Goal: Task Accomplishment & Management: Complete application form

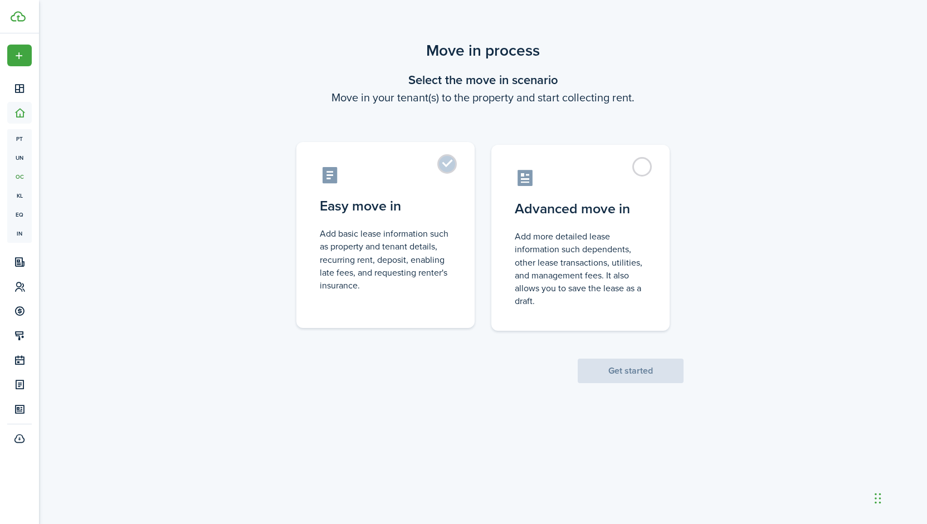
click at [422, 241] on control-radio-card-description "Add basic lease information such as property and tenant details, recurring rent…" at bounding box center [385, 259] width 131 height 65
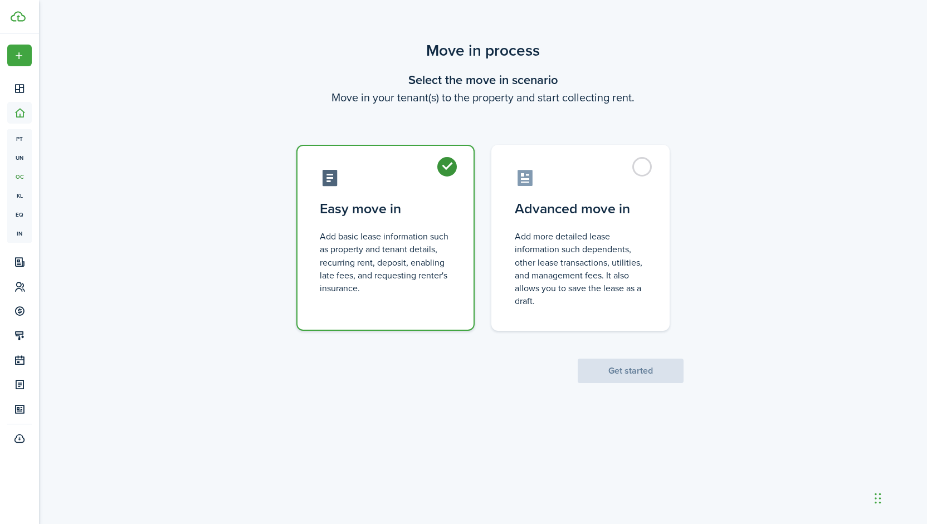
radio input "true"
click at [629, 369] on button "Get started" at bounding box center [630, 371] width 106 height 25
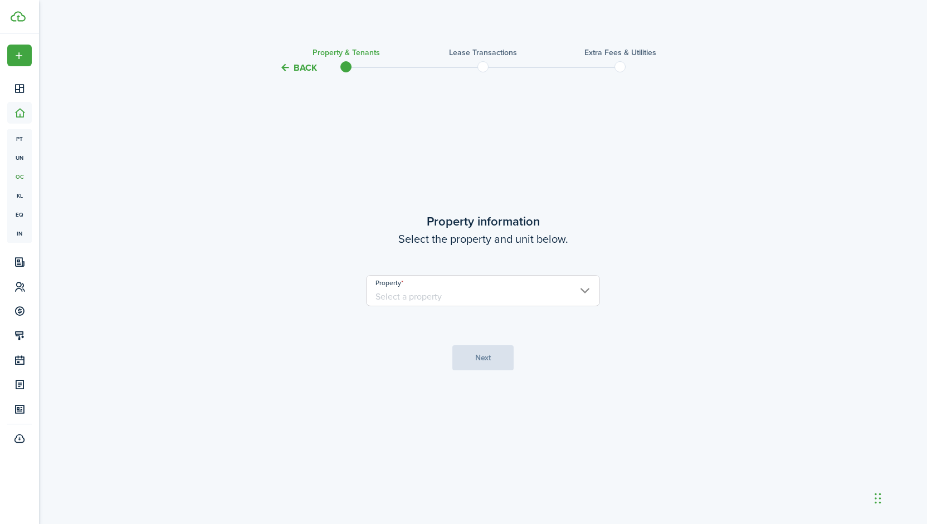
click at [476, 289] on input "Property" at bounding box center [483, 290] width 234 height 31
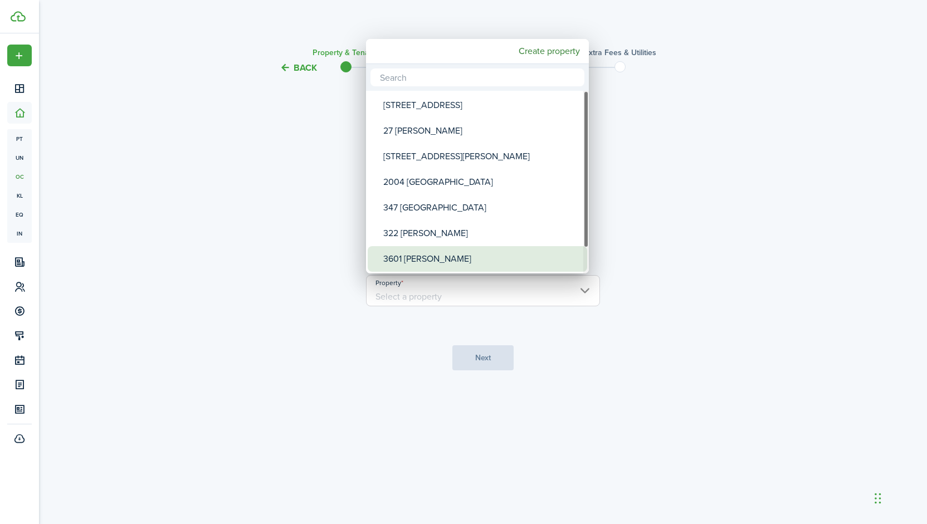
click at [442, 262] on div "3601 [PERSON_NAME]" at bounding box center [481, 259] width 197 height 26
type input "3601 [PERSON_NAME]"
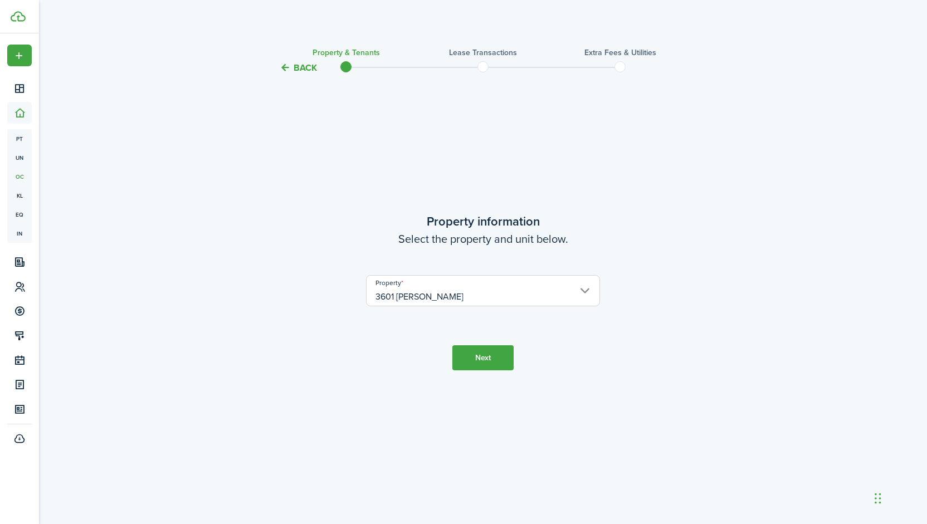
click at [481, 366] on button "Next" at bounding box center [482, 357] width 61 height 25
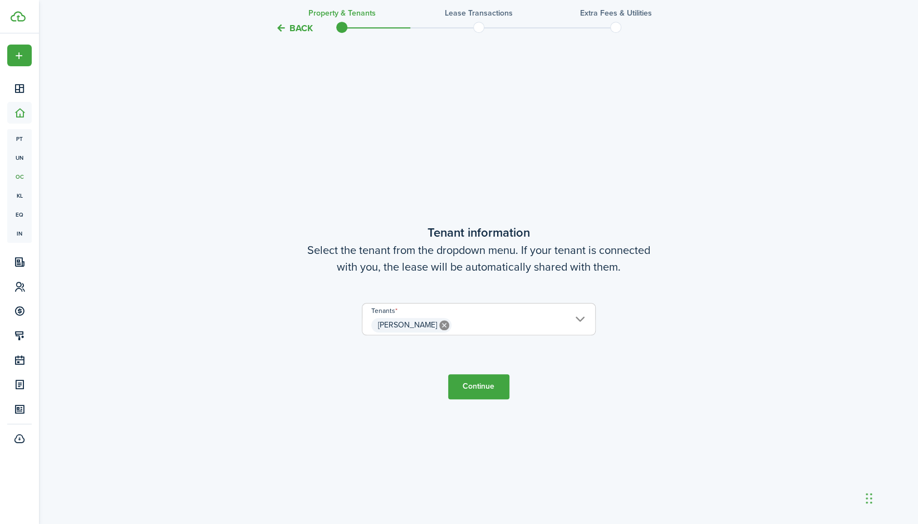
scroll to position [449, 0]
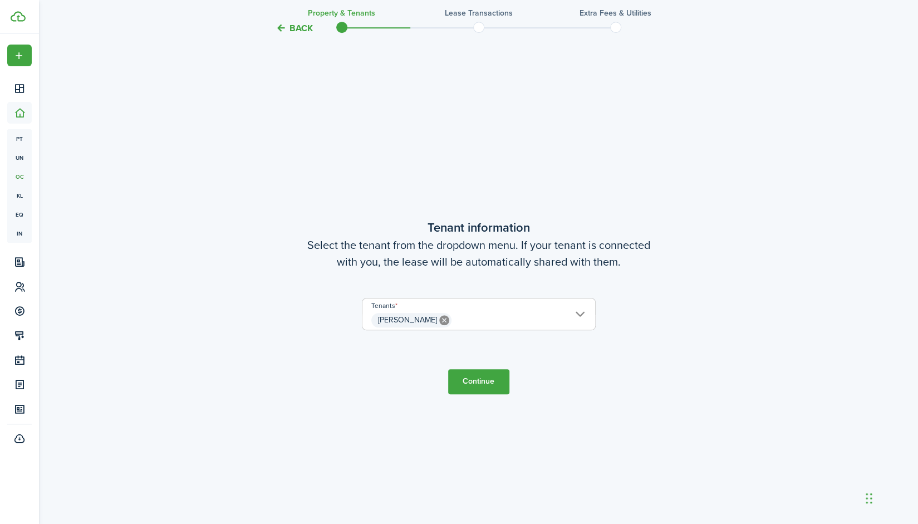
click at [471, 385] on button "Continue" at bounding box center [478, 381] width 61 height 25
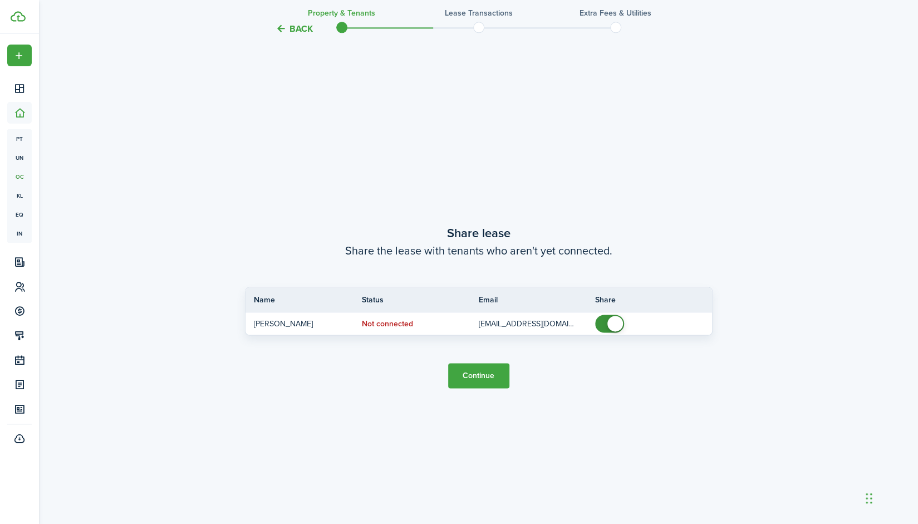
scroll to position [973, 0]
click at [453, 374] on button "Continue" at bounding box center [478, 375] width 61 height 25
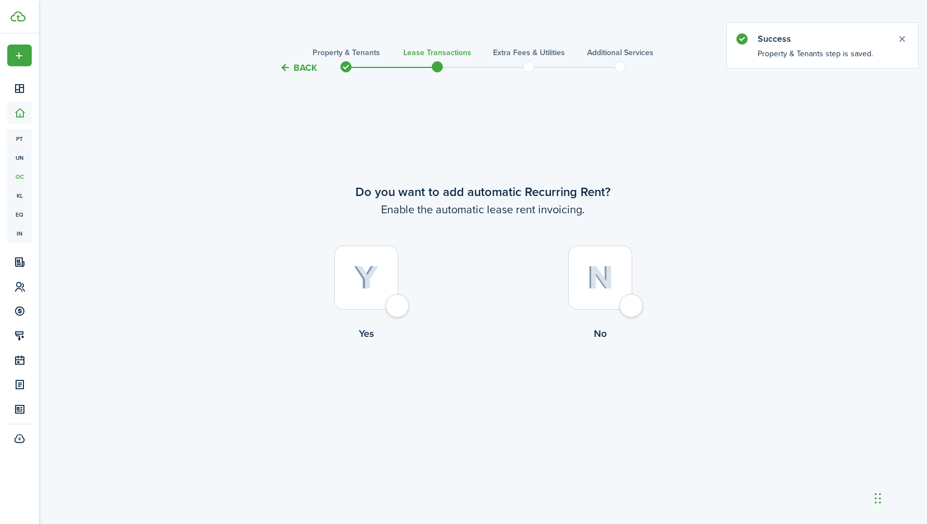
click at [364, 290] on div at bounding box center [366, 278] width 64 height 64
radio input "true"
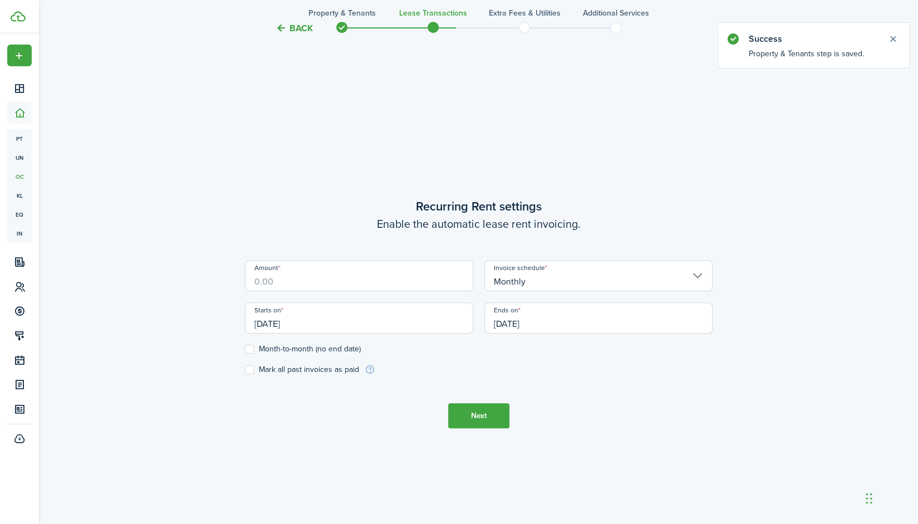
scroll to position [449, 0]
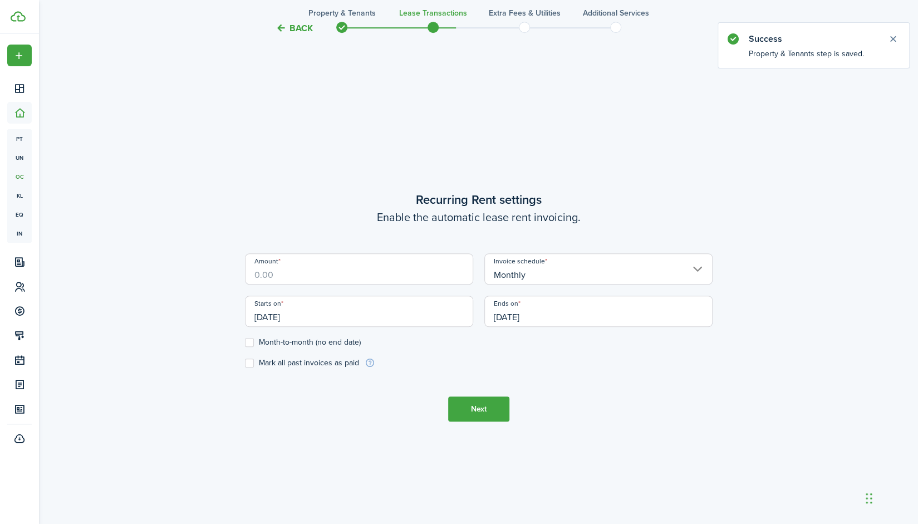
click at [351, 277] on input "Amount" at bounding box center [359, 268] width 228 height 31
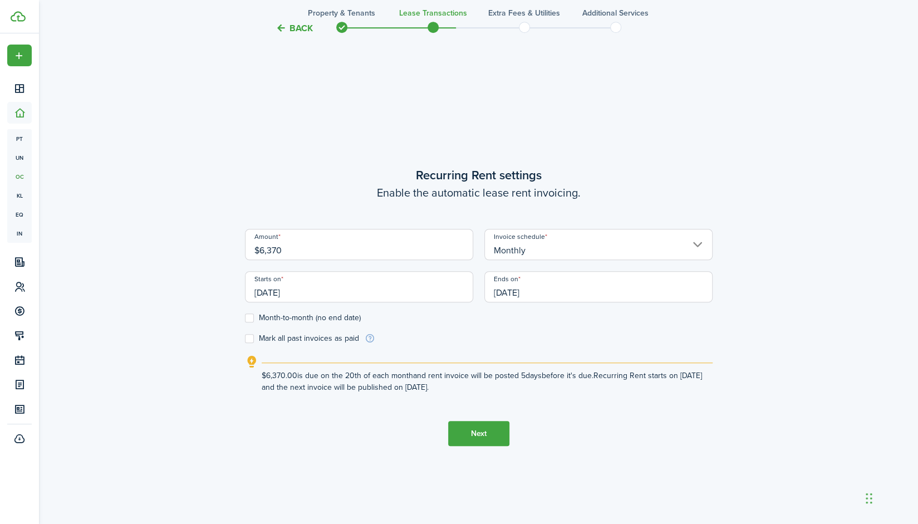
click at [389, 287] on input "[DATE]" at bounding box center [359, 286] width 228 height 31
type input "$6,370.00"
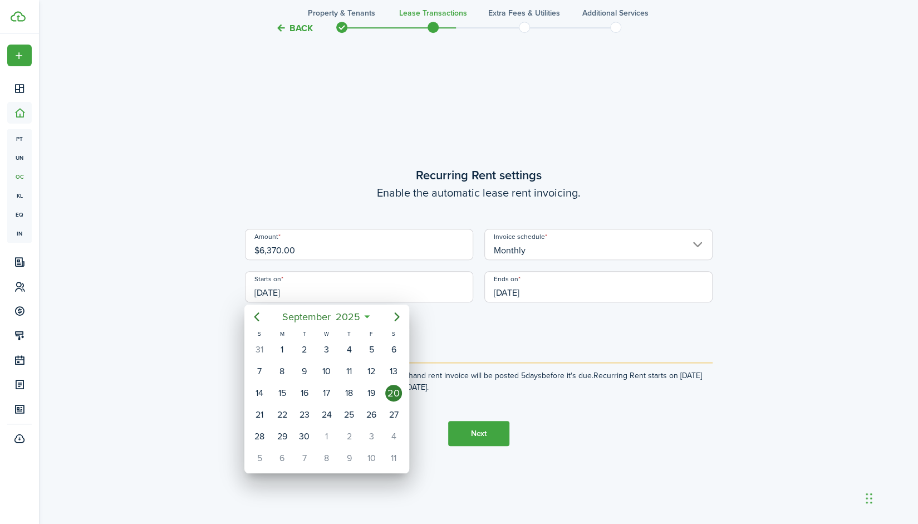
click at [496, 341] on div at bounding box center [459, 262] width 1096 height 702
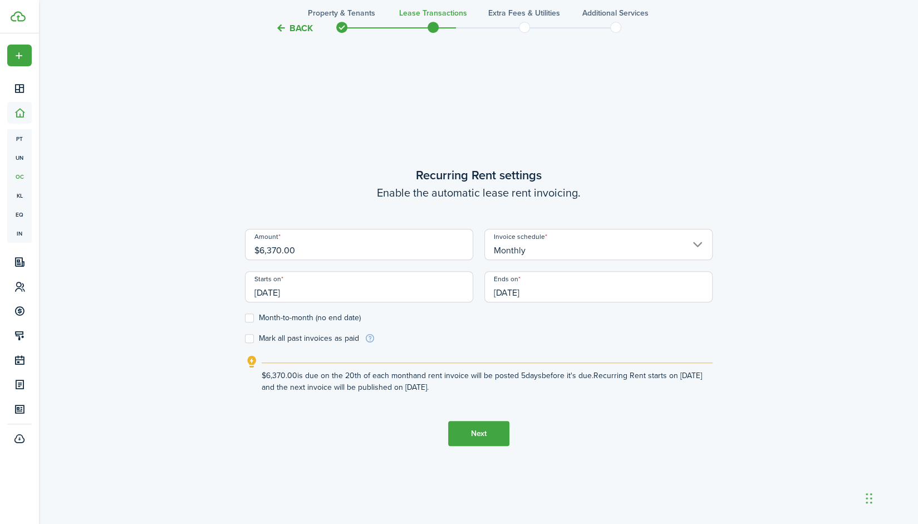
click at [401, 283] on input "[DATE]" at bounding box center [359, 286] width 228 height 31
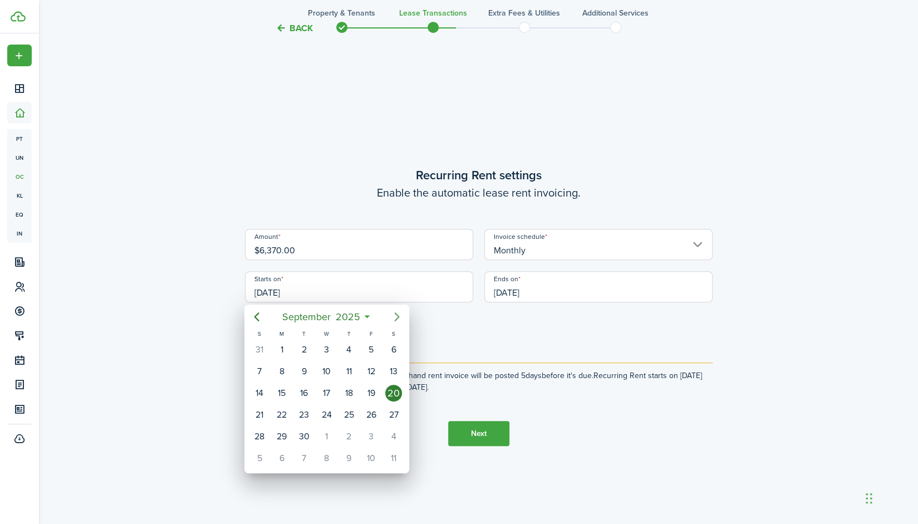
click at [396, 319] on icon "Next page" at bounding box center [397, 316] width 5 height 9
click at [256, 317] on icon "Previous page" at bounding box center [256, 316] width 5 height 9
click at [359, 319] on span "2025" at bounding box center [348, 317] width 30 height 20
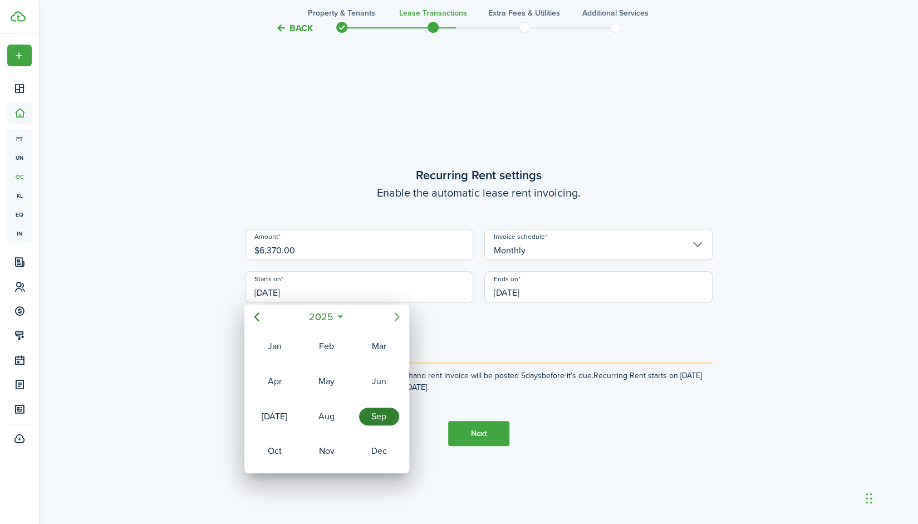
click at [395, 322] on icon "Next page" at bounding box center [396, 316] width 13 height 13
click at [361, 405] on div "Sep" at bounding box center [379, 416] width 45 height 33
click at [262, 408] on div "20" at bounding box center [259, 414] width 17 height 17
click at [256, 416] on div "20" at bounding box center [259, 414] width 17 height 17
click at [507, 340] on div at bounding box center [459, 262] width 1096 height 702
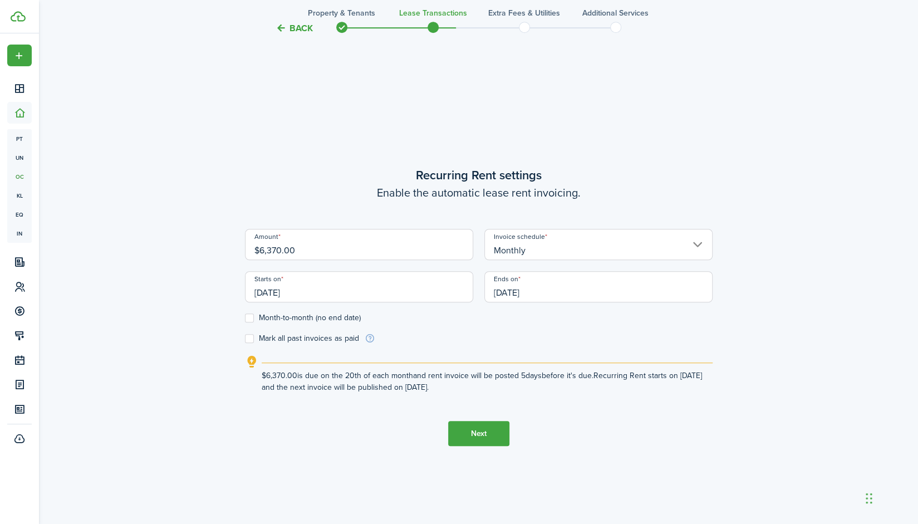
click at [561, 279] on input "[DATE]" at bounding box center [598, 286] width 228 height 31
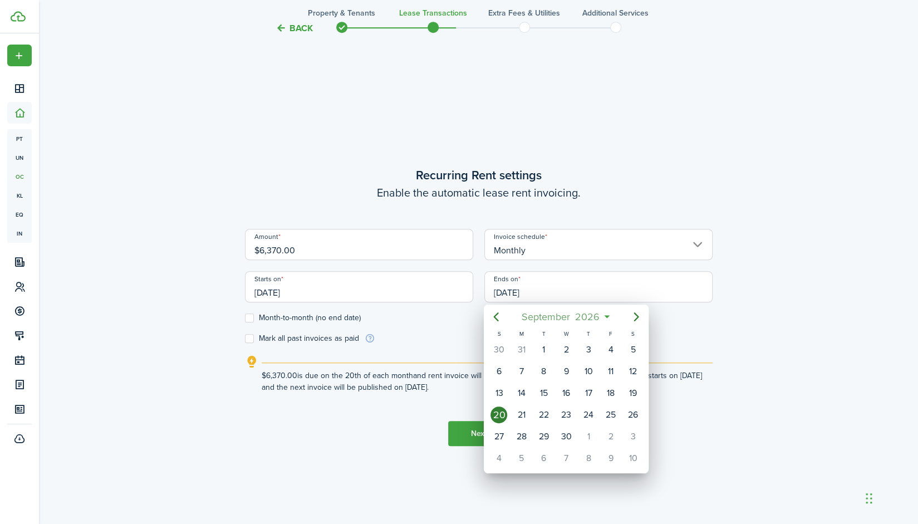
click at [587, 311] on span "2026" at bounding box center [587, 317] width 30 height 20
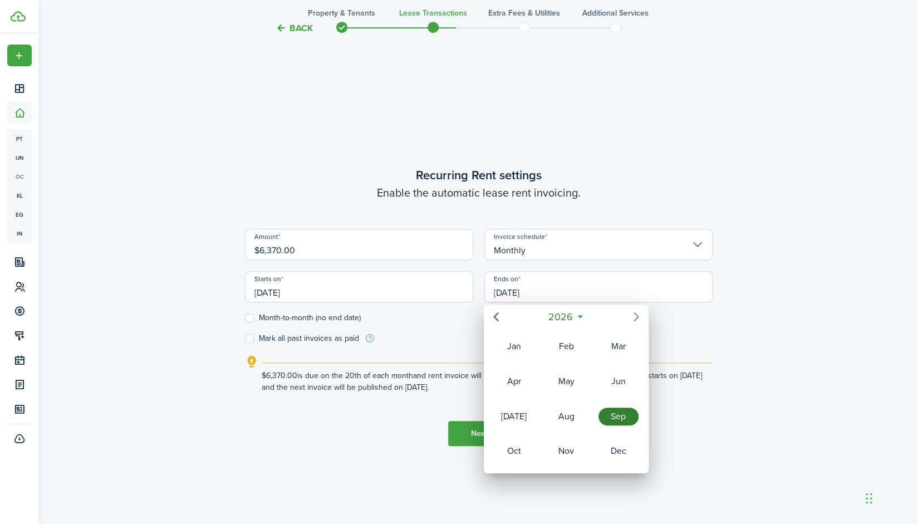
click at [643, 315] on icon "Next page" at bounding box center [636, 316] width 13 height 13
click at [571, 411] on div "Aug" at bounding box center [566, 417] width 40 height 18
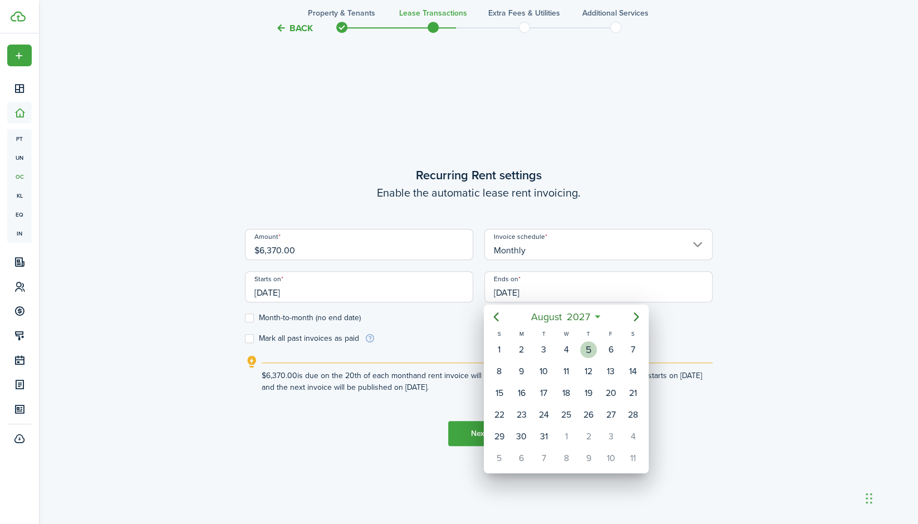
click at [589, 354] on div "5" at bounding box center [588, 349] width 17 height 17
type input "[DATE]"
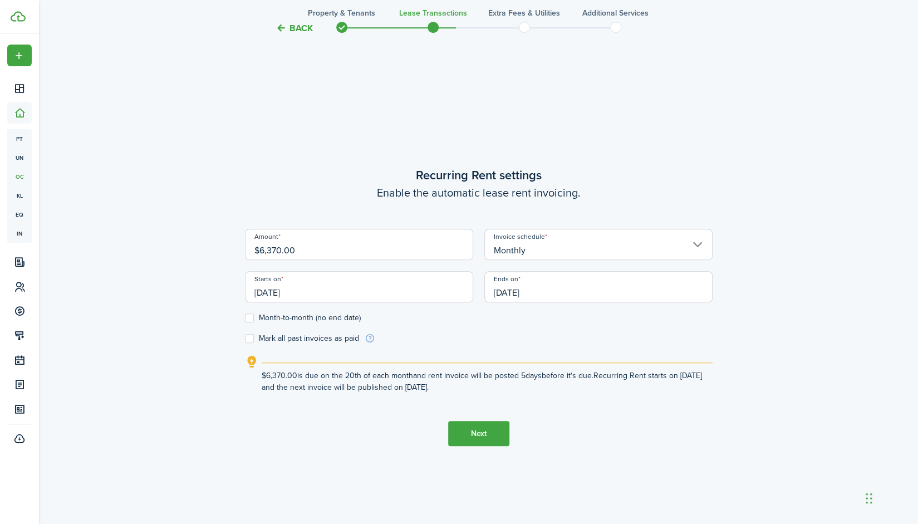
click at [422, 286] on input "[DATE]" at bounding box center [359, 286] width 228 height 31
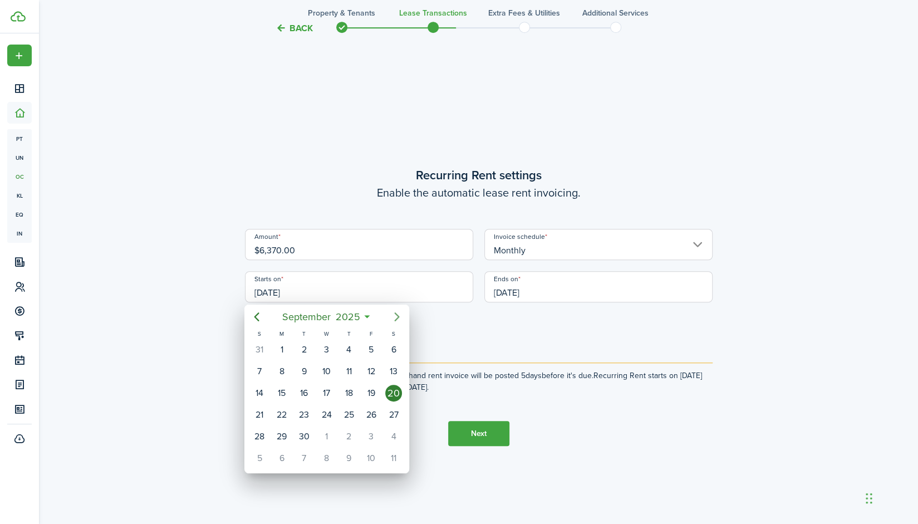
click at [390, 319] on mbsc-button "Next page" at bounding box center [397, 317] width 22 height 22
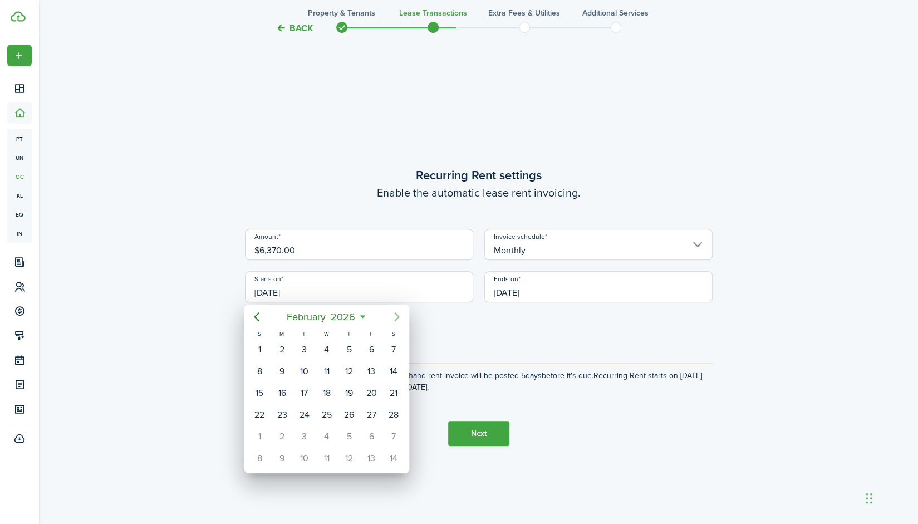
click at [390, 319] on mbsc-button "Next page" at bounding box center [397, 317] width 22 height 22
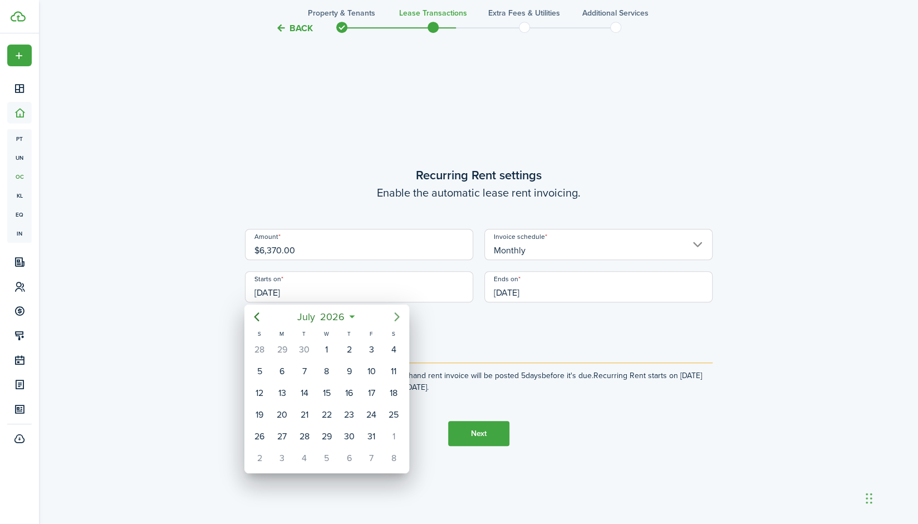
click at [390, 319] on mbsc-button "Next page" at bounding box center [397, 317] width 22 height 22
click at [266, 407] on div "20" at bounding box center [259, 414] width 17 height 17
type input "[DATE]"
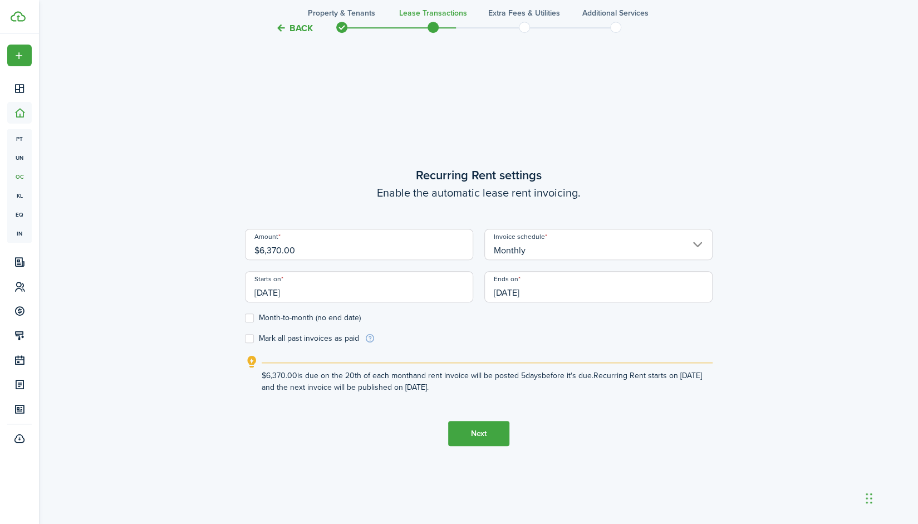
click at [486, 434] on button "Next" at bounding box center [478, 433] width 61 height 25
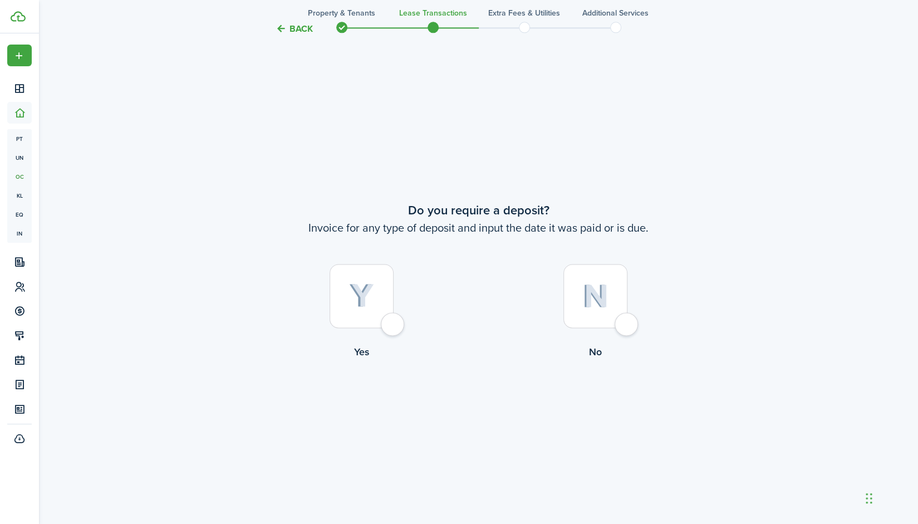
scroll to position [973, 0]
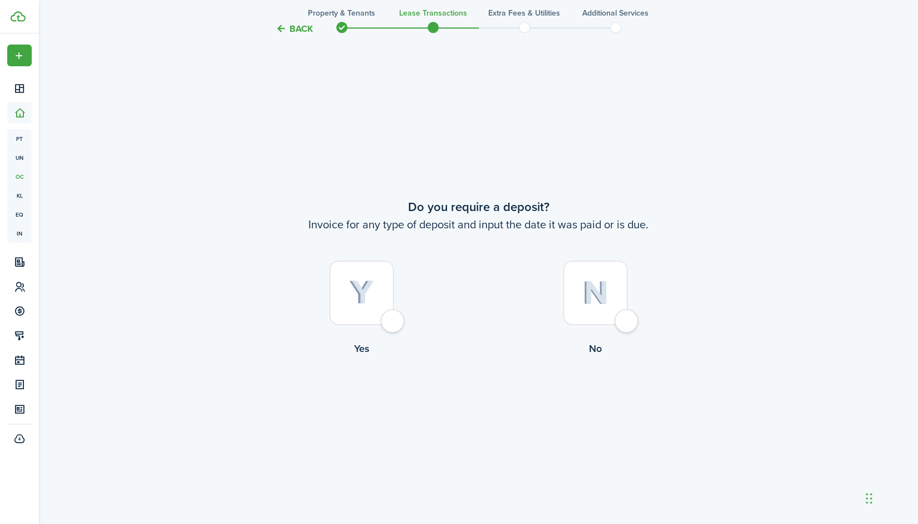
click at [381, 279] on div at bounding box center [362, 293] width 64 height 64
radio input "true"
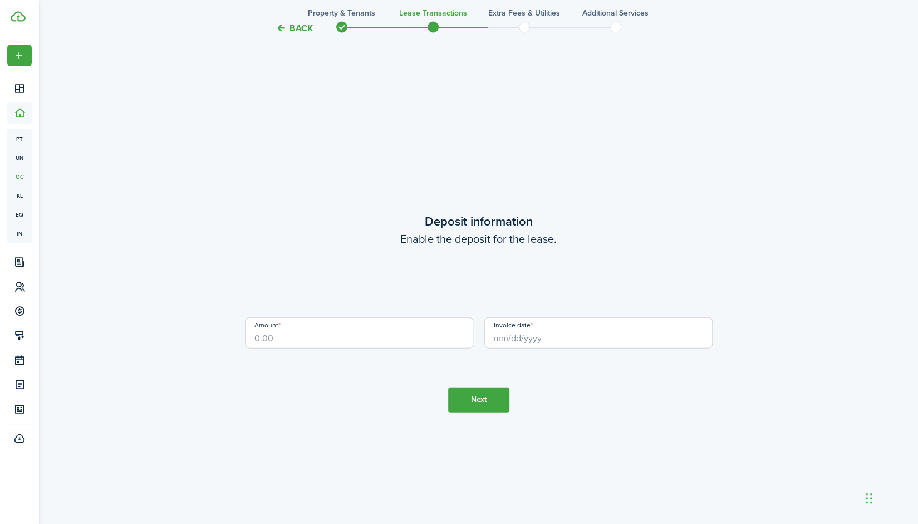
scroll to position [1498, 0]
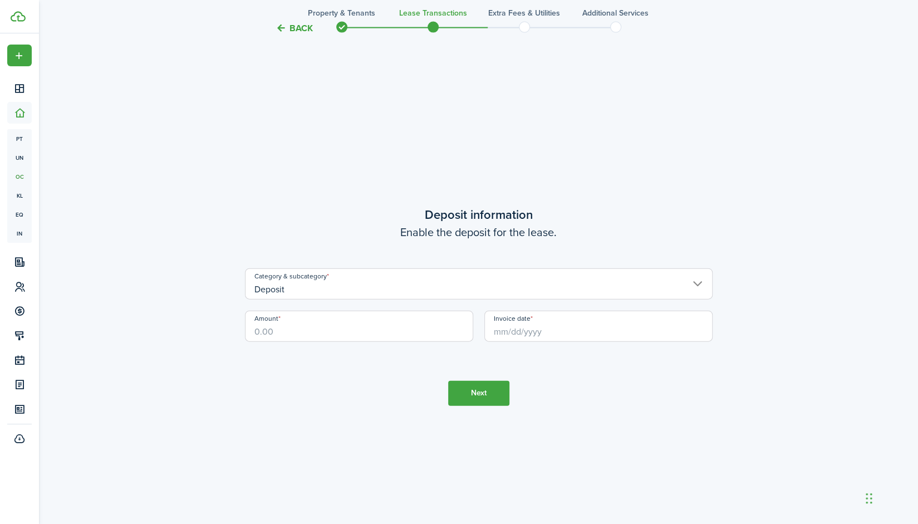
click at [359, 334] on input "Amount" at bounding box center [359, 326] width 228 height 31
click at [508, 335] on input "Invoice date" at bounding box center [598, 326] width 228 height 31
type input "$6,300.00"
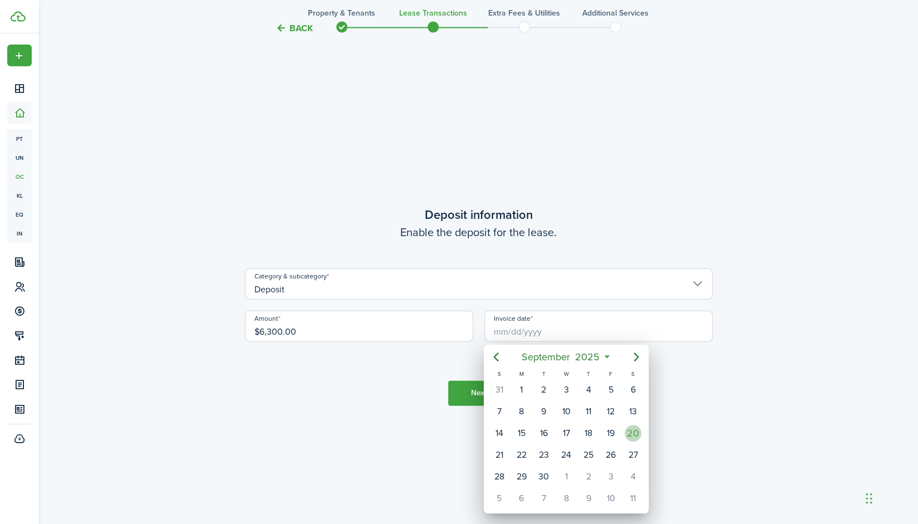
click at [634, 432] on div "20" at bounding box center [633, 433] width 17 height 17
type input "[DATE]"
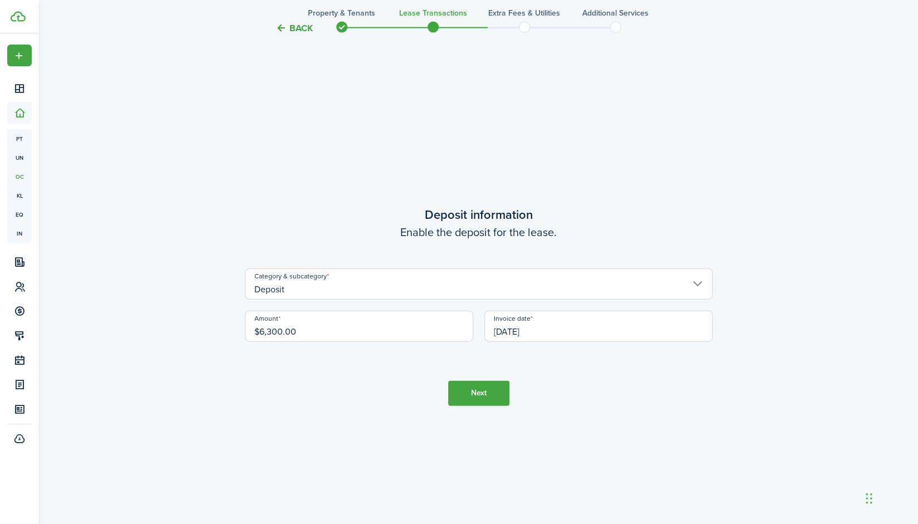
click at [489, 390] on button "Next" at bounding box center [478, 393] width 61 height 25
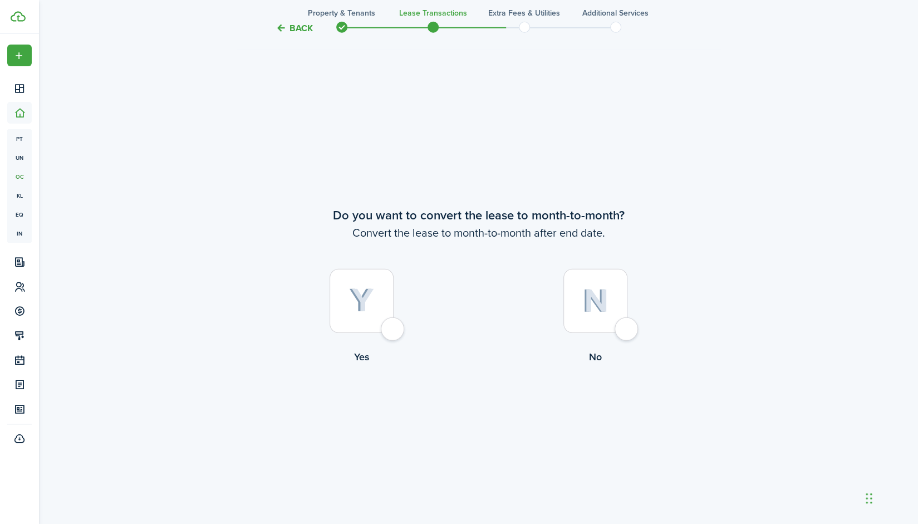
scroll to position [2022, 0]
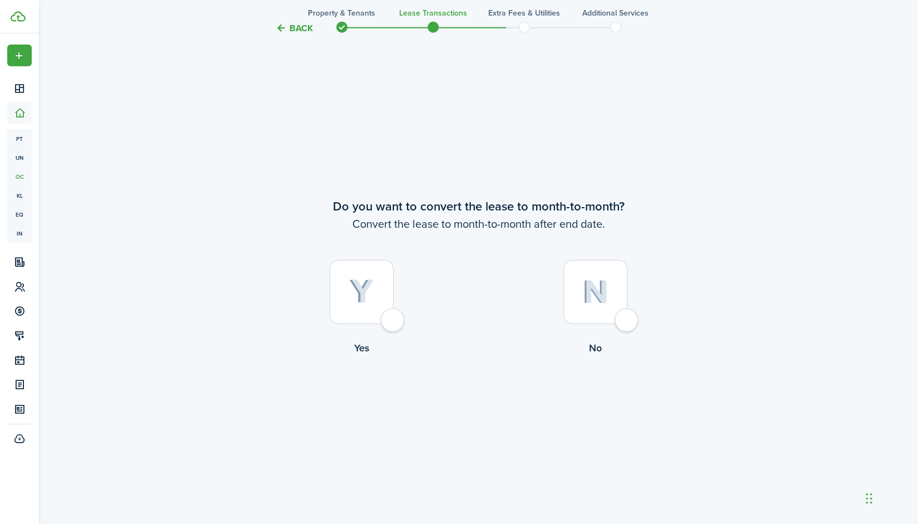
click at [603, 315] on div at bounding box center [596, 292] width 64 height 64
radio input "true"
click at [481, 392] on button "Continue" at bounding box center [478, 401] width 61 height 25
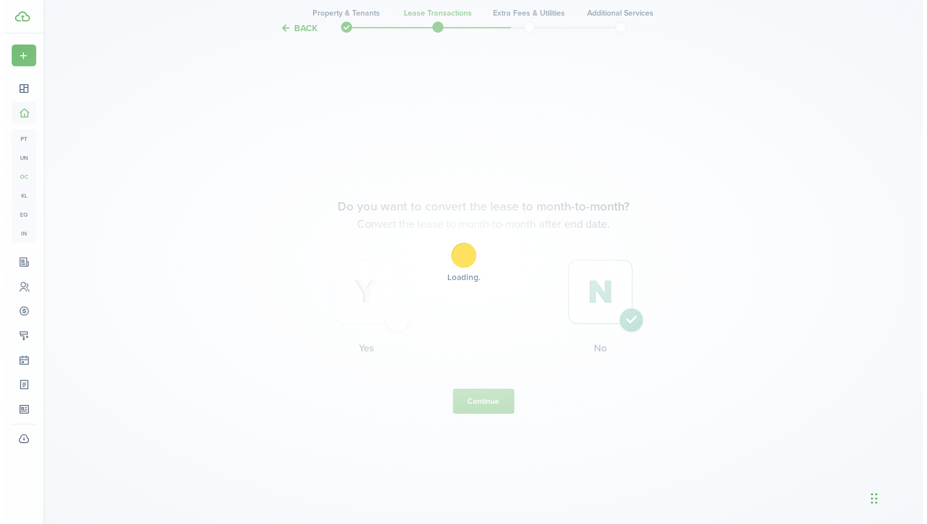
scroll to position [0, 0]
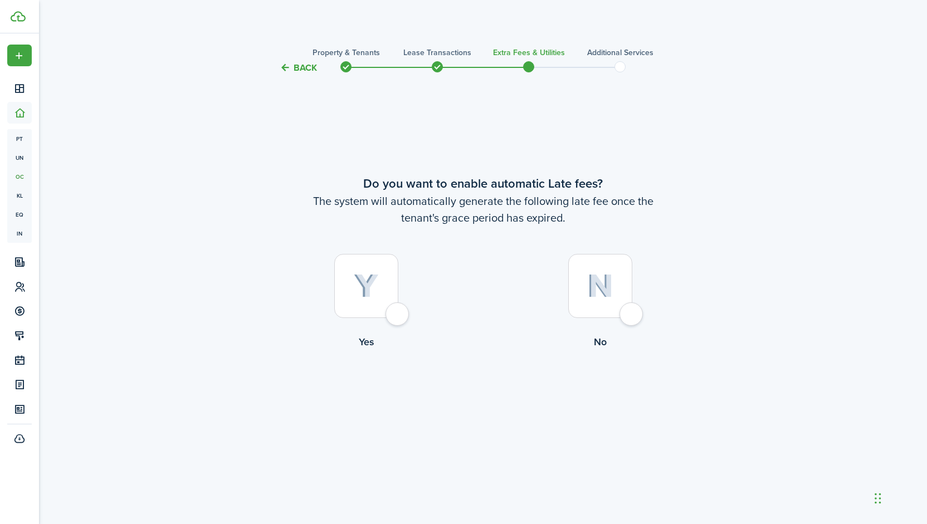
click at [373, 270] on div at bounding box center [366, 286] width 64 height 64
radio input "true"
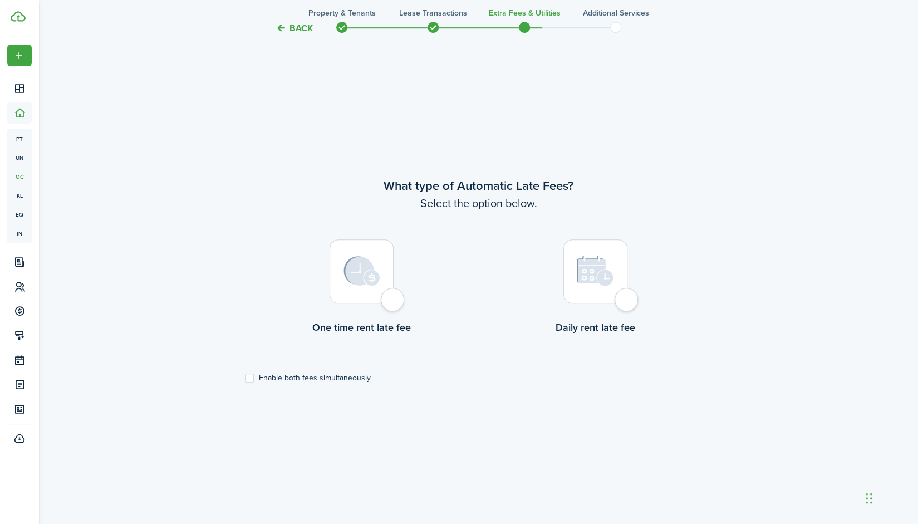
click at [373, 270] on img at bounding box center [362, 271] width 37 height 30
radio input "true"
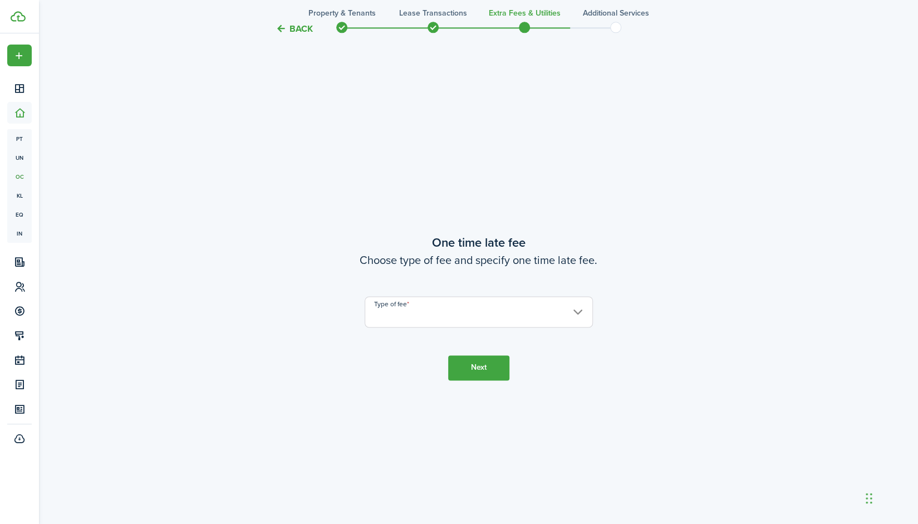
scroll to position [973, 0]
click at [425, 307] on input "Type of fee" at bounding box center [479, 311] width 228 height 31
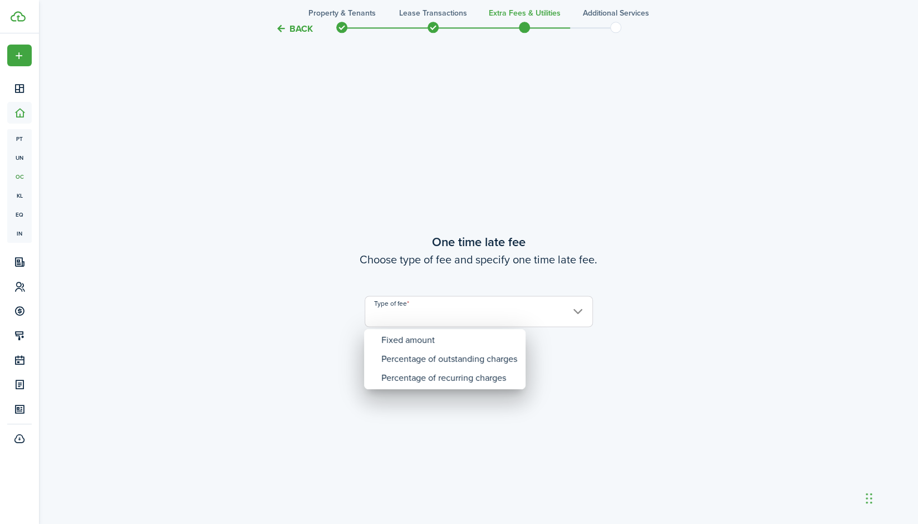
click at [424, 327] on div at bounding box center [459, 262] width 1096 height 702
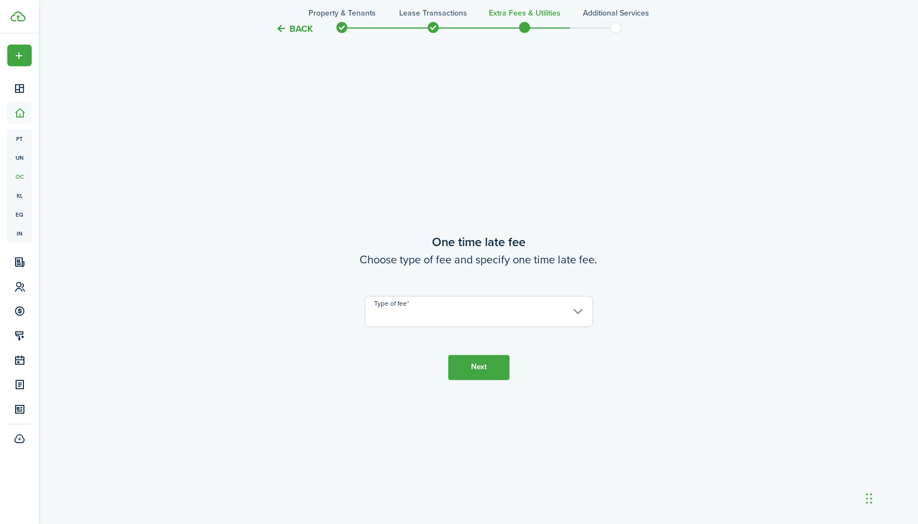
click at [421, 322] on input "Type of fee" at bounding box center [479, 311] width 228 height 31
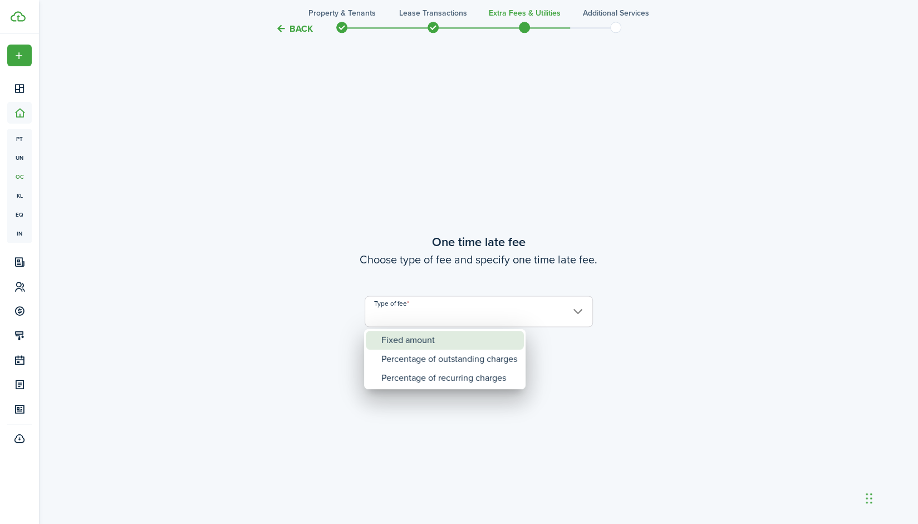
click at [419, 339] on div "Fixed amount" at bounding box center [449, 340] width 136 height 19
type input "Fixed amount"
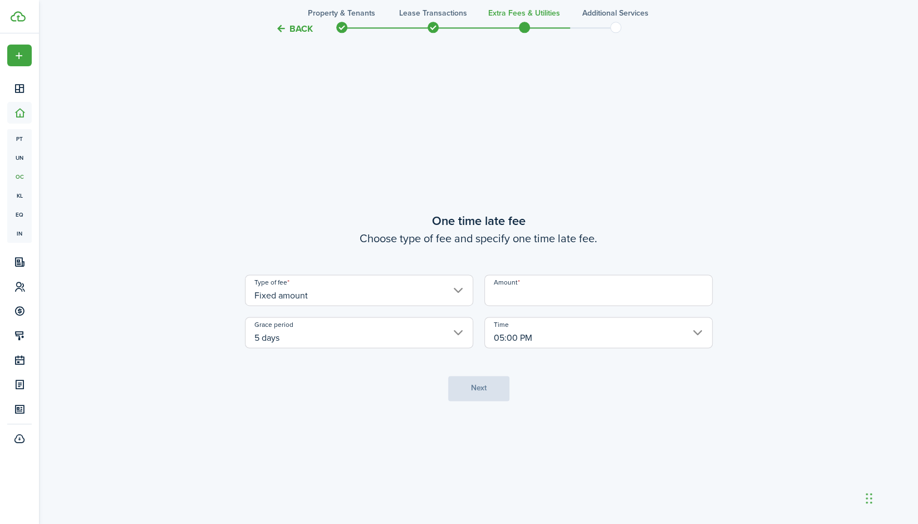
click at [517, 298] on input "Amount" at bounding box center [598, 290] width 228 height 31
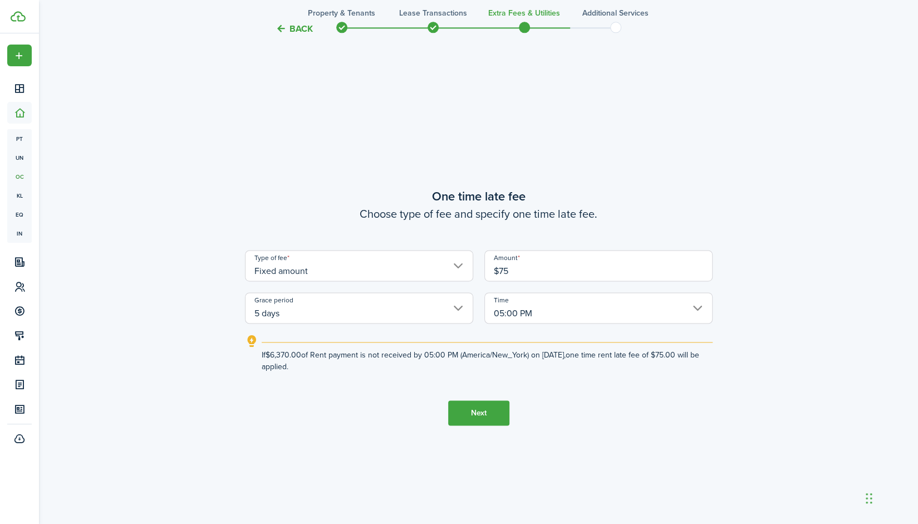
type input "$75.00"
click at [614, 222] on wizard-step-header-description "Choose type of fee and specify one time late fee." at bounding box center [479, 213] width 468 height 17
click at [537, 315] on input "05:00 PM" at bounding box center [598, 307] width 228 height 31
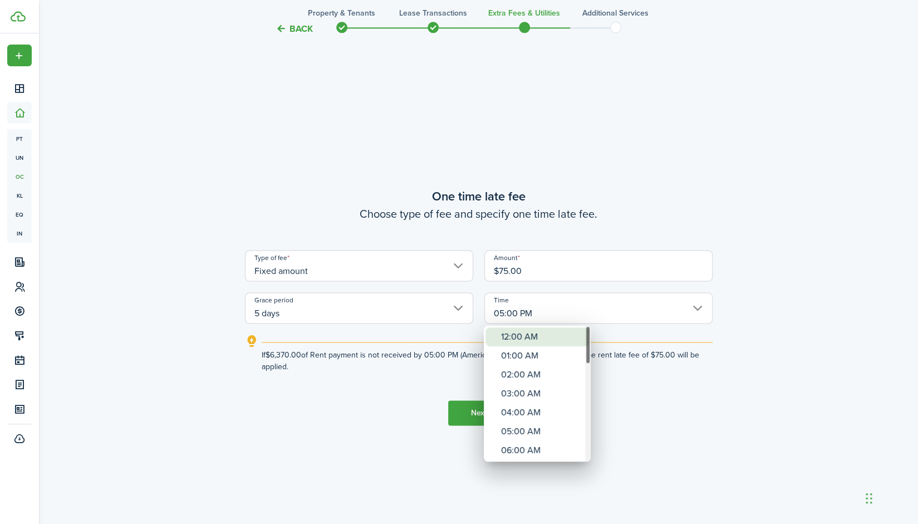
click at [537, 337] on div "12:00 AM" at bounding box center [541, 336] width 81 height 19
type input "12:00 AM"
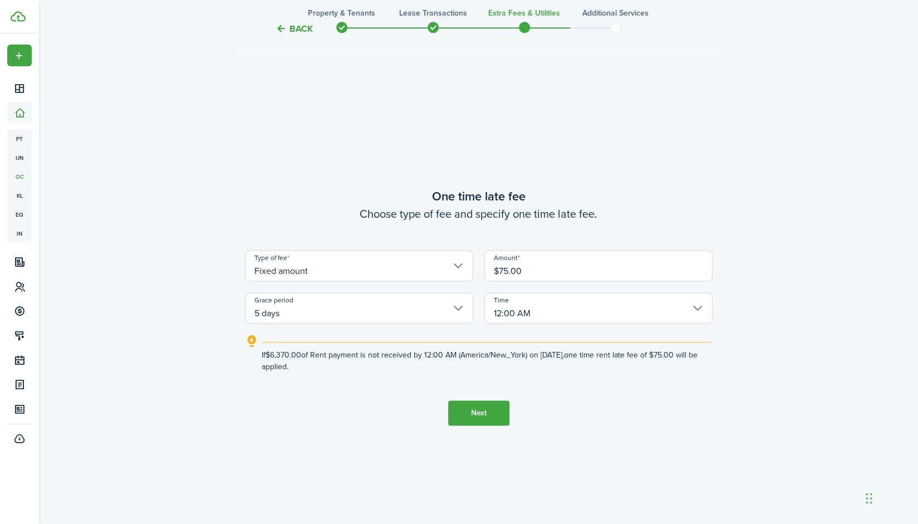
click at [481, 417] on button "Next" at bounding box center [478, 412] width 61 height 25
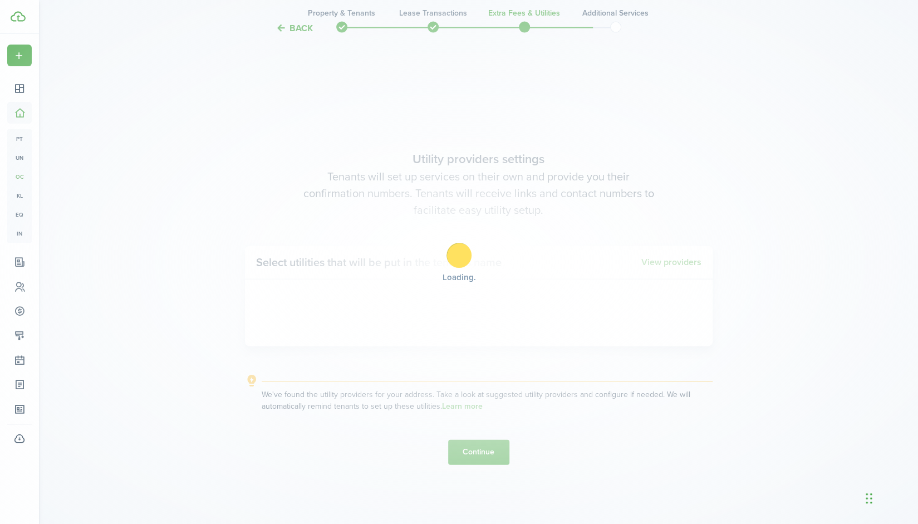
scroll to position [1498, 0]
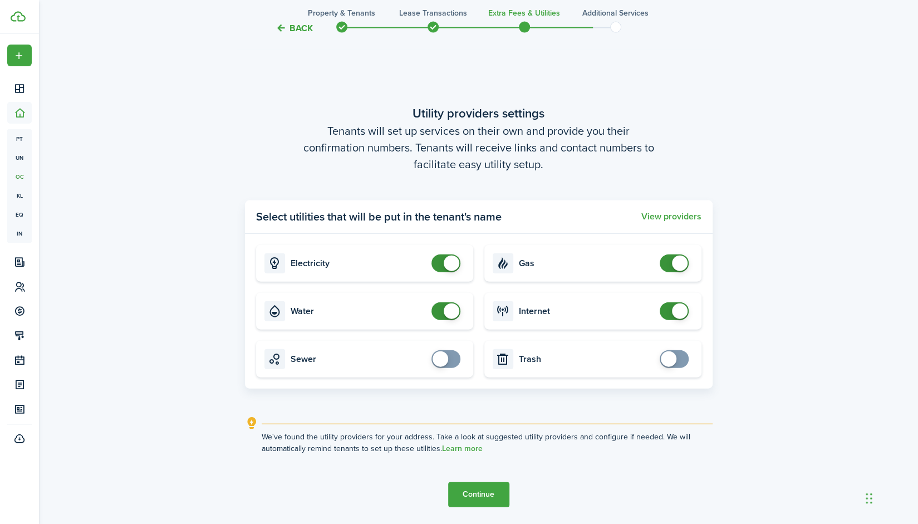
checkbox input "true"
click at [437, 357] on span at bounding box center [441, 359] width 16 height 16
click at [482, 493] on button "Continue" at bounding box center [478, 494] width 61 height 25
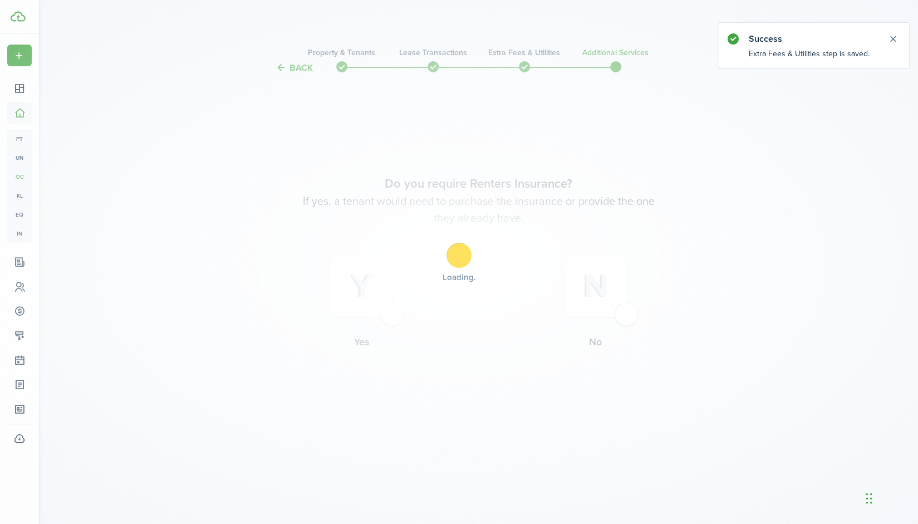
scroll to position [0, 0]
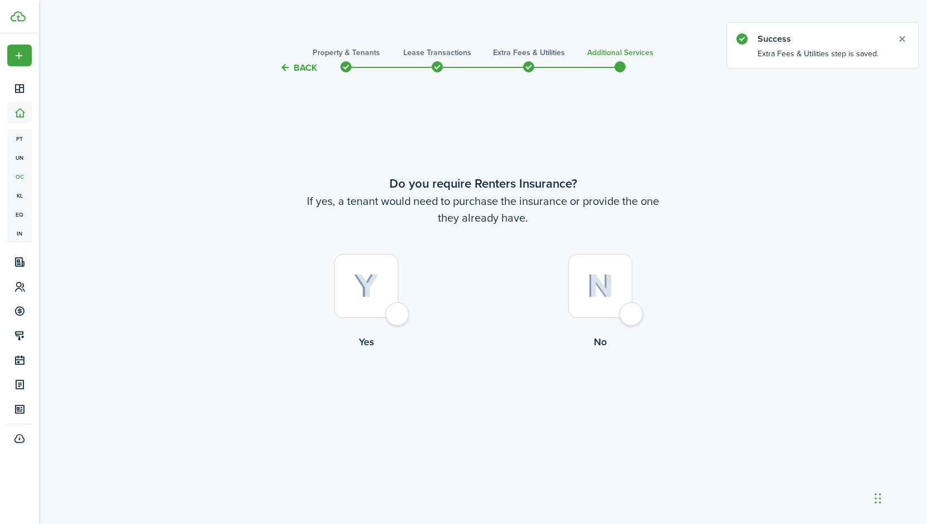
click at [588, 260] on div at bounding box center [600, 286] width 64 height 64
radio input "true"
click at [491, 399] on button "Complete move in" at bounding box center [483, 395] width 82 height 25
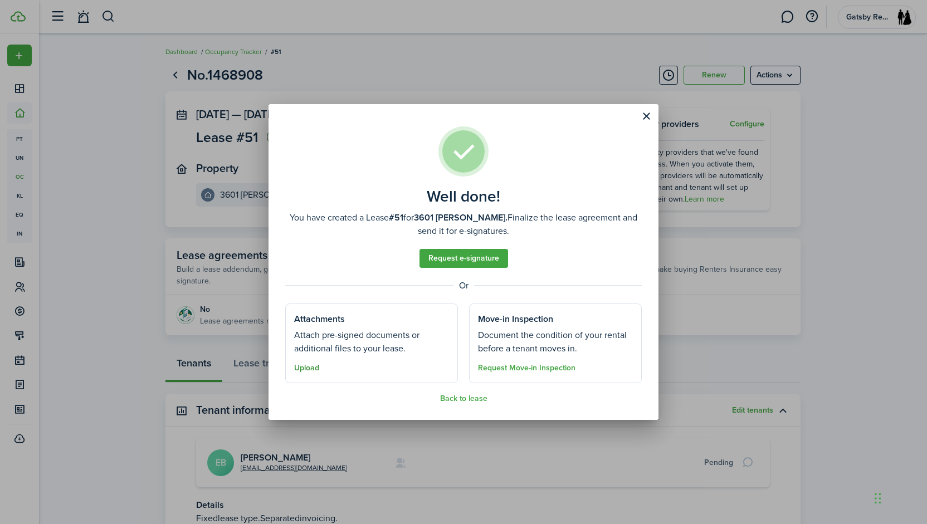
click at [305, 371] on button "Upload" at bounding box center [306, 368] width 25 height 9
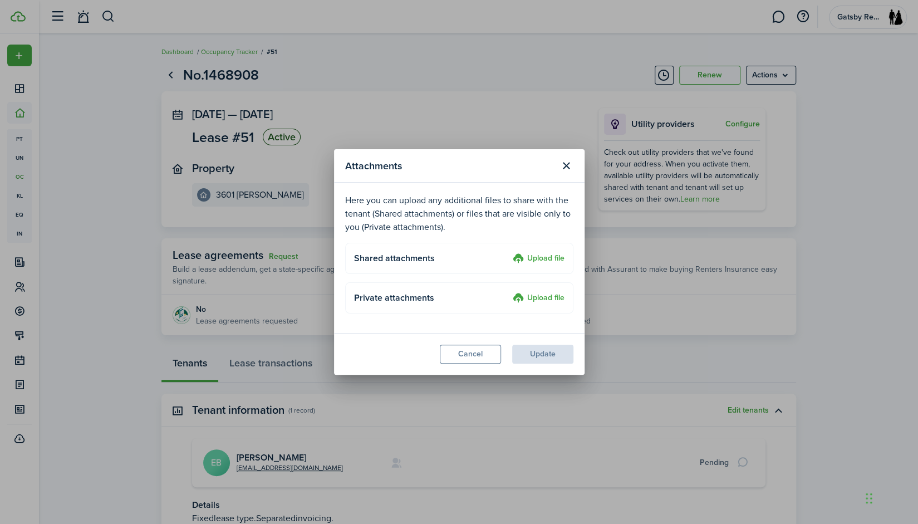
click at [546, 264] on label "Upload file" at bounding box center [539, 258] width 52 height 13
click at [509, 252] on input "Upload file" at bounding box center [509, 252] width 0 height 0
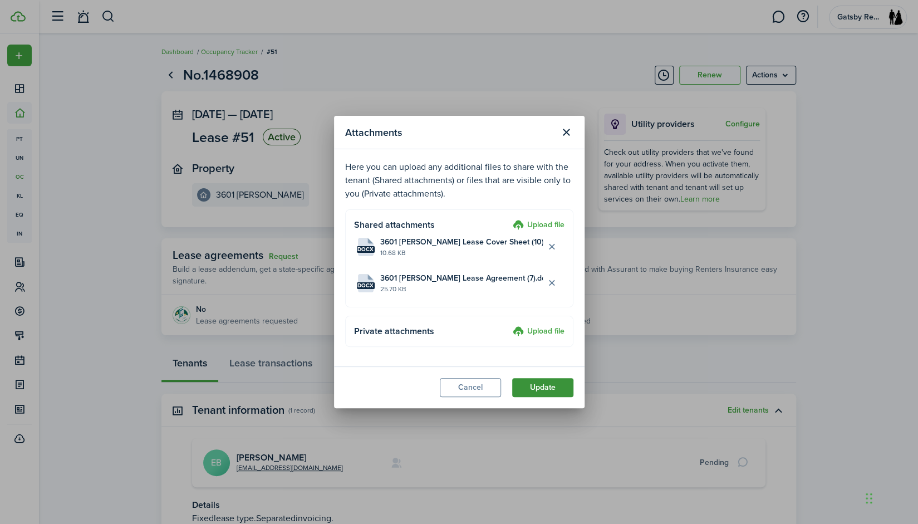
click at [550, 394] on button "Update" at bounding box center [542, 387] width 61 height 19
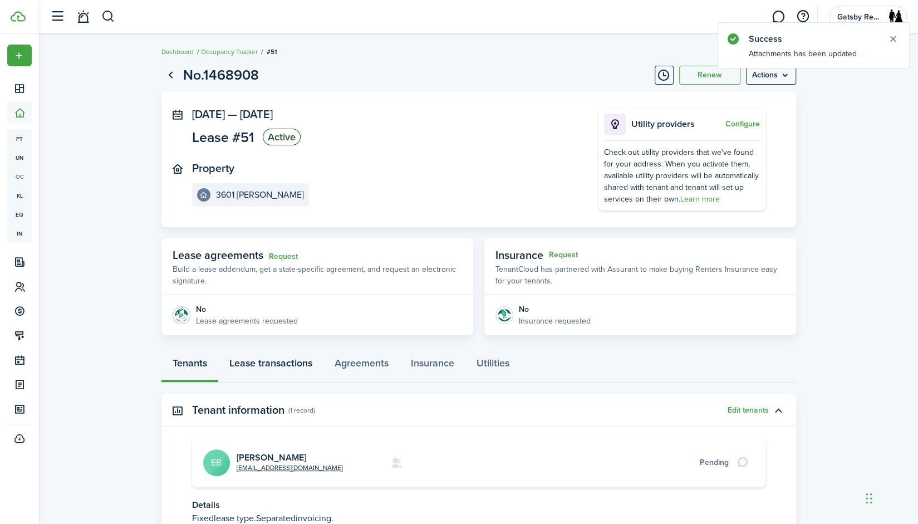
click at [293, 366] on link "Lease transactions" at bounding box center [270, 365] width 105 height 33
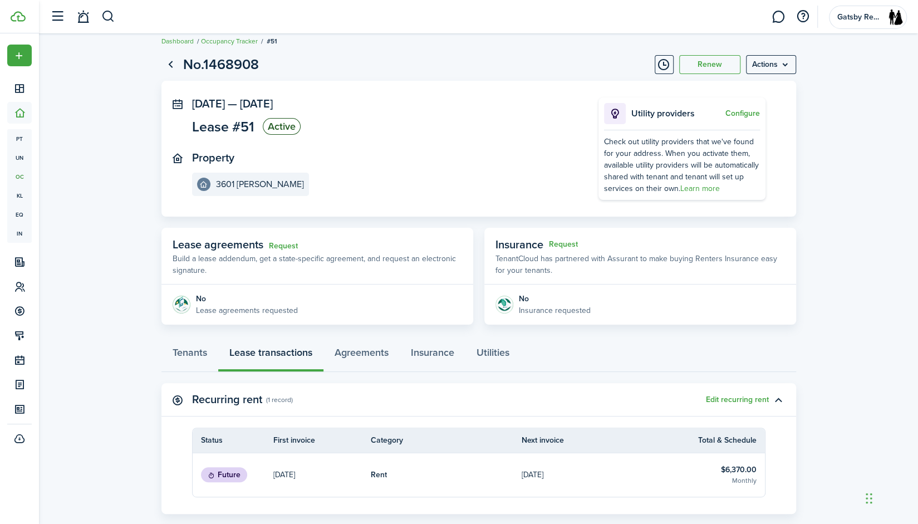
scroll to position [9, 0]
click at [195, 354] on link "Tenants" at bounding box center [189, 356] width 57 height 33
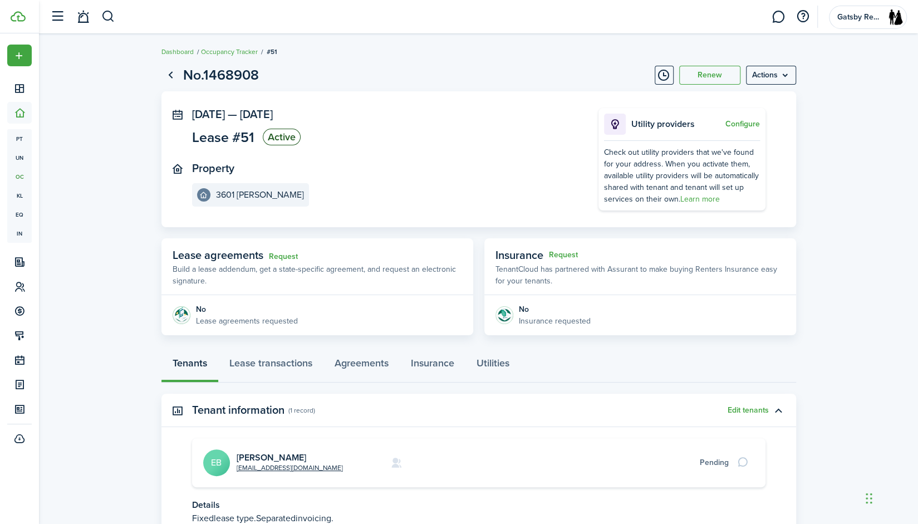
scroll to position [50, 0]
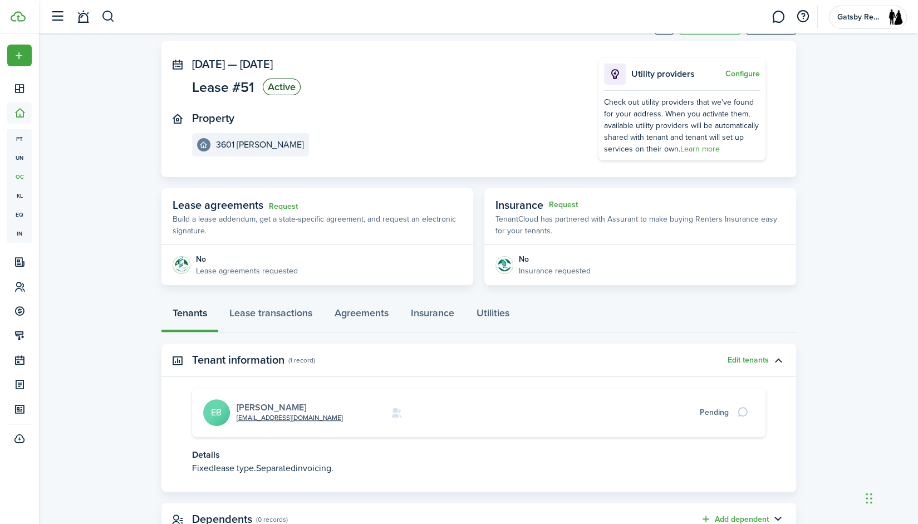
click at [257, 406] on link "[PERSON_NAME]" at bounding box center [272, 407] width 70 height 13
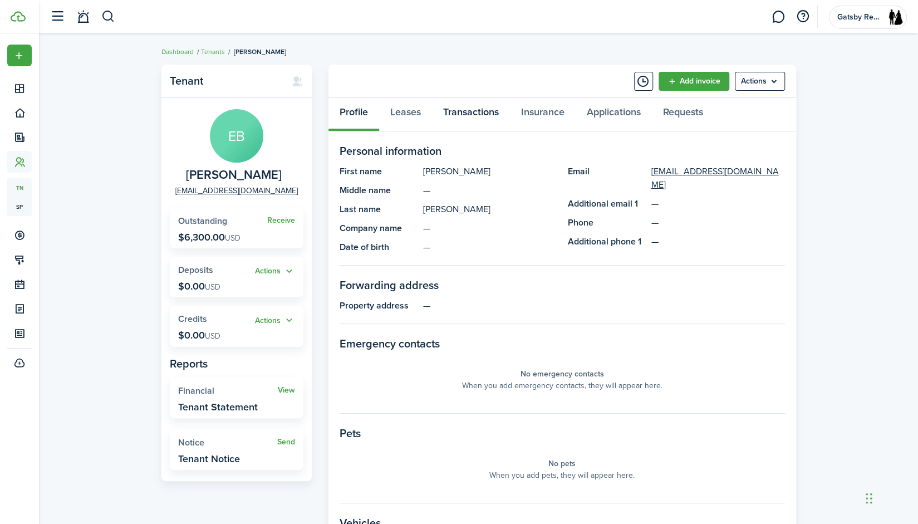
click at [467, 115] on link "Transactions" at bounding box center [471, 114] width 78 height 33
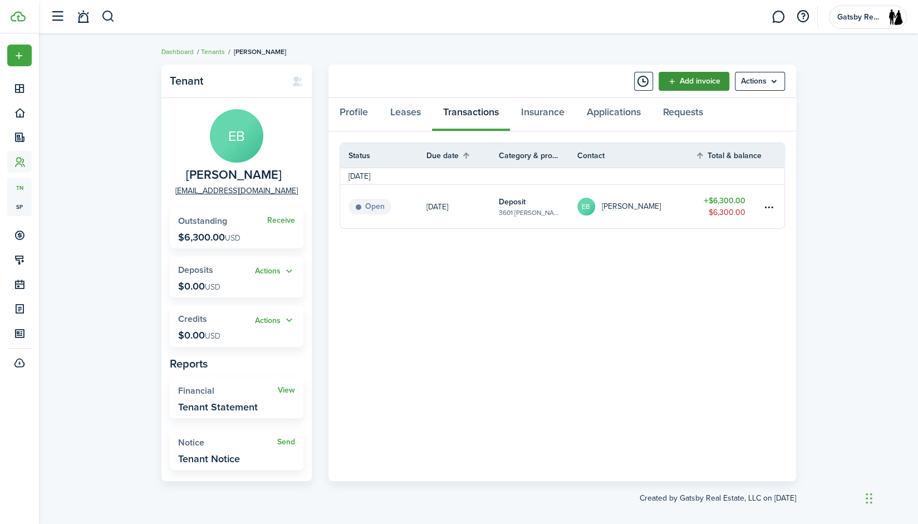
click at [700, 75] on link "Add invoice" at bounding box center [694, 81] width 71 height 19
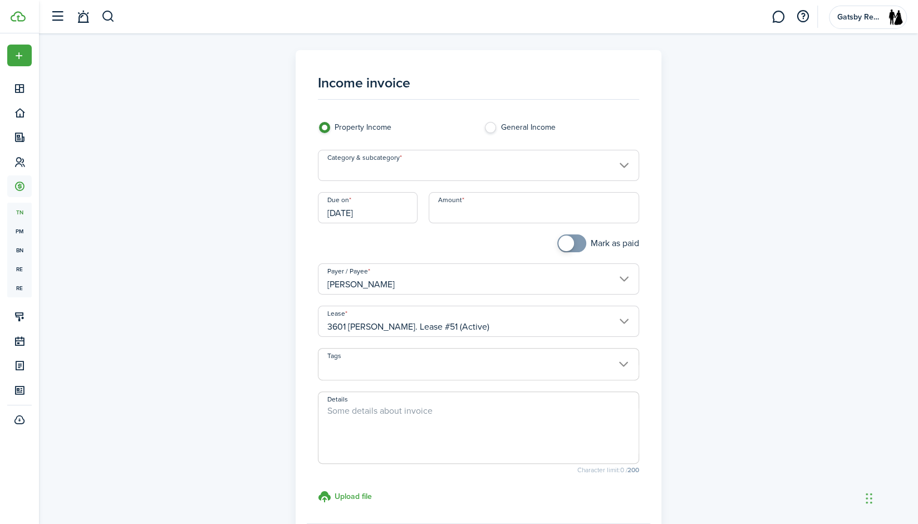
click at [399, 161] on input "Category & subcategory" at bounding box center [478, 165] width 321 height 31
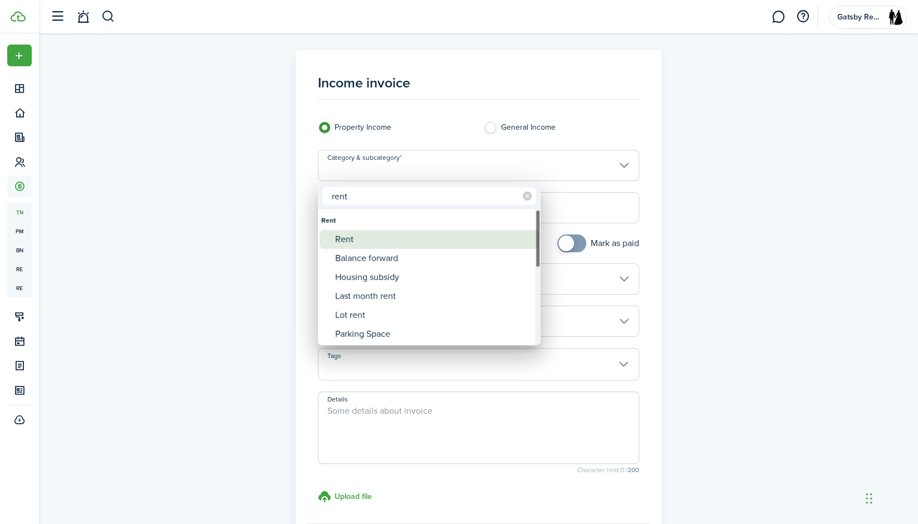
type input "rent"
click at [370, 242] on div "Rent" at bounding box center [433, 239] width 197 height 19
type input "Rent"
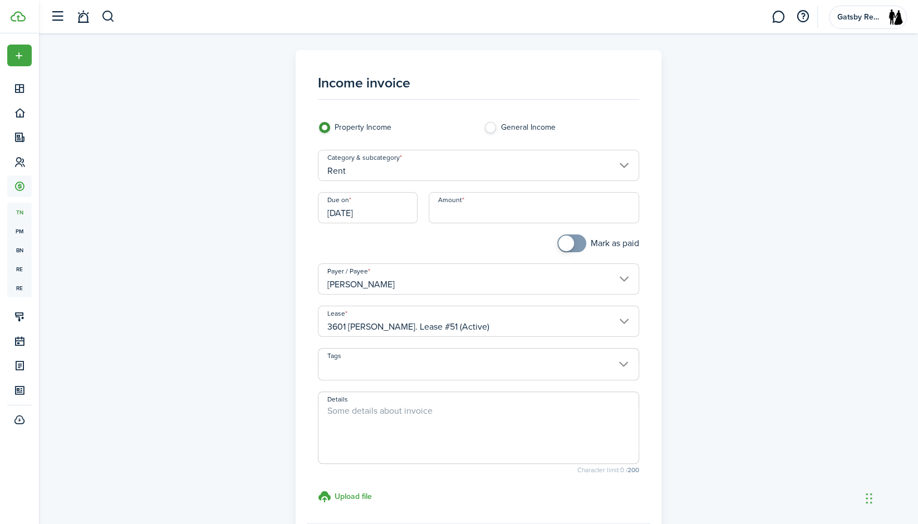
click at [385, 209] on input "[DATE]" at bounding box center [368, 207] width 100 height 31
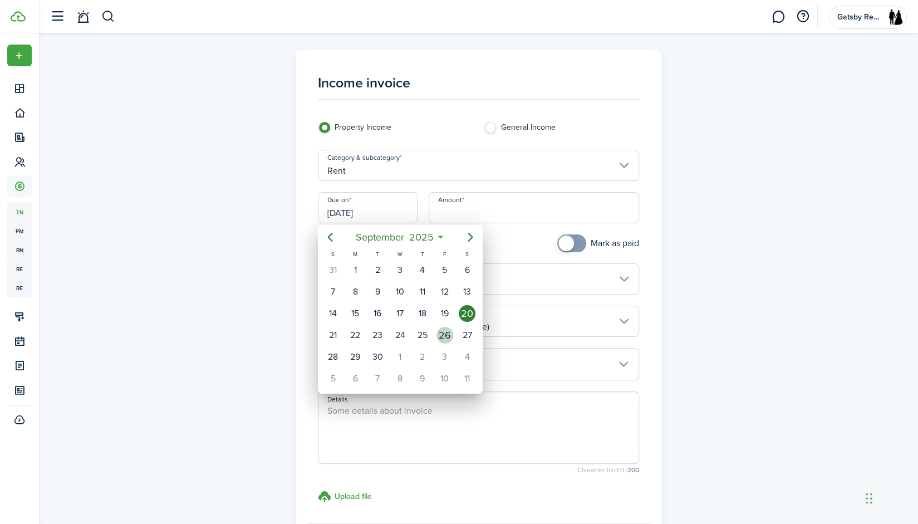
click at [448, 331] on div "26" at bounding box center [445, 335] width 17 height 17
type input "[DATE]"
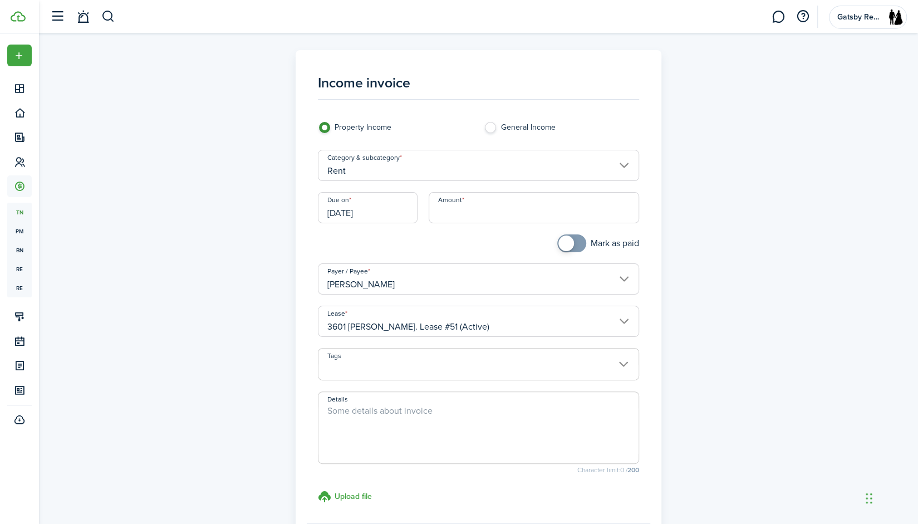
click at [460, 208] on input "Amount" at bounding box center [534, 207] width 210 height 31
type input "$6,370.00"
click at [408, 440] on textarea "Details" at bounding box center [479, 430] width 320 height 53
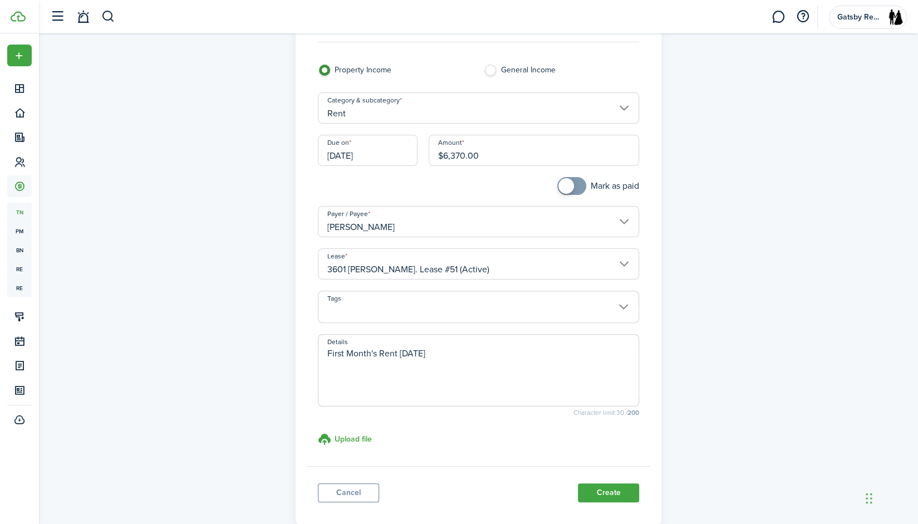
scroll to position [58, 0]
type textarea "First Month's Rent [DATE]"
click at [605, 487] on button "Create" at bounding box center [608, 492] width 61 height 19
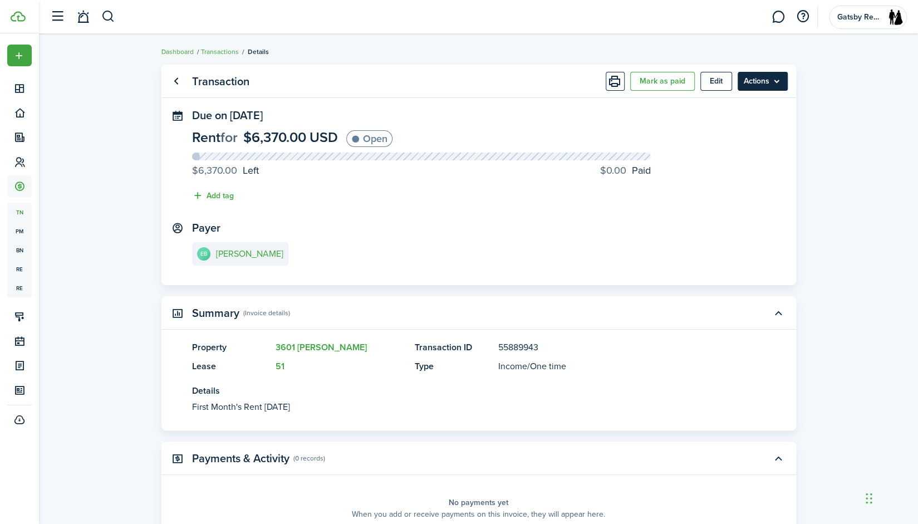
click at [770, 74] on menu-btn "Actions" at bounding box center [763, 81] width 50 height 19
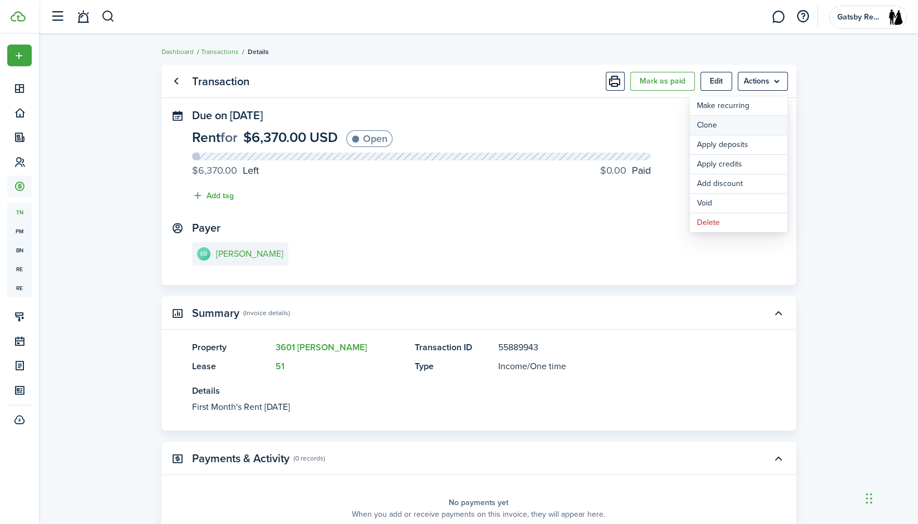
click at [737, 129] on link "Clone" at bounding box center [738, 125] width 97 height 19
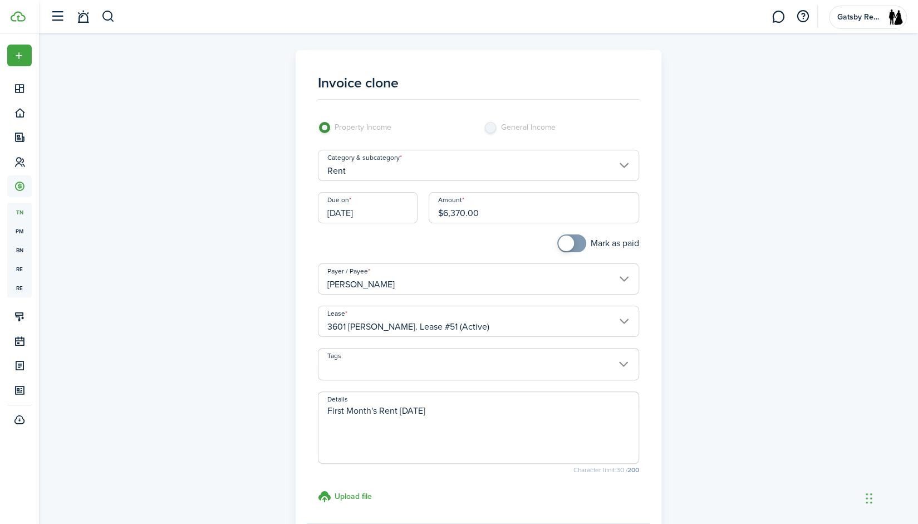
click at [379, 209] on input "[DATE]" at bounding box center [368, 207] width 100 height 31
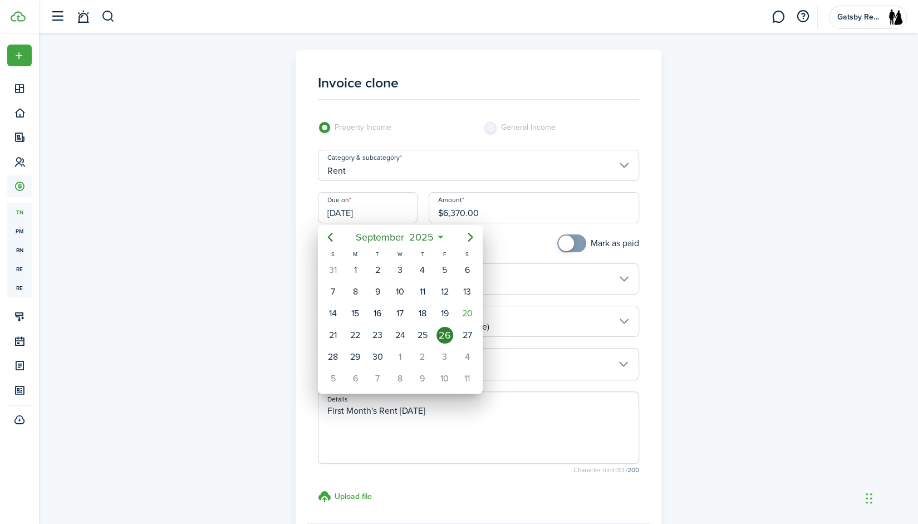
click at [499, 244] on div at bounding box center [459, 262] width 1096 height 702
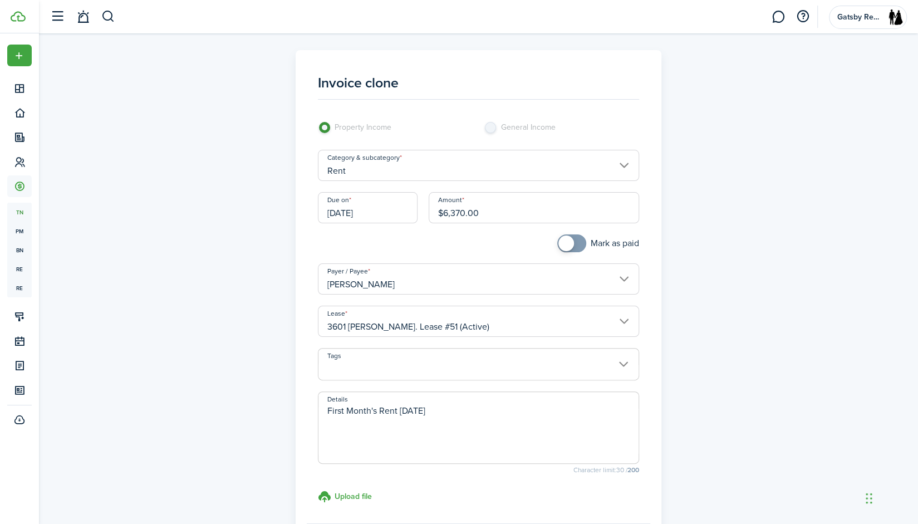
scroll to position [49, 0]
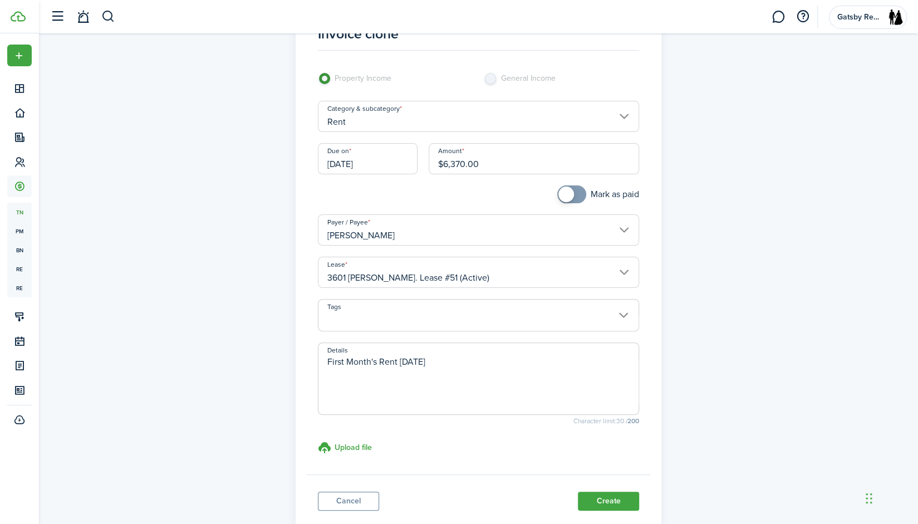
click at [343, 364] on textarea "First Month's Rent [DATE]" at bounding box center [479, 381] width 320 height 53
click at [425, 362] on textarea "Last Month's Rent [DATE]" at bounding box center [479, 381] width 320 height 53
click at [455, 366] on textarea "Last Month's Rent [DATE]" at bounding box center [479, 381] width 320 height 53
type textarea "Last Month's Rent [DATE]"
click at [624, 494] on button "Create" at bounding box center [608, 501] width 61 height 19
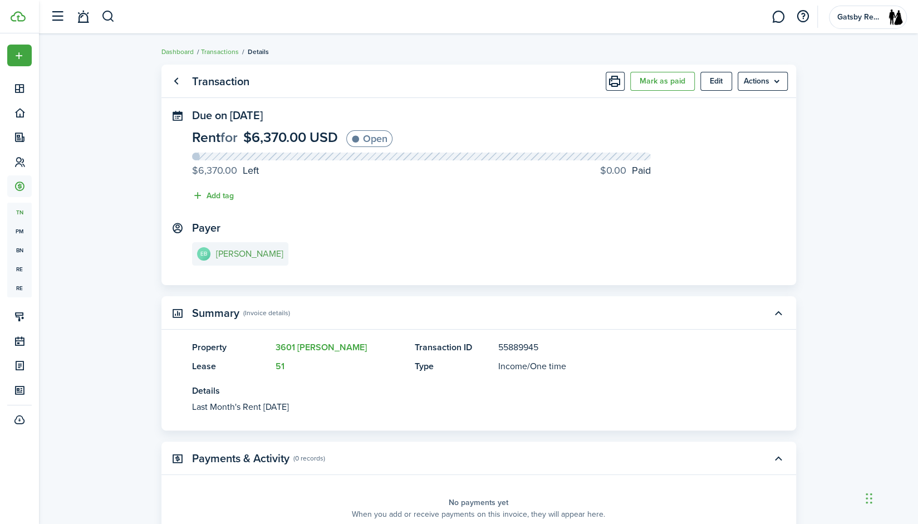
click at [243, 254] on e-details-info-title "[PERSON_NAME]" at bounding box center [249, 254] width 67 height 10
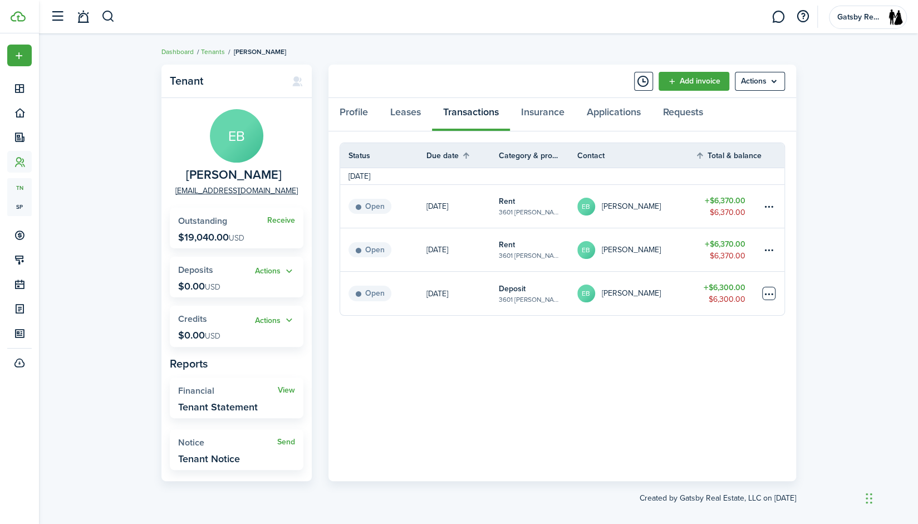
click at [766, 291] on table-menu-btn-icon at bounding box center [768, 293] width 13 height 13
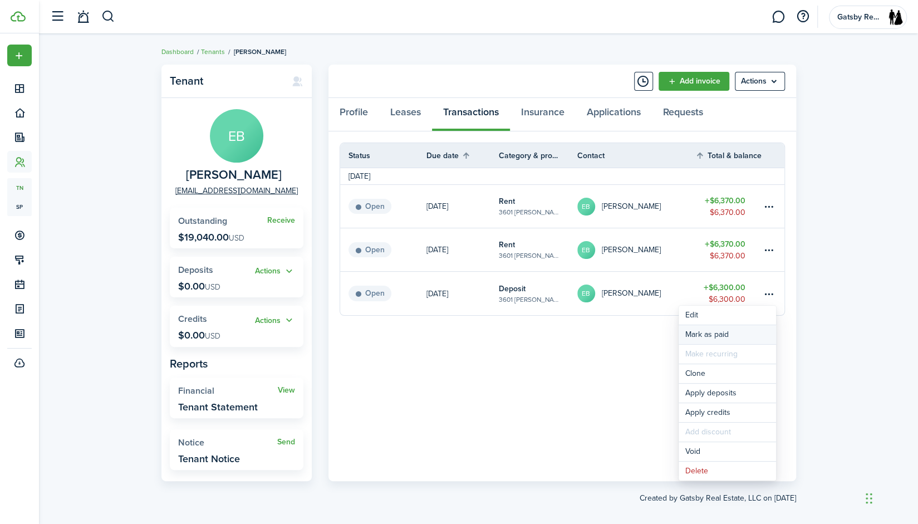
click at [718, 336] on link "Mark as paid" at bounding box center [727, 334] width 97 height 19
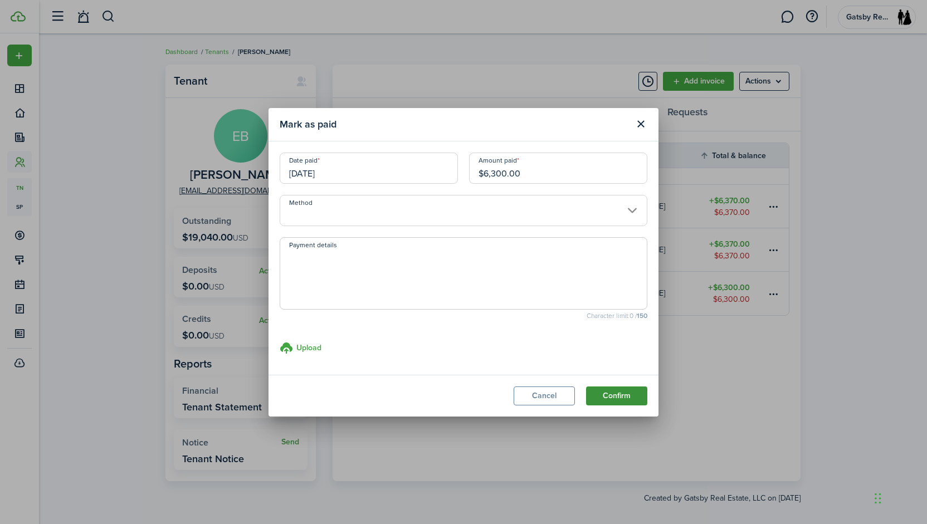
click at [609, 387] on button "Confirm" at bounding box center [616, 395] width 61 height 19
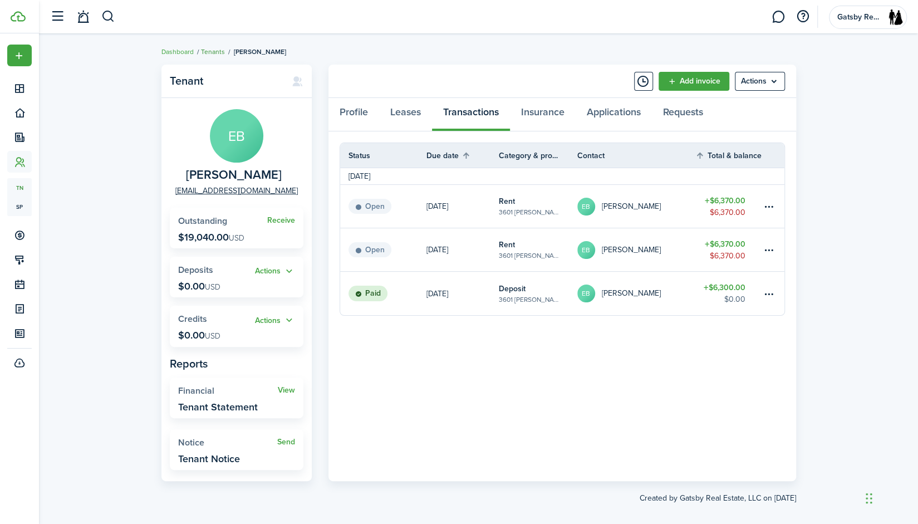
click at [210, 48] on link "Tenants" at bounding box center [213, 52] width 24 height 10
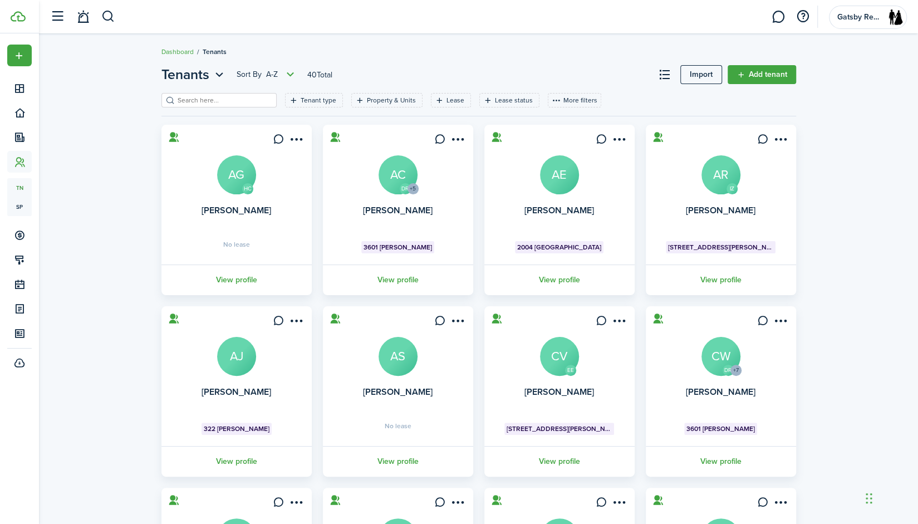
scroll to position [203, 0]
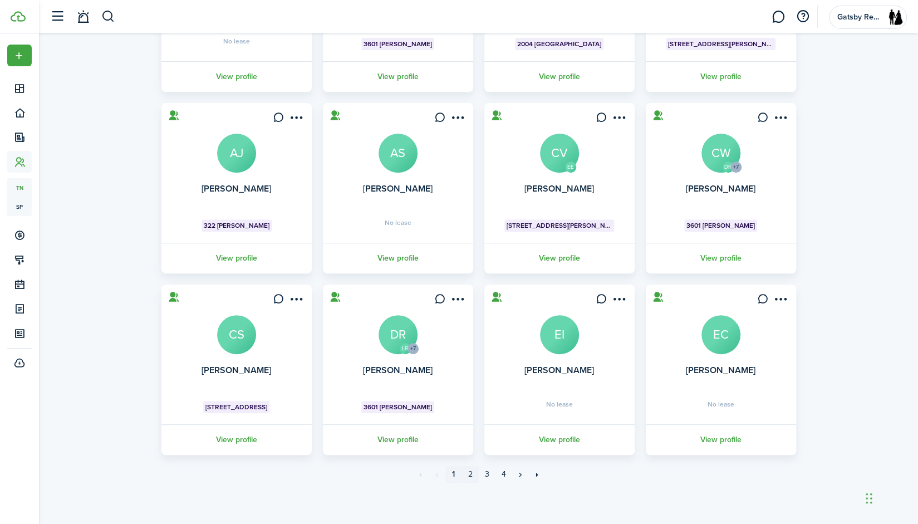
click at [467, 472] on link "2" at bounding box center [470, 474] width 17 height 17
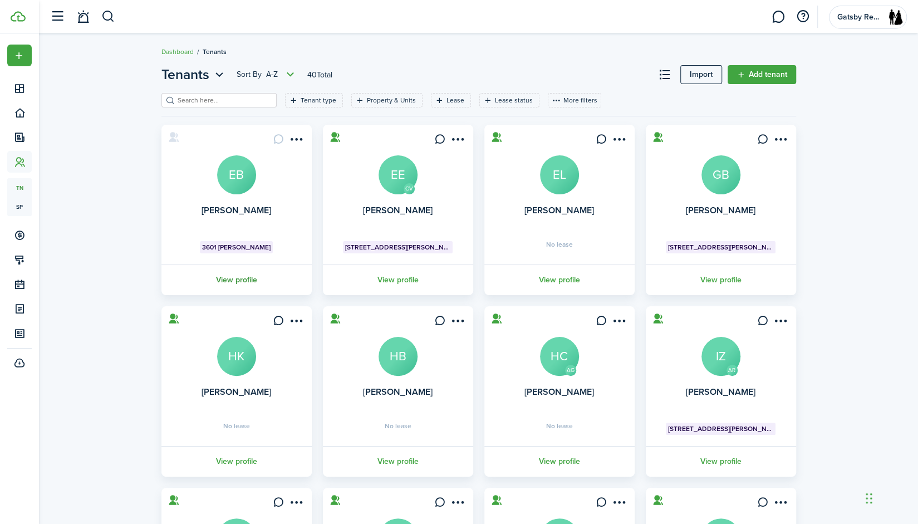
click at [236, 270] on link "View profile" at bounding box center [237, 279] width 154 height 31
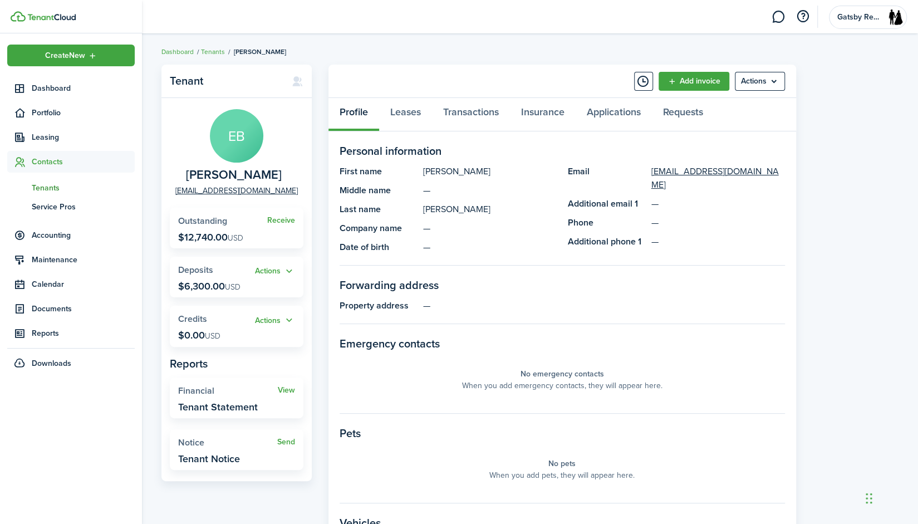
click at [48, 158] on span "Contacts" at bounding box center [83, 162] width 103 height 12
click at [47, 161] on span "Contacts" at bounding box center [83, 162] width 103 height 12
click at [59, 188] on span "Tenants" at bounding box center [83, 188] width 103 height 12
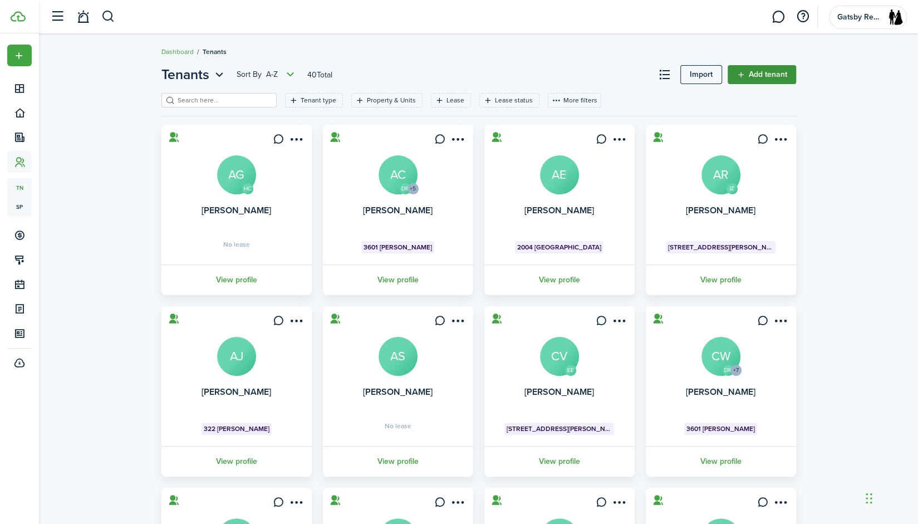
click at [754, 75] on link "Add tenant" at bounding box center [762, 74] width 68 height 19
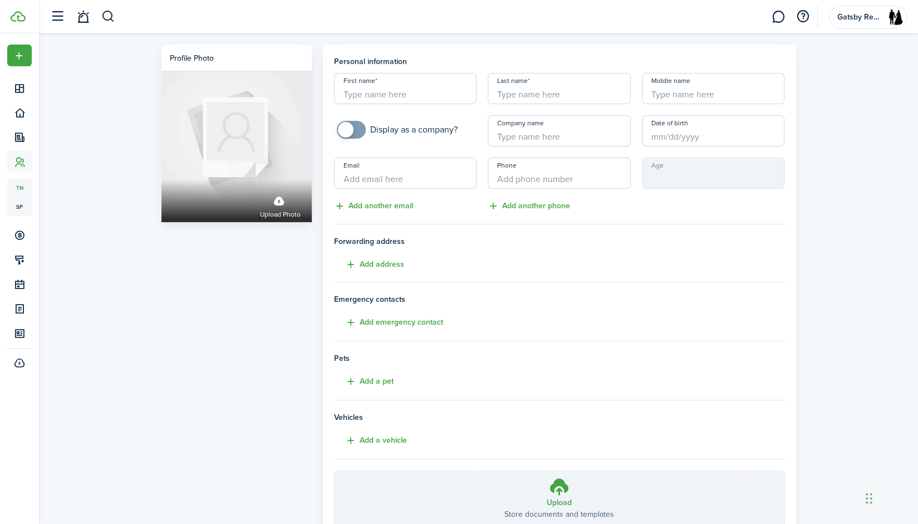
click at [430, 89] on input "First name" at bounding box center [405, 88] width 143 height 31
click at [236, 334] on div "Profile photo Upload photo" at bounding box center [236, 312] width 161 height 535
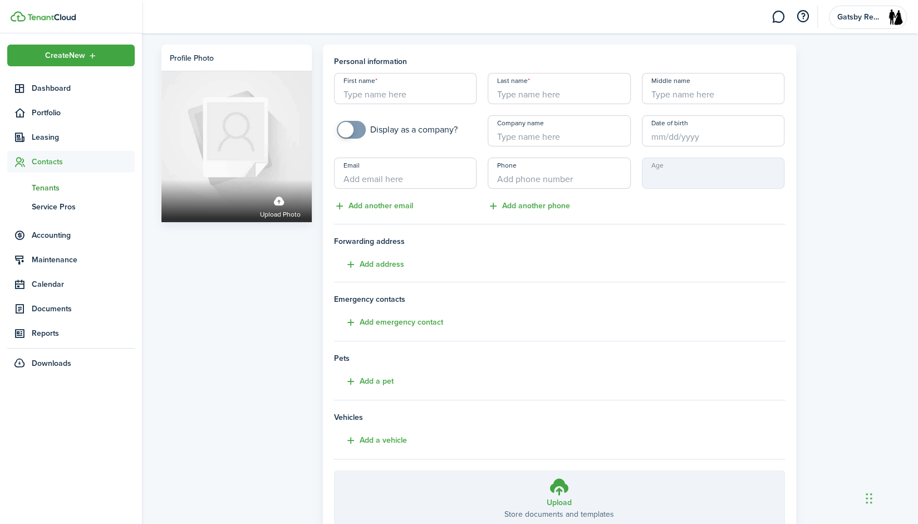
click at [63, 160] on span "Contacts" at bounding box center [83, 162] width 103 height 12
click at [52, 158] on span "Contacts" at bounding box center [83, 162] width 103 height 12
click at [46, 183] on span "Tenants" at bounding box center [83, 188] width 103 height 12
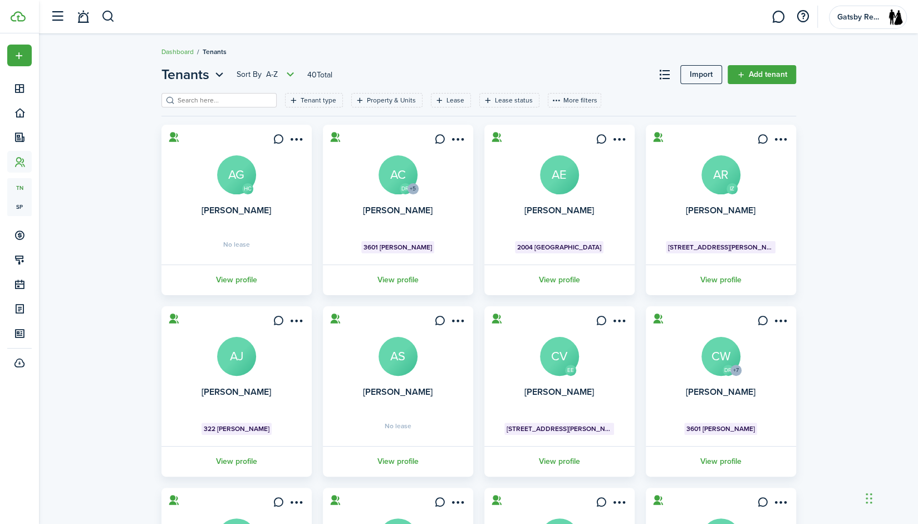
click at [217, 101] on input "search" at bounding box center [224, 100] width 98 height 11
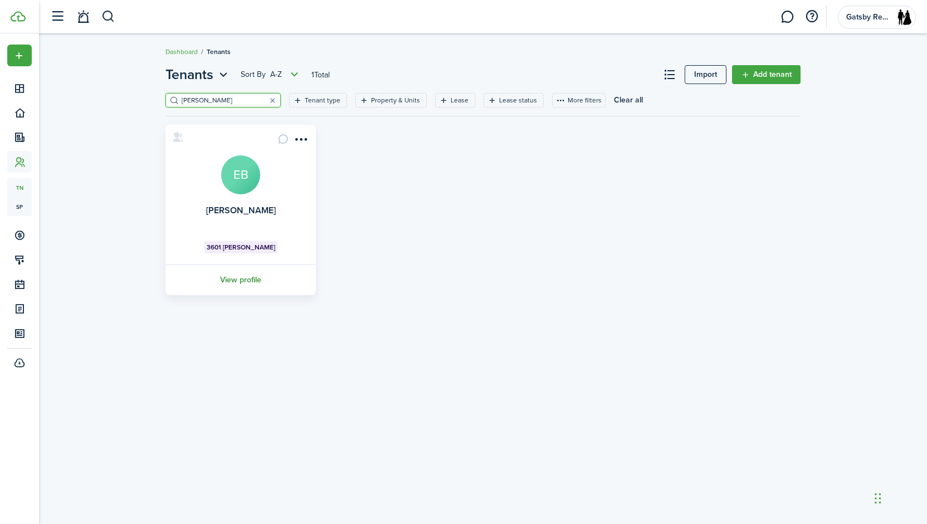
type input "[PERSON_NAME]"
click at [243, 276] on link "View profile" at bounding box center [241, 279] width 154 height 31
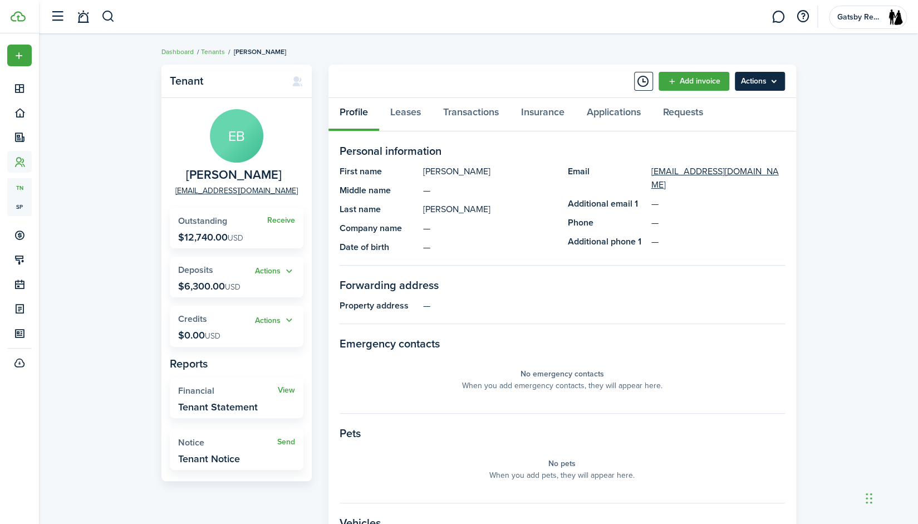
click at [778, 86] on menu-btn "Actions" at bounding box center [760, 81] width 50 height 19
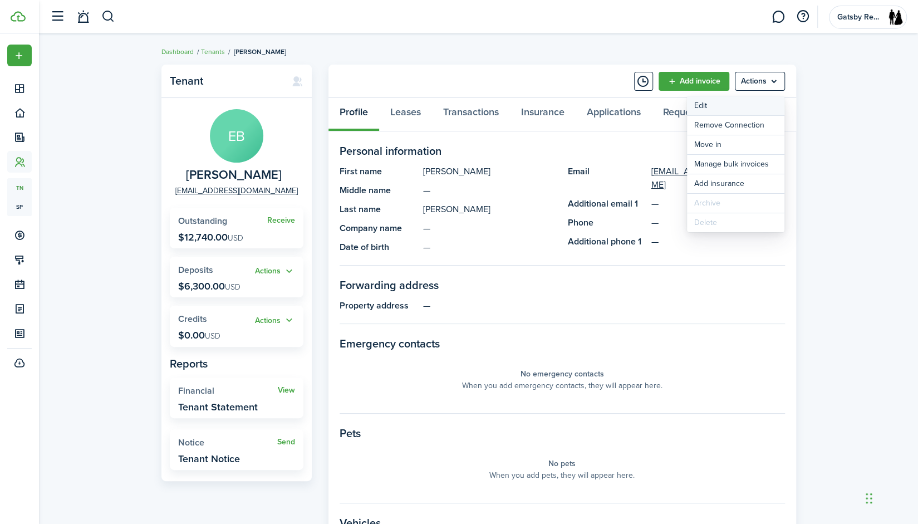
click at [755, 105] on link "Edit" at bounding box center [735, 105] width 97 height 19
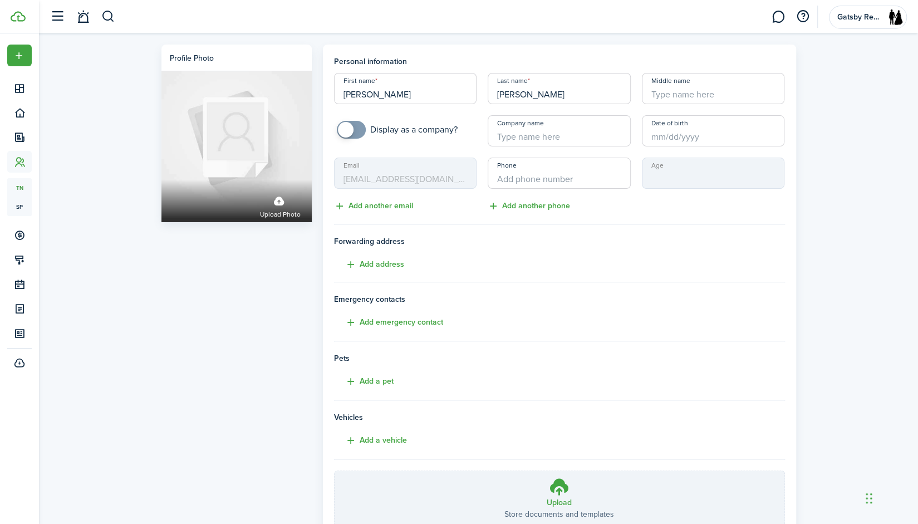
click at [445, 181] on mbsc-input "Email [EMAIL_ADDRESS][DOMAIN_NAME]" at bounding box center [405, 173] width 143 height 31
click at [406, 219] on tenant-form "Personal information First name [PERSON_NAME] Last name [PERSON_NAME] Middle na…" at bounding box center [559, 291] width 451 height 471
click at [401, 209] on button "Add another email" at bounding box center [373, 206] width 79 height 13
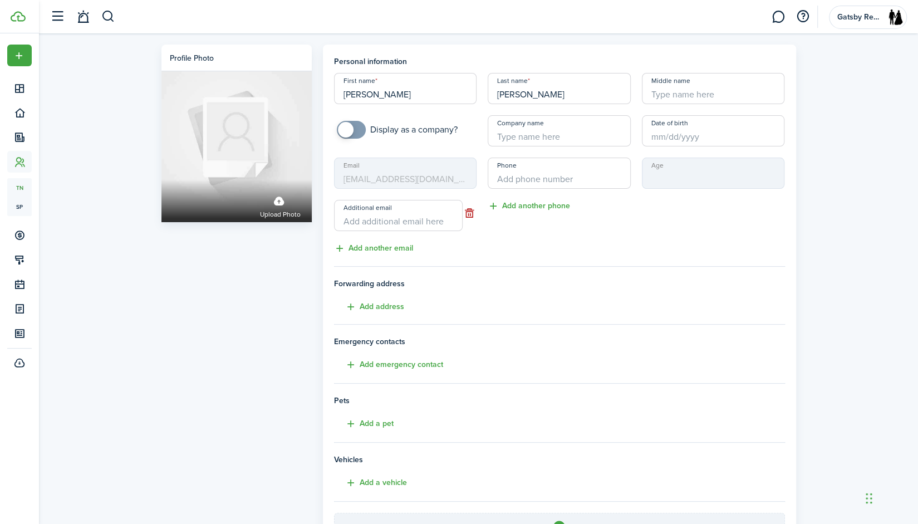
click at [404, 213] on input "Additional email" at bounding box center [398, 215] width 129 height 31
click at [401, 183] on mbsc-input "Email [EMAIL_ADDRESS][DOMAIN_NAME]" at bounding box center [405, 173] width 143 height 31
click at [422, 227] on input "Additional email" at bounding box center [398, 215] width 129 height 31
click at [292, 252] on div "Profile photo Upload photo" at bounding box center [236, 333] width 161 height 577
click at [428, 215] on input "Additional email" at bounding box center [398, 215] width 129 height 31
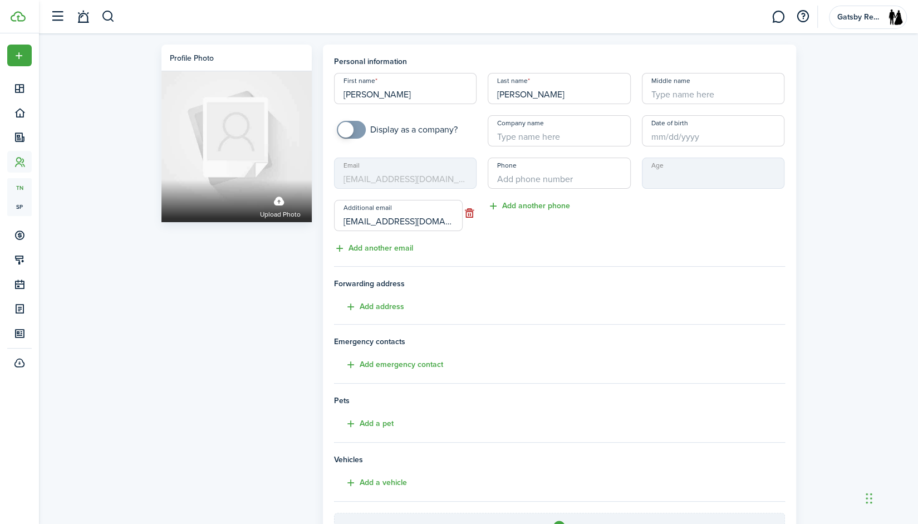
type input "[EMAIL_ADDRESS][DOMAIN_NAME]"
click at [504, 254] on tenant-form "Personal information First name [PERSON_NAME] Last name [PERSON_NAME] Middle na…" at bounding box center [559, 312] width 451 height 513
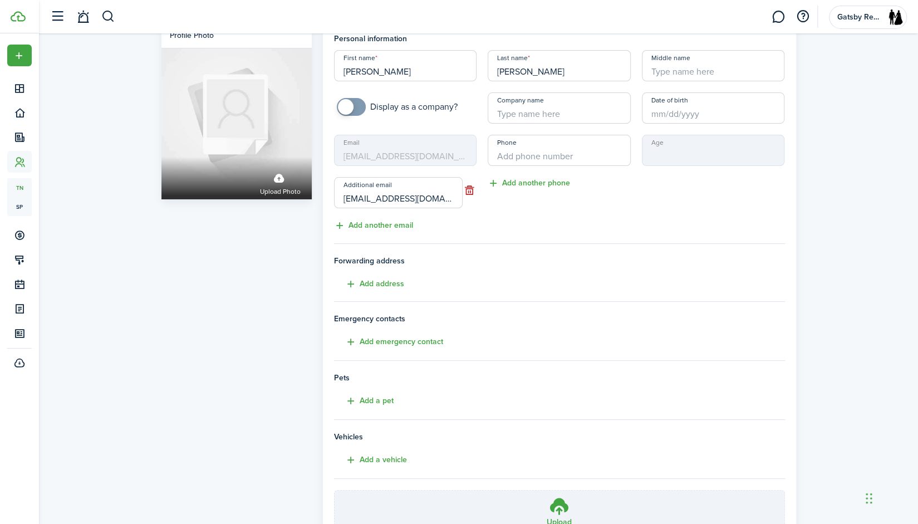
scroll to position [126, 0]
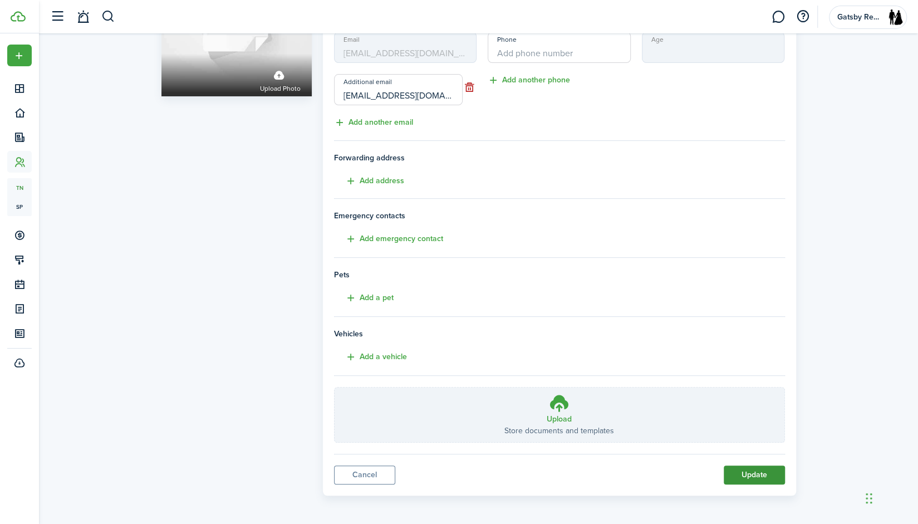
click at [753, 468] on button "Update" at bounding box center [754, 475] width 61 height 19
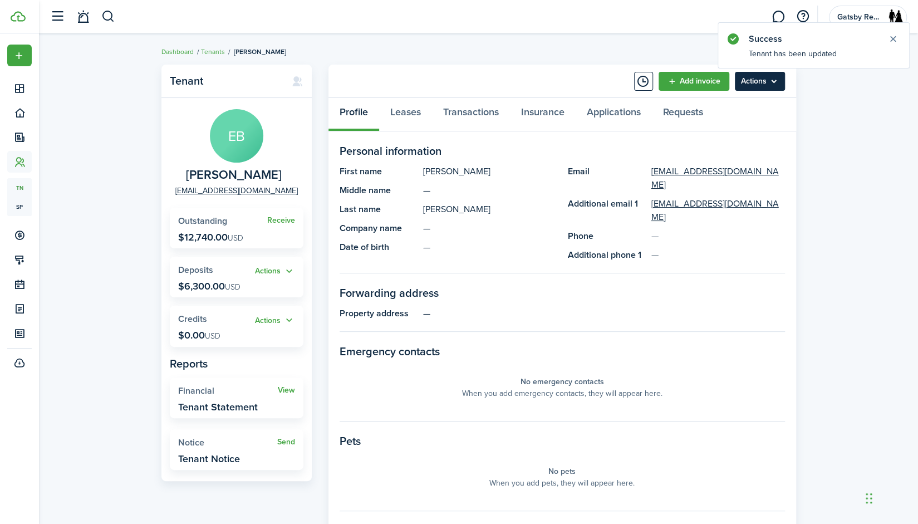
click at [763, 82] on menu-btn "Actions" at bounding box center [760, 81] width 50 height 19
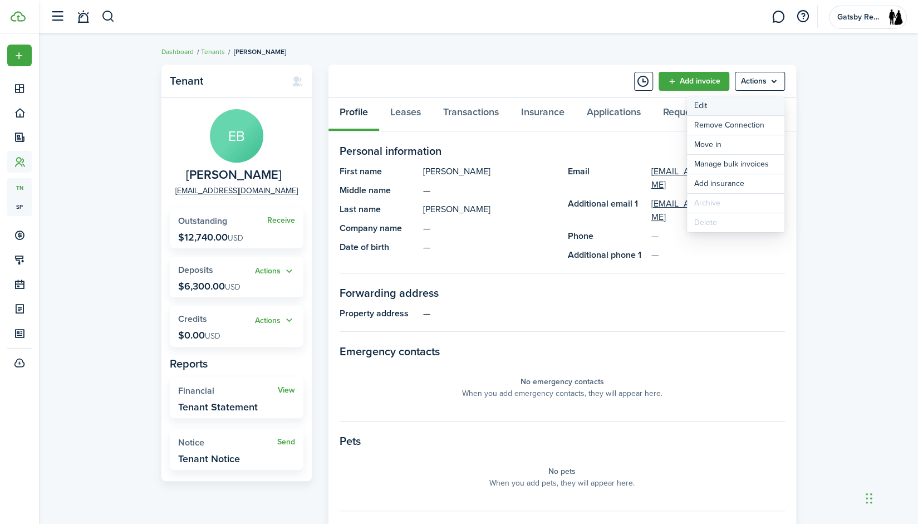
click at [749, 107] on link "Edit" at bounding box center [735, 105] width 97 height 19
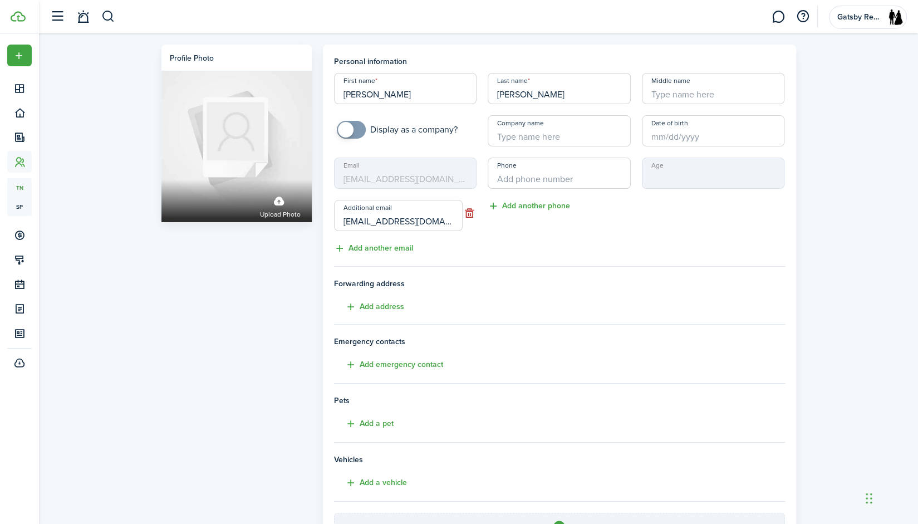
click at [501, 305] on h4 "Forwarding address Add address" at bounding box center [559, 296] width 451 height 36
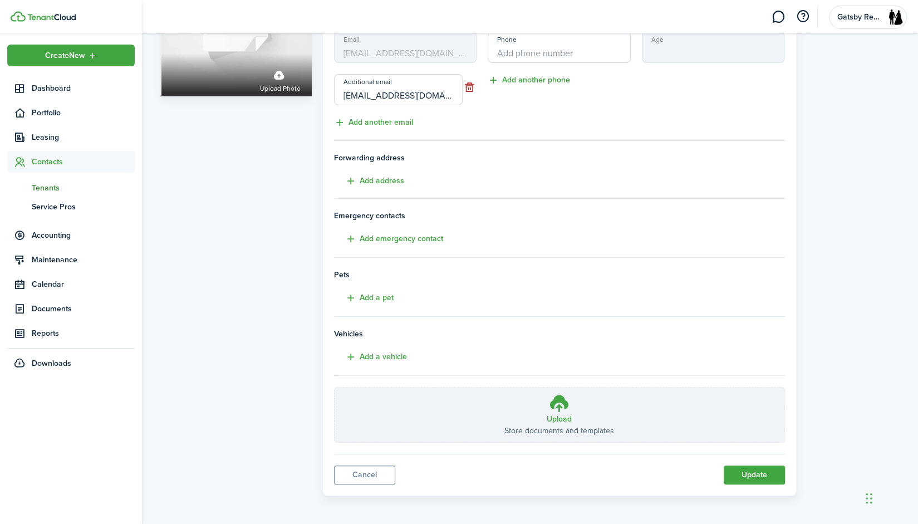
click at [58, 162] on span "Contacts" at bounding box center [83, 162] width 103 height 12
click at [53, 193] on span "Tenants" at bounding box center [83, 188] width 103 height 12
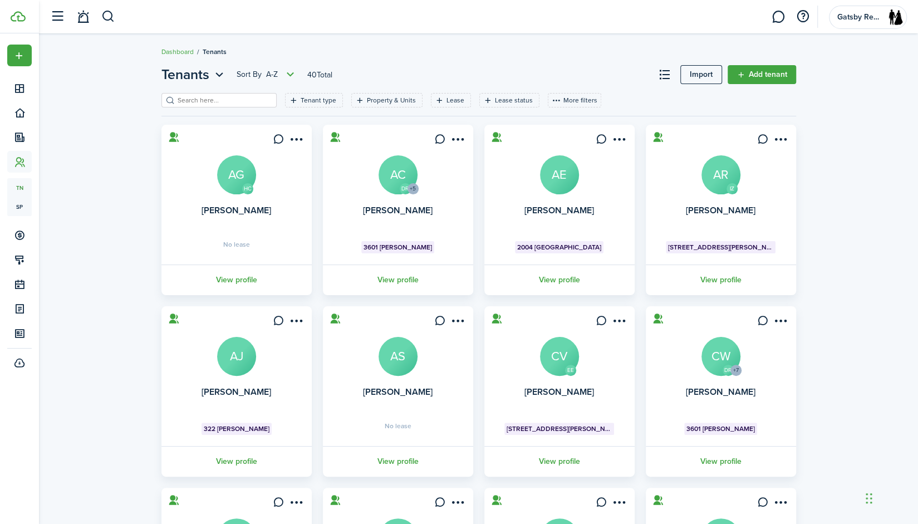
click at [236, 95] on input "search" at bounding box center [224, 100] width 98 height 11
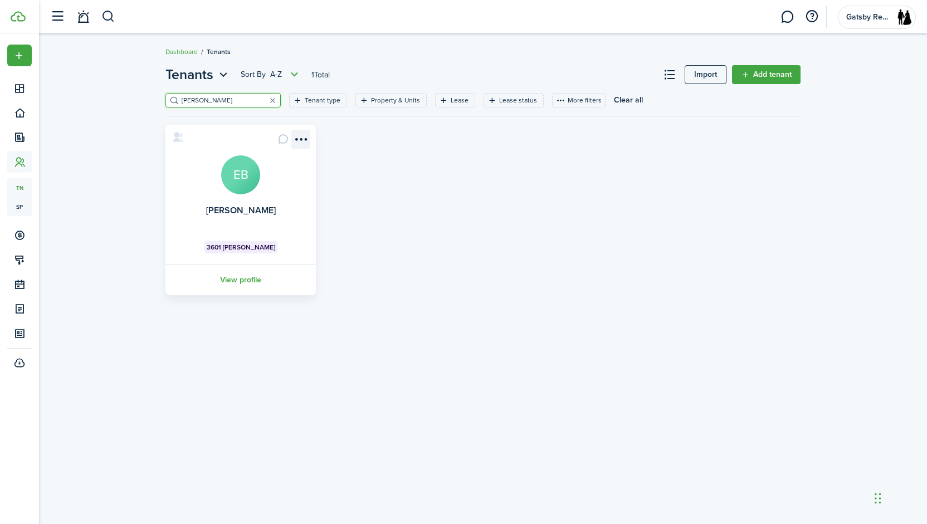
type input "[PERSON_NAME]"
click at [302, 138] on menu-btn-icon "Open menu" at bounding box center [300, 139] width 19 height 19
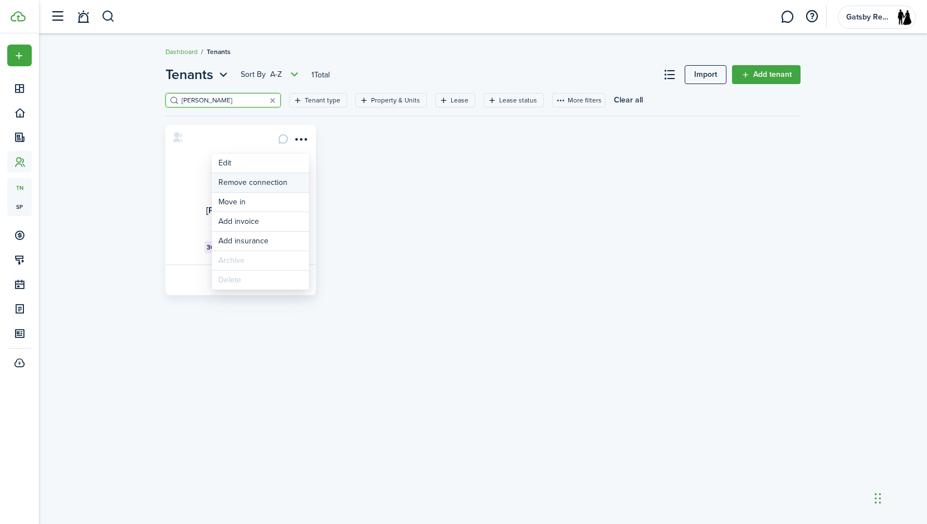
click at [282, 179] on button "Remove connection" at bounding box center [260, 182] width 97 height 19
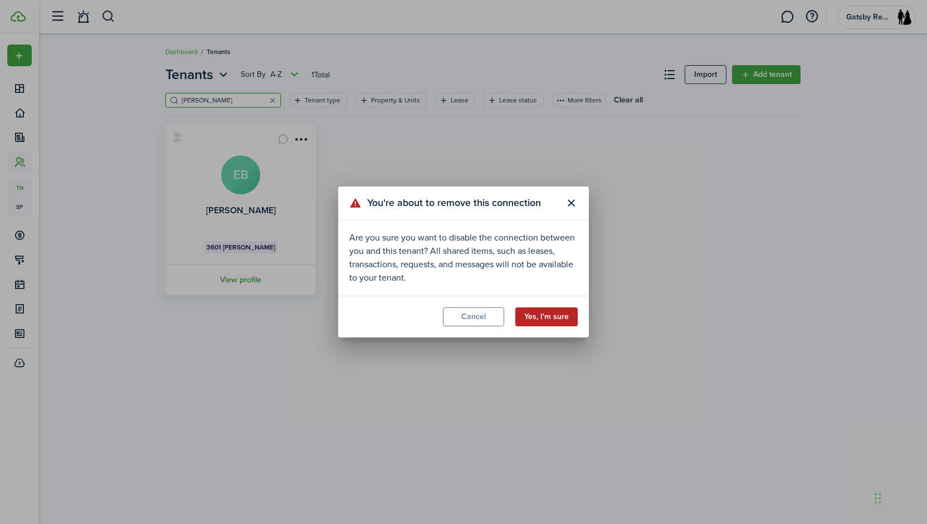
click at [537, 318] on button "Yes, I'm sure" at bounding box center [546, 316] width 62 height 19
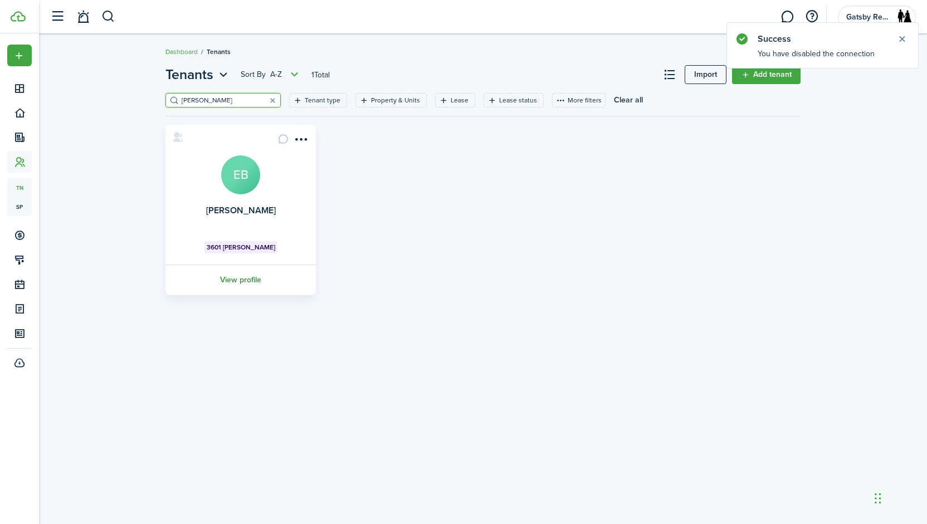
click at [246, 275] on link "View profile" at bounding box center [241, 279] width 154 height 31
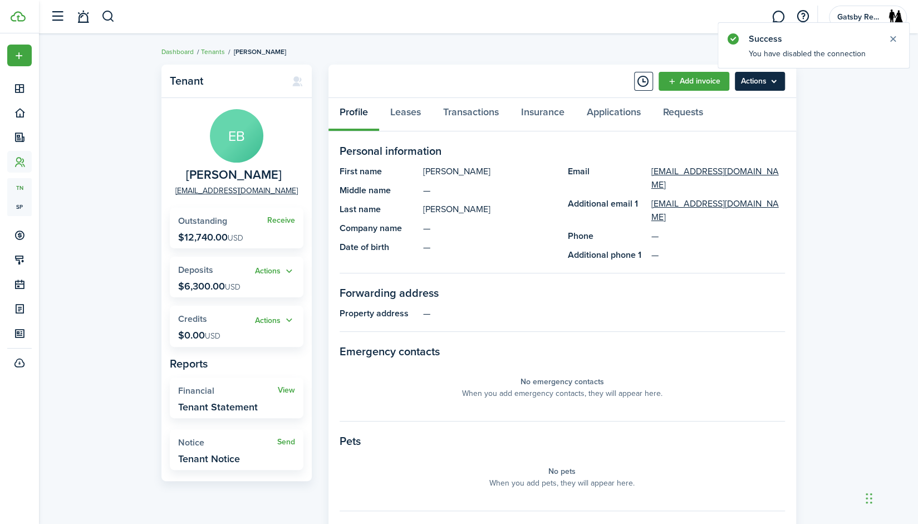
click at [771, 80] on menu-btn "Actions" at bounding box center [760, 81] width 50 height 19
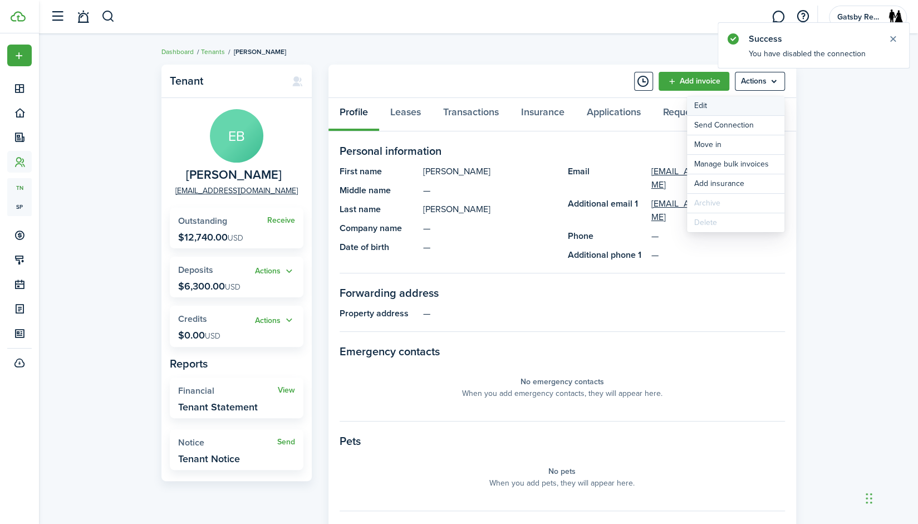
click at [743, 111] on link "Edit" at bounding box center [735, 105] width 97 height 19
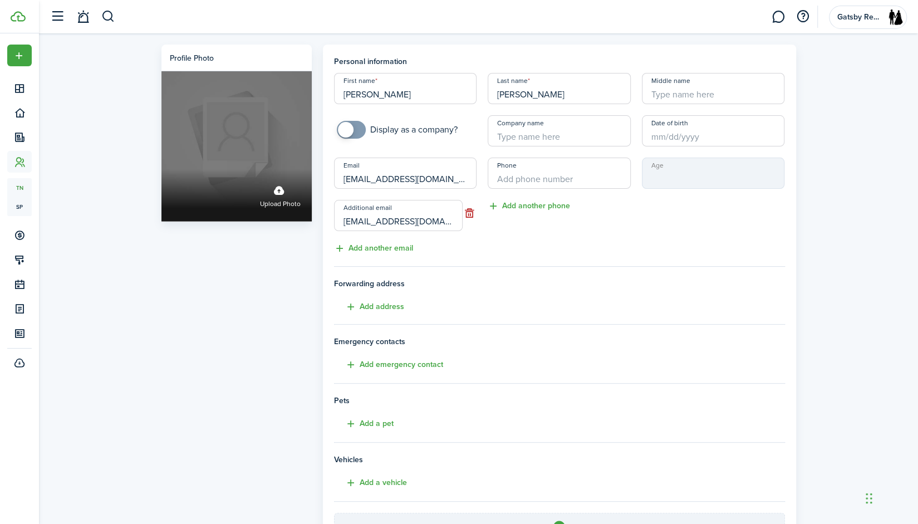
drag, startPoint x: 447, startPoint y: 176, endPoint x: 310, endPoint y: 180, distance: 136.5
click at [310, 180] on div "Profile photo Upload photo Personal information First name [PERSON_NAME] Last n…" at bounding box center [479, 333] width 646 height 577
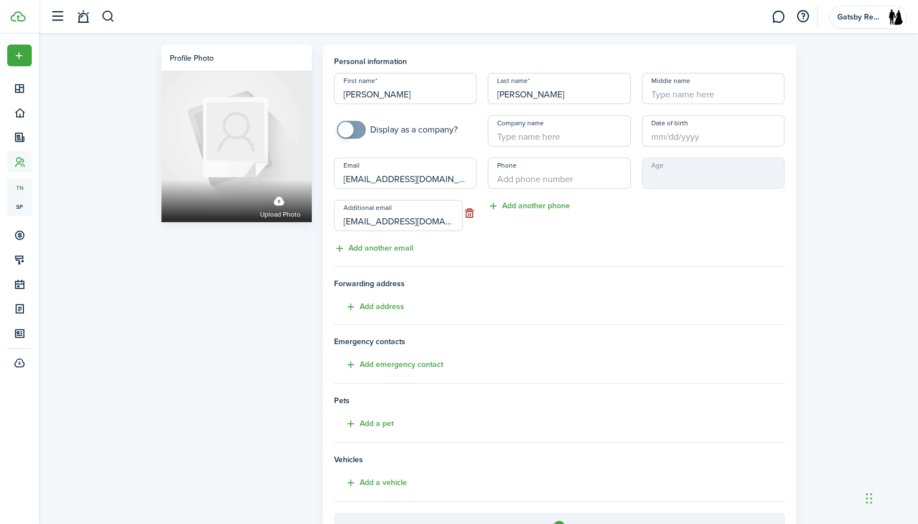
type input "[EMAIL_ADDRESS][DOMAIN_NAME]"
drag, startPoint x: 435, startPoint y: 222, endPoint x: 237, endPoint y: 239, distance: 199.0
click at [237, 239] on div "Profile photo Upload photo Personal information First name [PERSON_NAME] Last n…" at bounding box center [479, 333] width 646 height 577
click at [498, 229] on div "Phone Add another phone" at bounding box center [559, 206] width 154 height 97
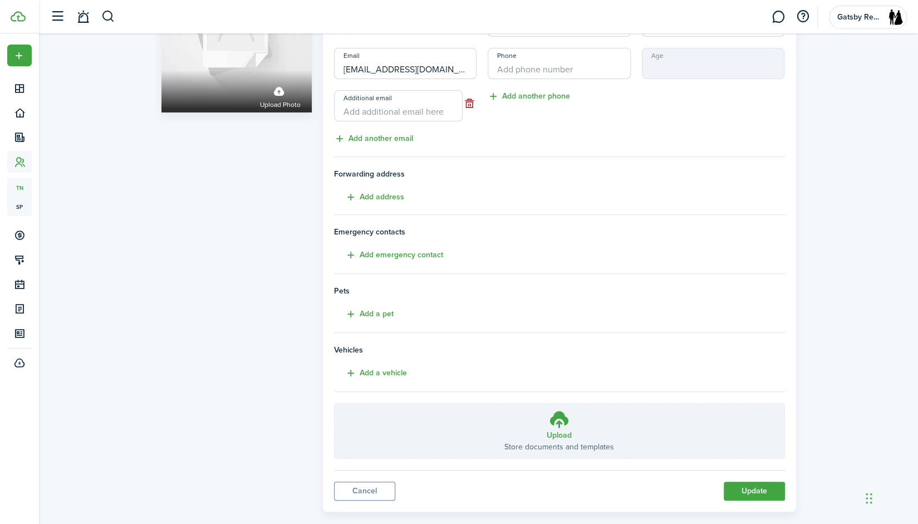
scroll to position [111, 0]
click at [751, 489] on button "Update" at bounding box center [754, 490] width 61 height 19
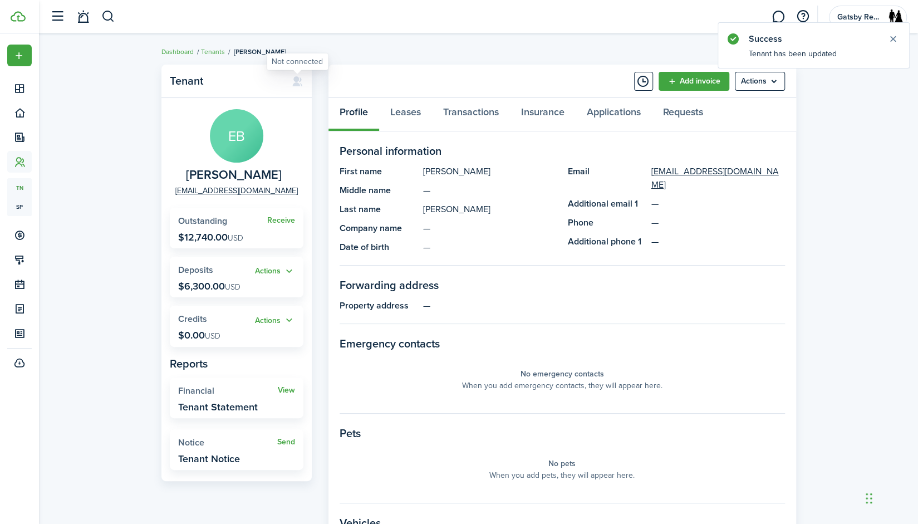
click at [296, 85] on icon at bounding box center [298, 81] width 12 height 11
click at [778, 83] on menu-btn "Actions" at bounding box center [760, 81] width 50 height 19
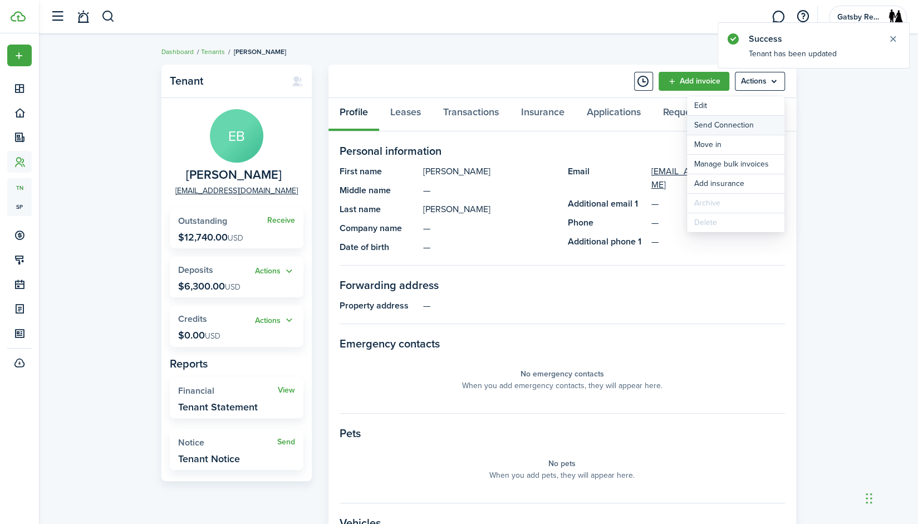
click at [746, 125] on button "Send Connection" at bounding box center [735, 125] width 97 height 19
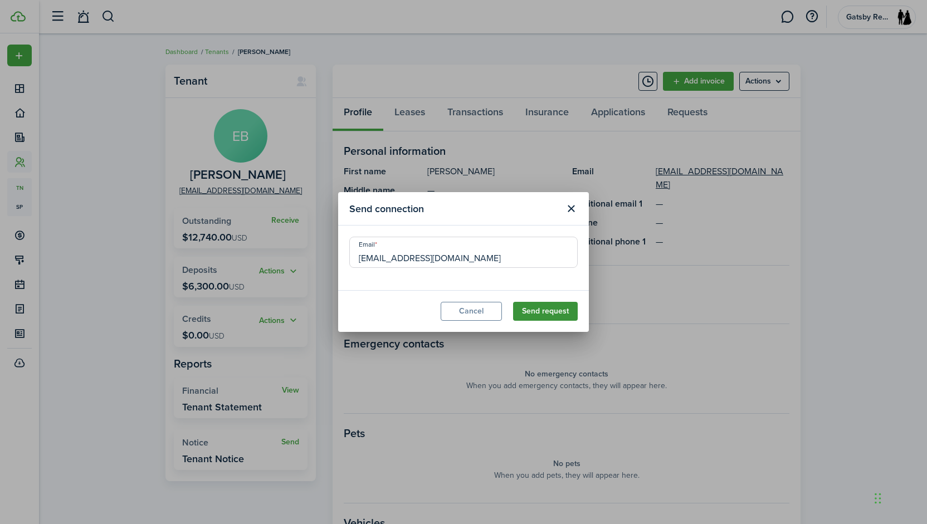
click at [548, 309] on button "Send request" at bounding box center [545, 311] width 65 height 19
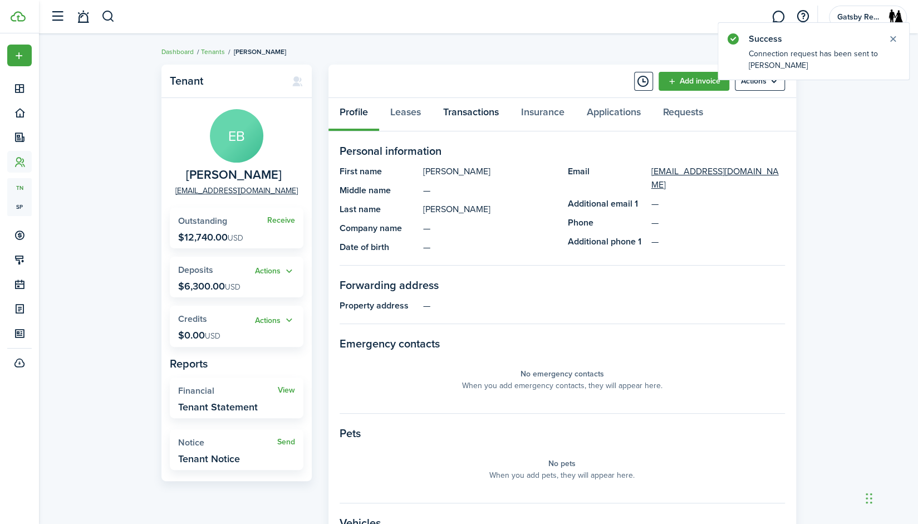
click at [479, 105] on link "Transactions" at bounding box center [471, 114] width 78 height 33
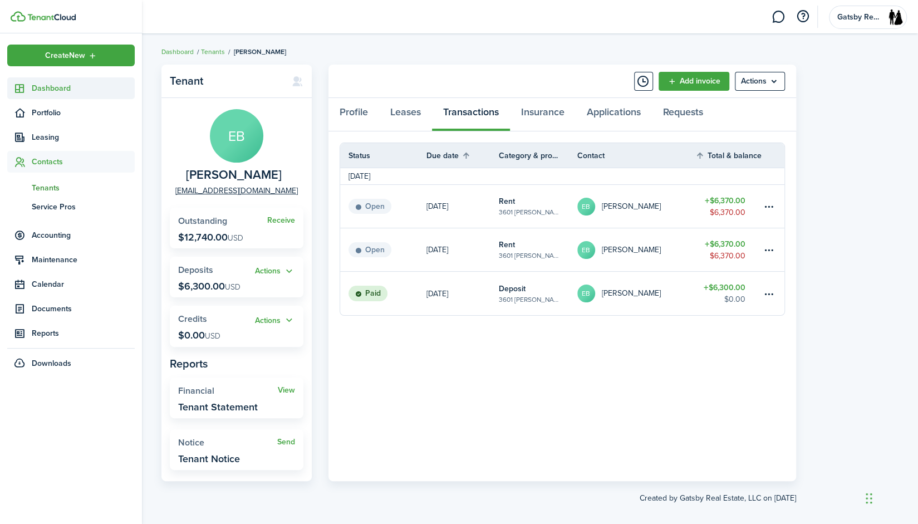
click at [83, 94] on link "Dashboard" at bounding box center [71, 88] width 128 height 22
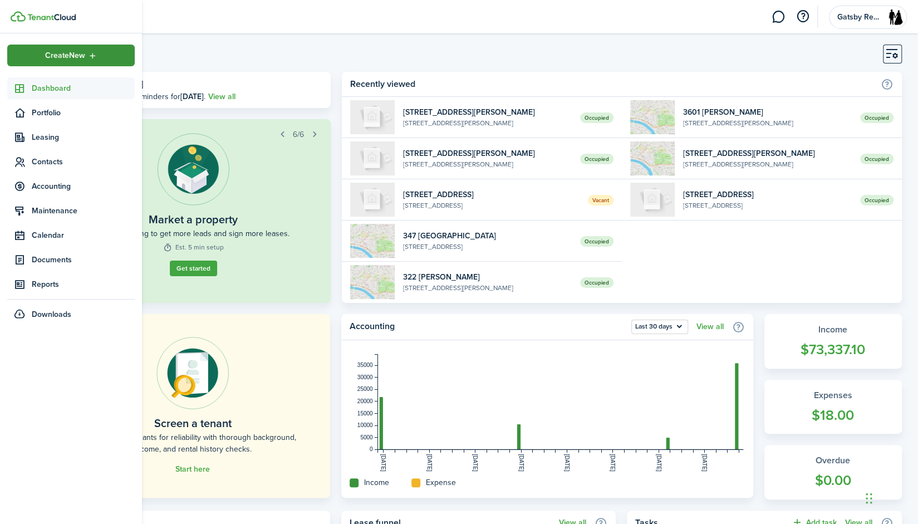
click at [57, 55] on span "Create New" at bounding box center [65, 56] width 40 height 8
click at [65, 159] on span "Contacts" at bounding box center [83, 162] width 103 height 12
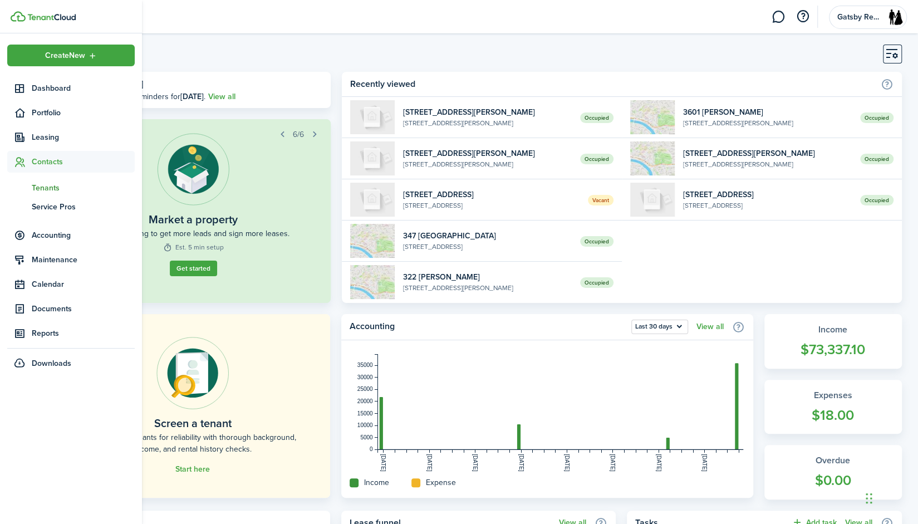
click at [59, 187] on span "Tenants" at bounding box center [83, 188] width 103 height 12
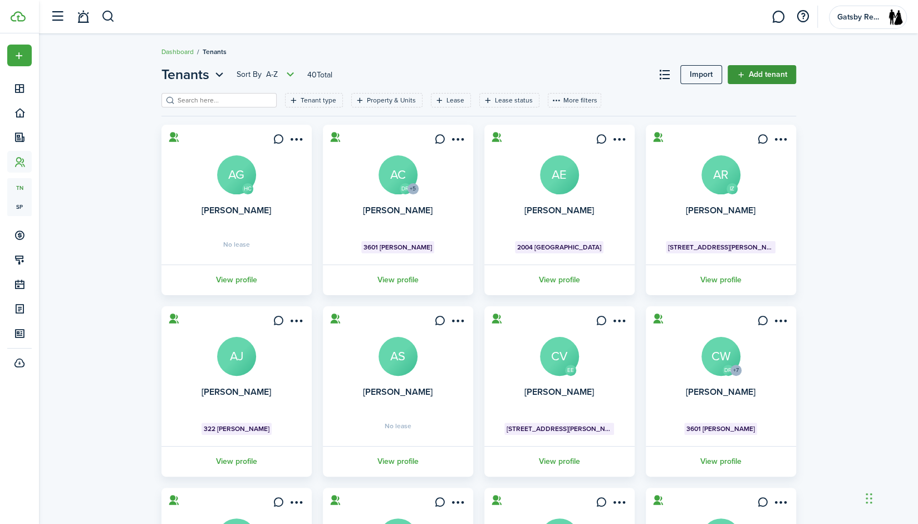
click at [751, 81] on link "Add tenant" at bounding box center [762, 74] width 68 height 19
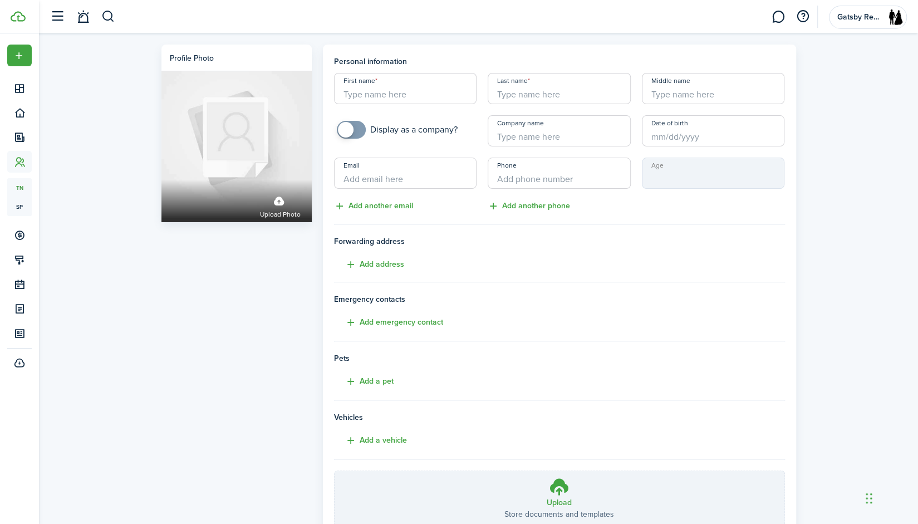
click at [376, 94] on input "First name" at bounding box center [405, 88] width 143 height 31
type input "[PERSON_NAME]"
click at [511, 90] on input "Last name" at bounding box center [559, 88] width 143 height 31
type input "[PERSON_NAME]"
click at [419, 179] on input "Email" at bounding box center [405, 173] width 143 height 31
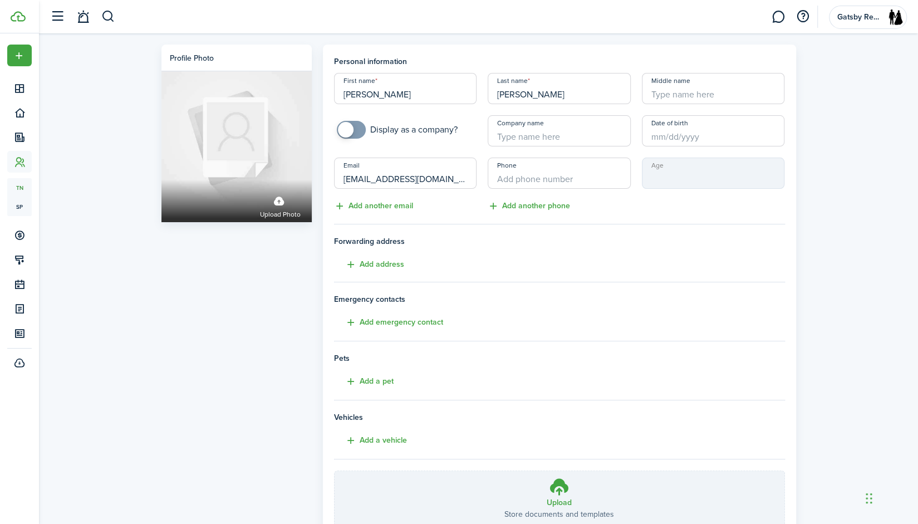
scroll to position [84, 0]
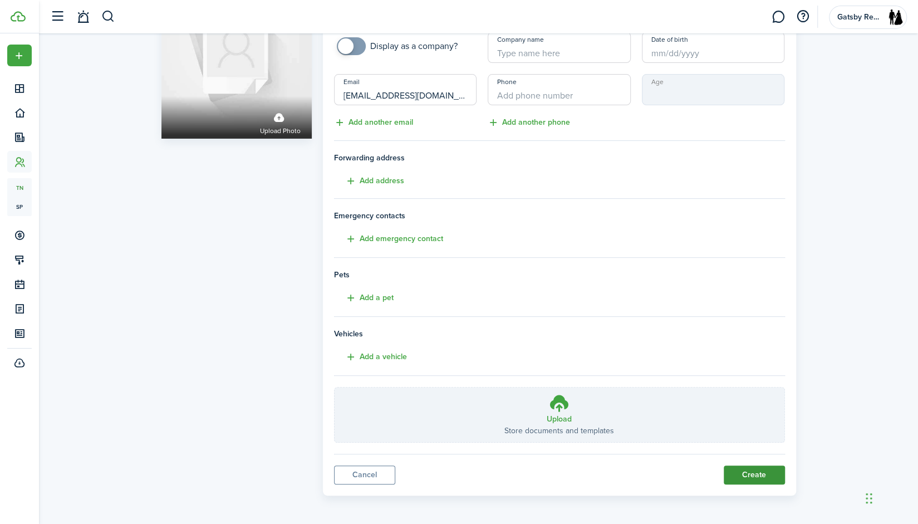
type input "[EMAIL_ADDRESS][DOMAIN_NAME]"
click at [755, 475] on button "Create" at bounding box center [754, 475] width 61 height 19
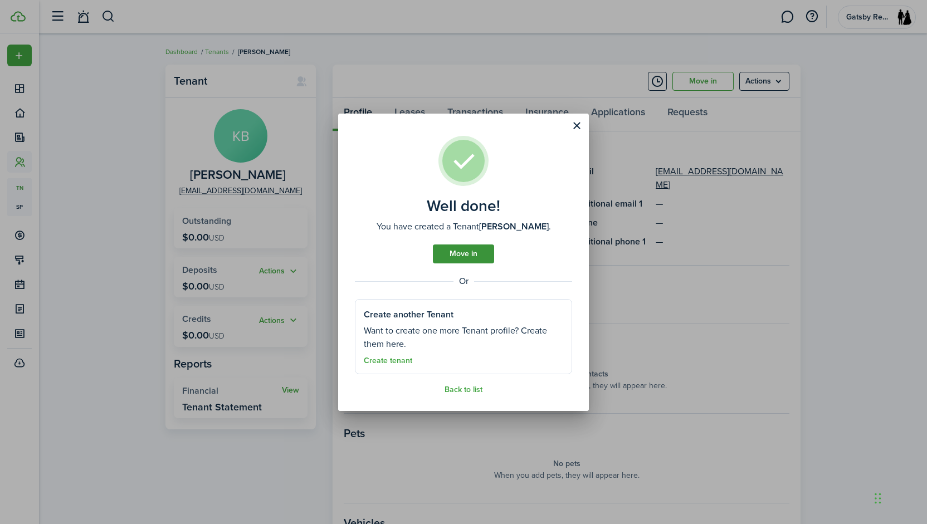
click at [470, 254] on link "Move in" at bounding box center [463, 253] width 61 height 19
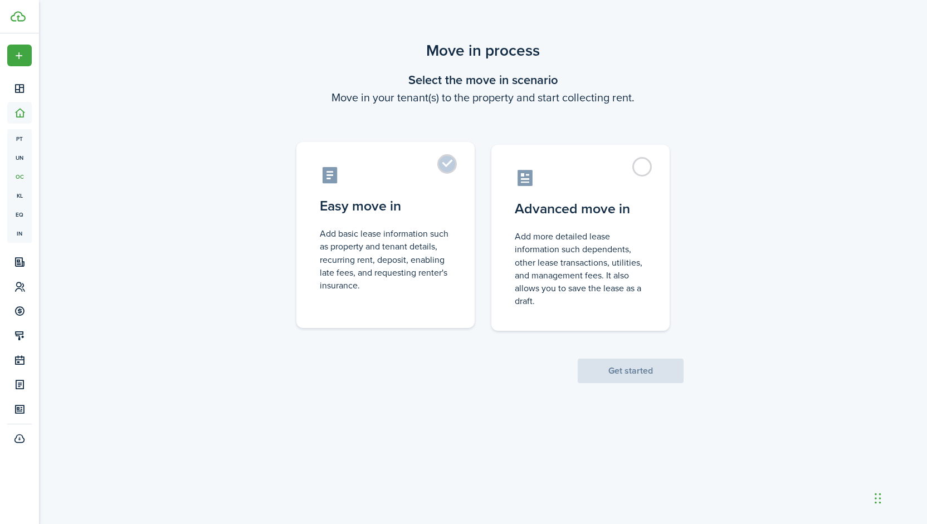
click at [421, 246] on control-radio-card-description "Add basic lease information such as property and tenant details, recurring rent…" at bounding box center [385, 259] width 131 height 65
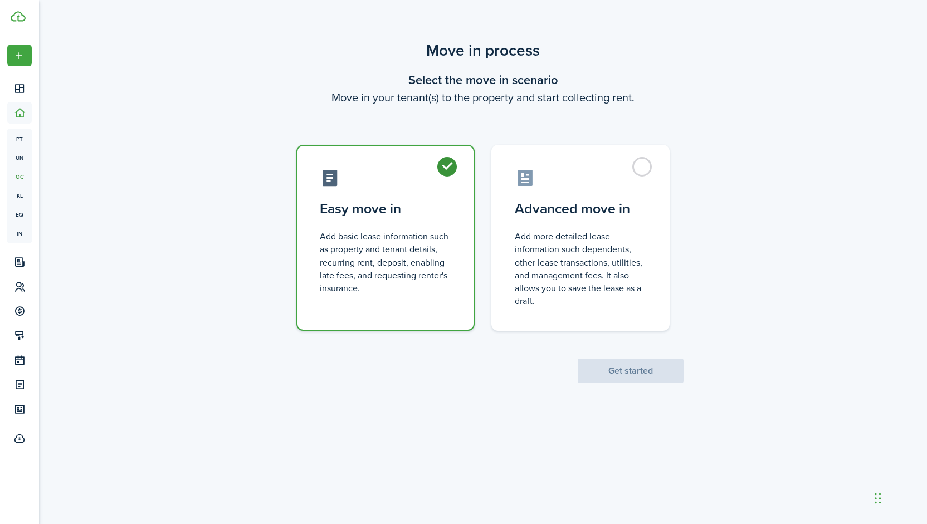
radio input "true"
click at [596, 367] on button "Get started" at bounding box center [630, 371] width 106 height 25
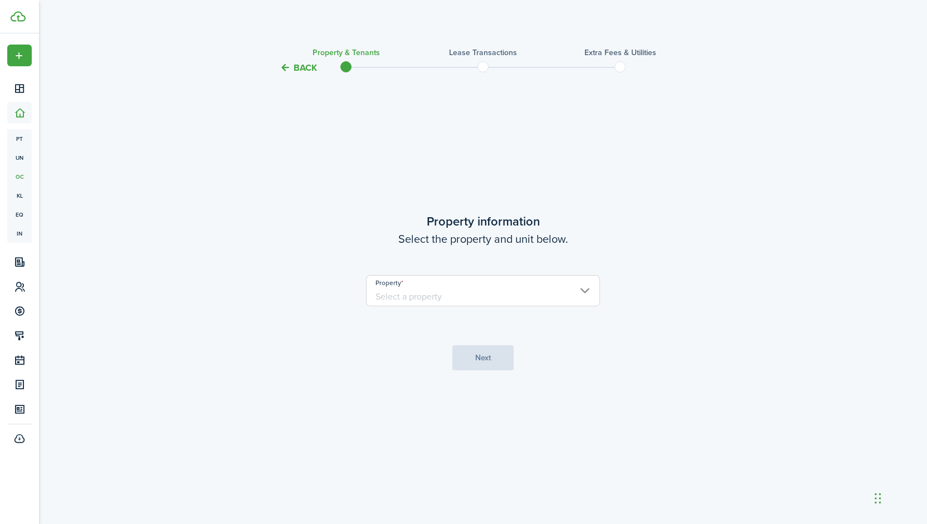
click at [518, 292] on input "Property" at bounding box center [483, 290] width 234 height 31
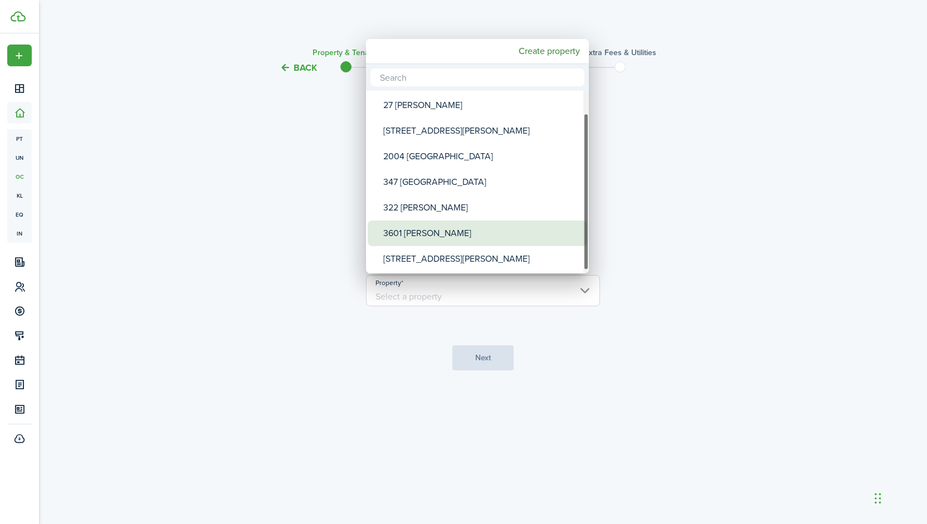
click at [460, 229] on div "3601 [PERSON_NAME]" at bounding box center [481, 234] width 197 height 26
type input "3601 [PERSON_NAME]"
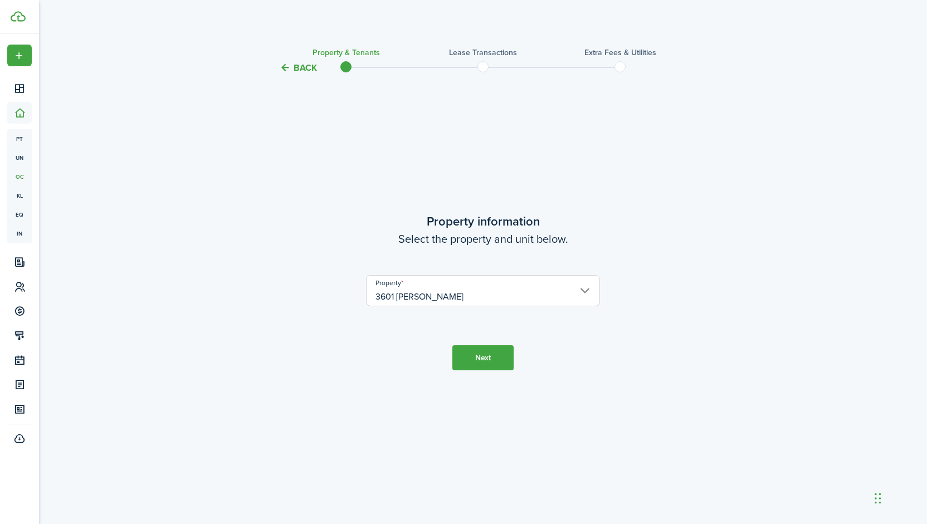
click at [475, 361] on button "Next" at bounding box center [482, 357] width 61 height 25
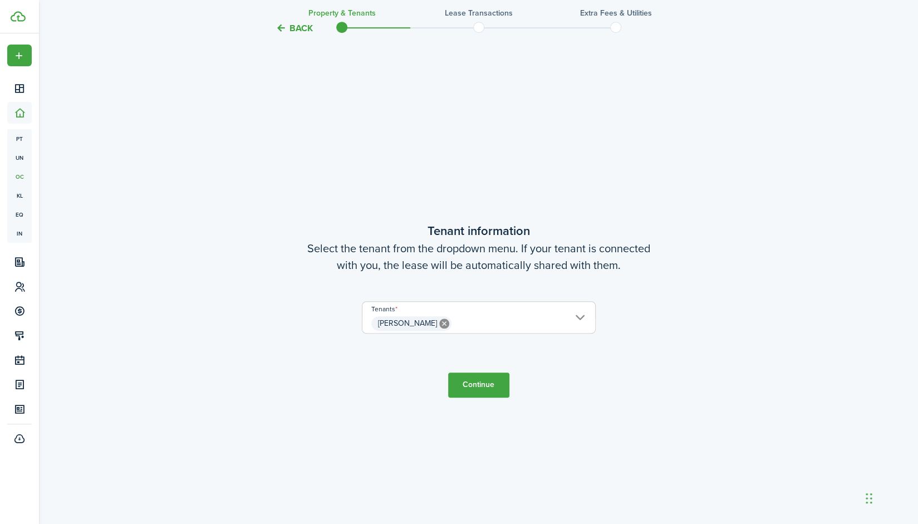
scroll to position [449, 0]
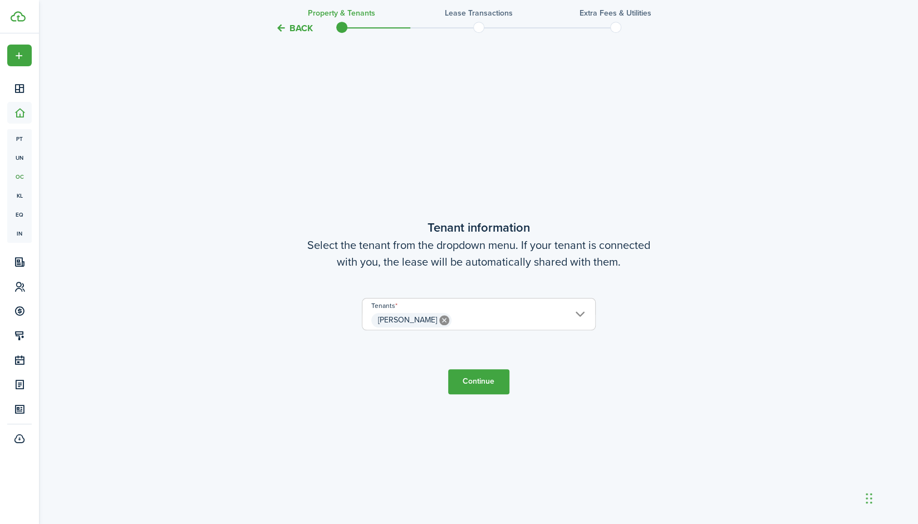
click at [476, 371] on button "Continue" at bounding box center [478, 381] width 61 height 25
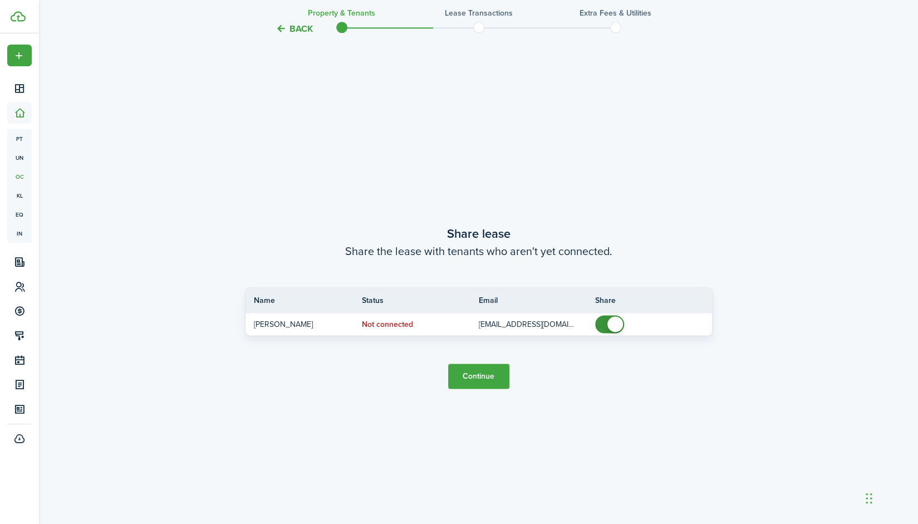
scroll to position [973, 0]
click at [482, 383] on button "Continue" at bounding box center [478, 375] width 61 height 25
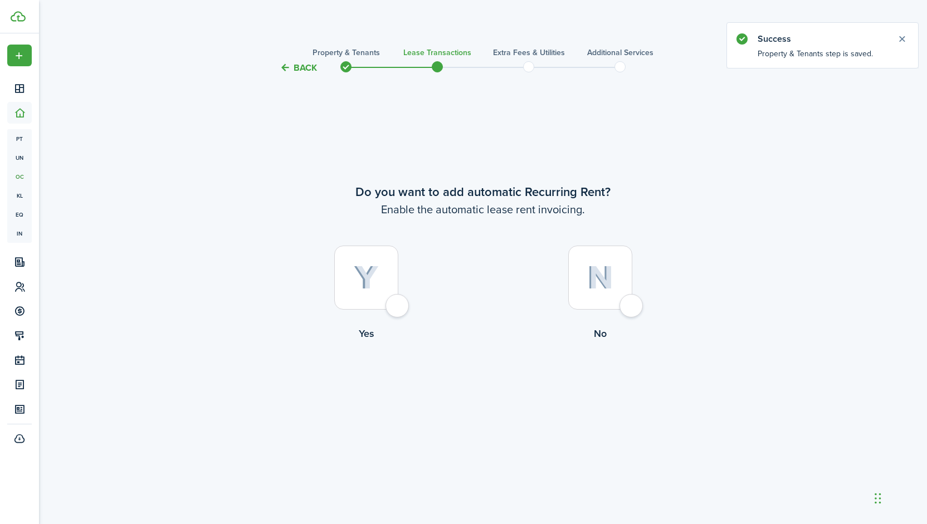
click at [372, 279] on img at bounding box center [366, 278] width 25 height 25
radio input "true"
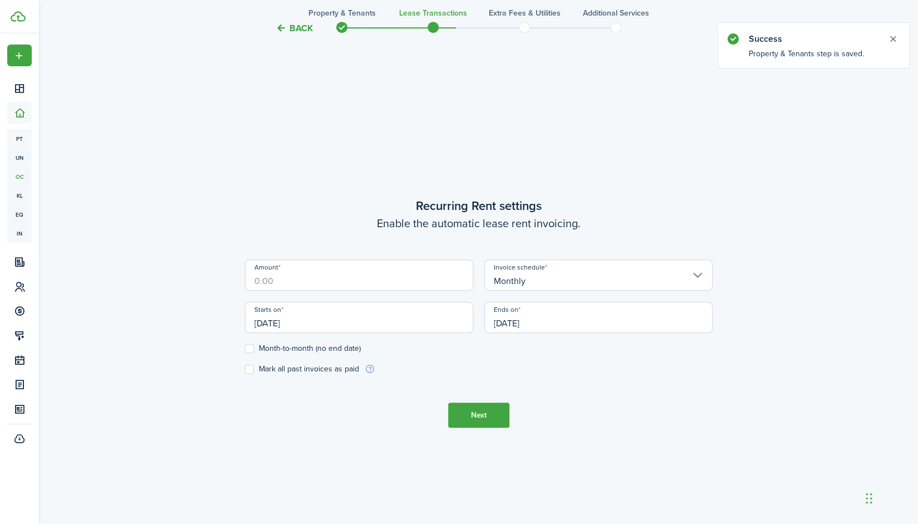
scroll to position [449, 0]
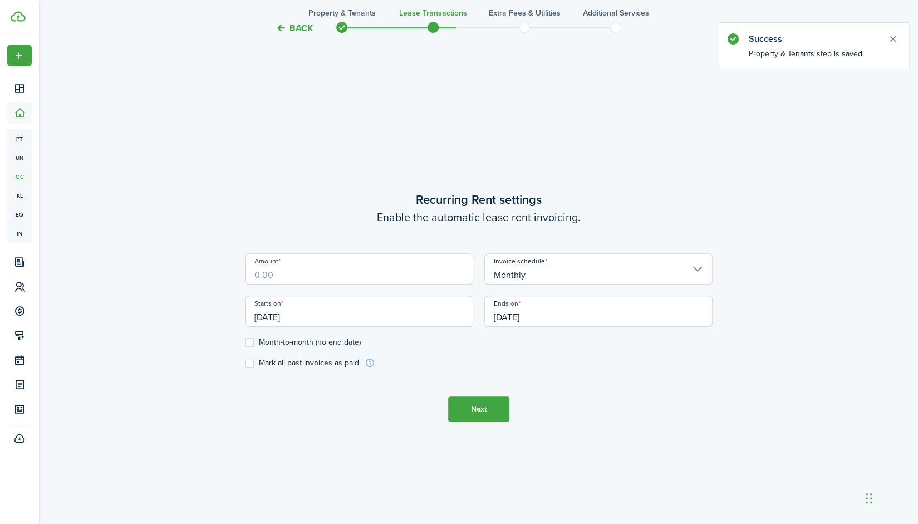
click at [372, 279] on input "Amount" at bounding box center [359, 268] width 228 height 31
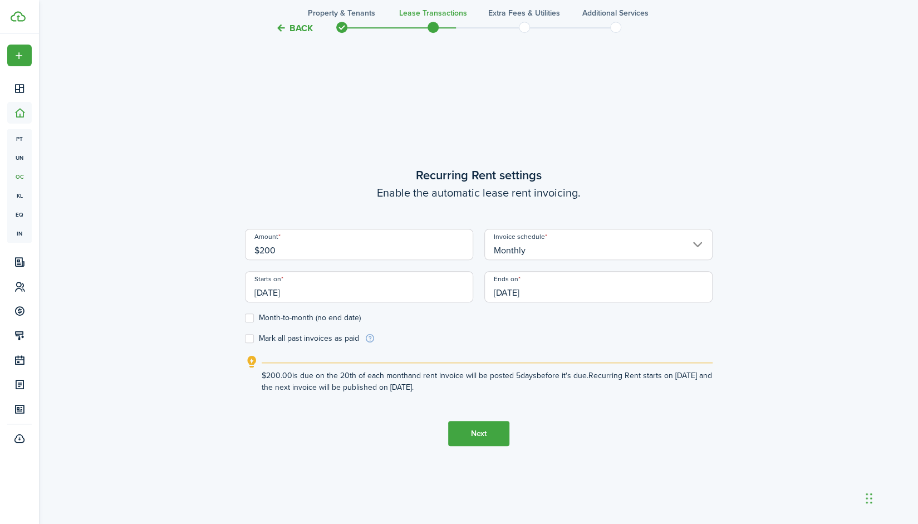
type input "$200.00"
click at [364, 184] on wizard-step-header-description "Enable the automatic lease rent invoicing." at bounding box center [479, 192] width 468 height 17
click at [381, 298] on input "[DATE]" at bounding box center [359, 286] width 228 height 31
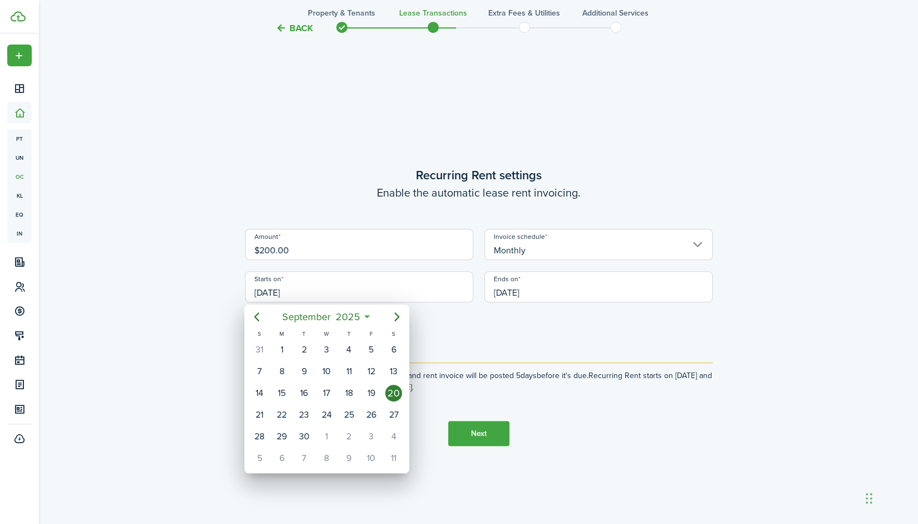
click at [458, 313] on div at bounding box center [459, 262] width 1096 height 702
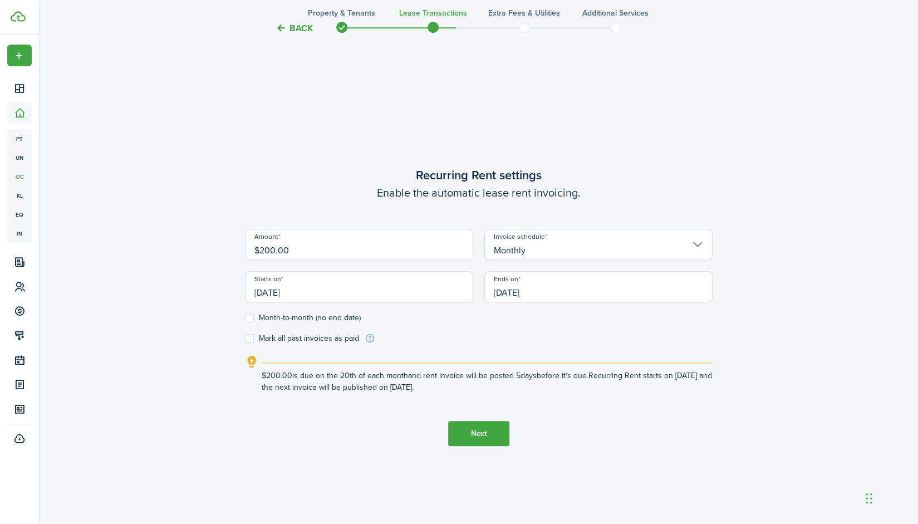
click at [386, 289] on input "[DATE]" at bounding box center [359, 286] width 228 height 31
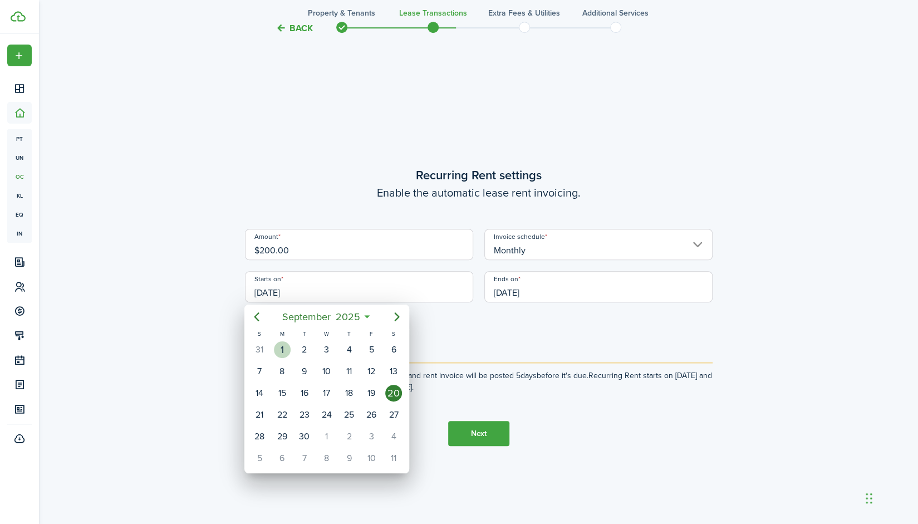
click at [283, 357] on div "1" at bounding box center [282, 349] width 17 height 17
type input "[DATE]"
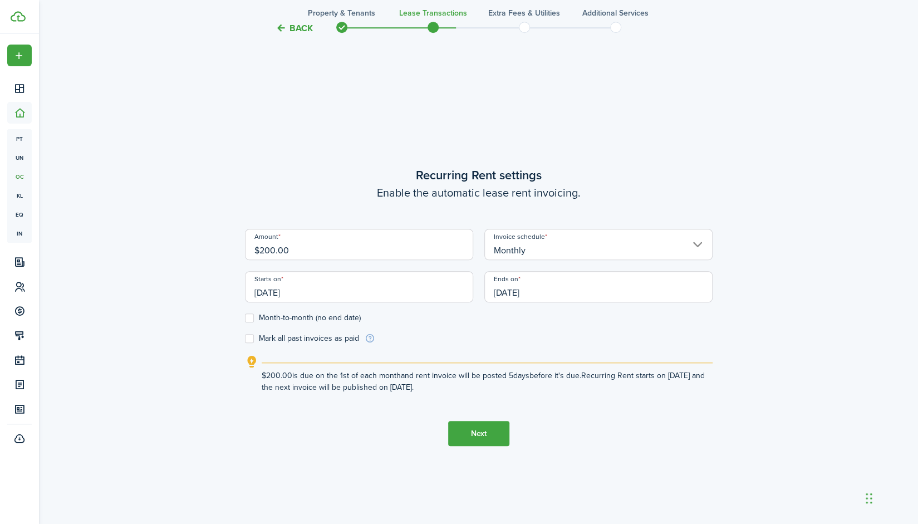
click at [557, 290] on input "[DATE]" at bounding box center [598, 286] width 228 height 31
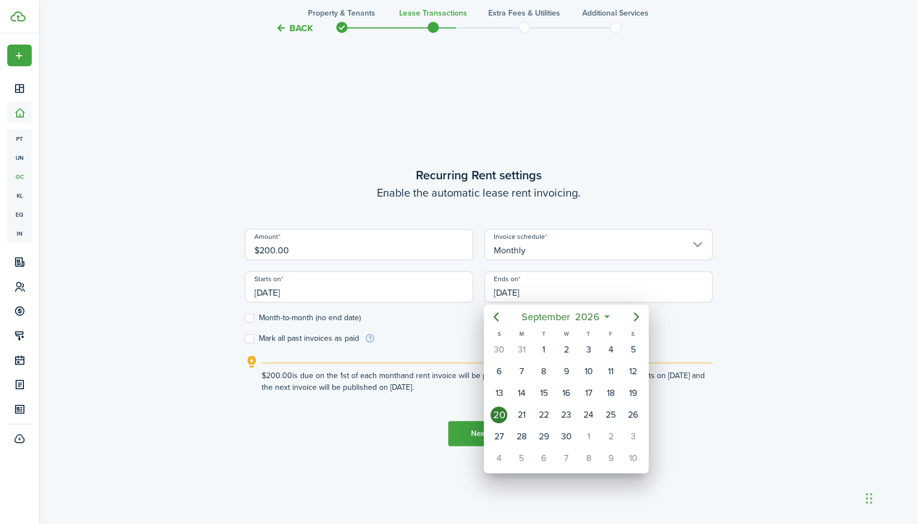
click at [746, 316] on div at bounding box center [459, 262] width 1096 height 702
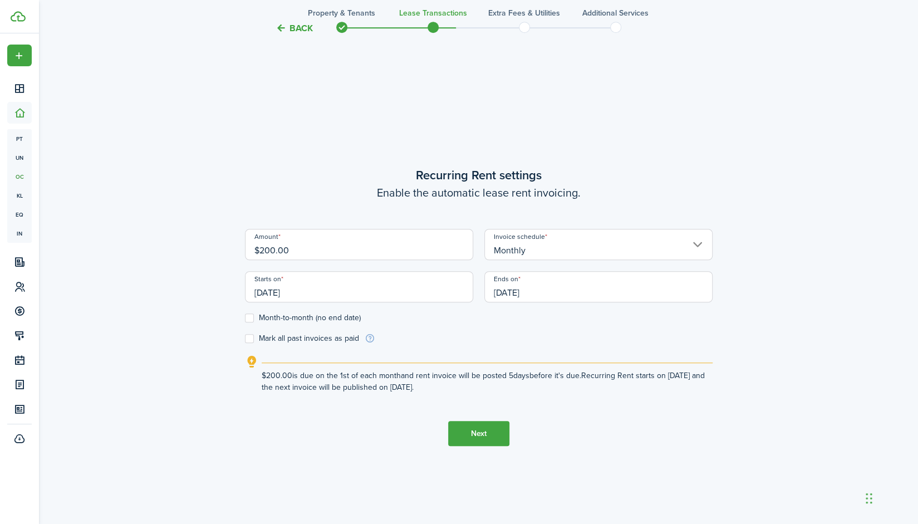
click at [521, 290] on input "[DATE]" at bounding box center [598, 286] width 228 height 31
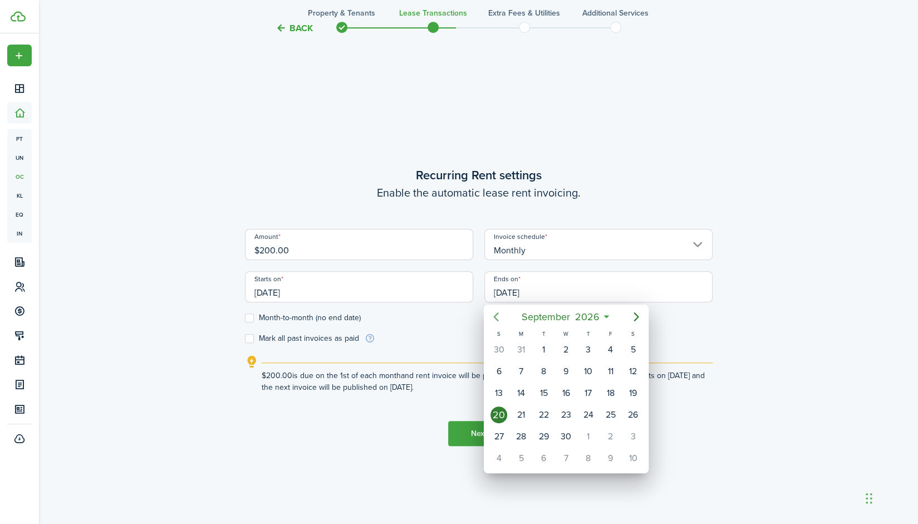
click at [496, 318] on icon "Previous page" at bounding box center [496, 316] width 5 height 9
click at [613, 349] on div "31" at bounding box center [610, 349] width 17 height 17
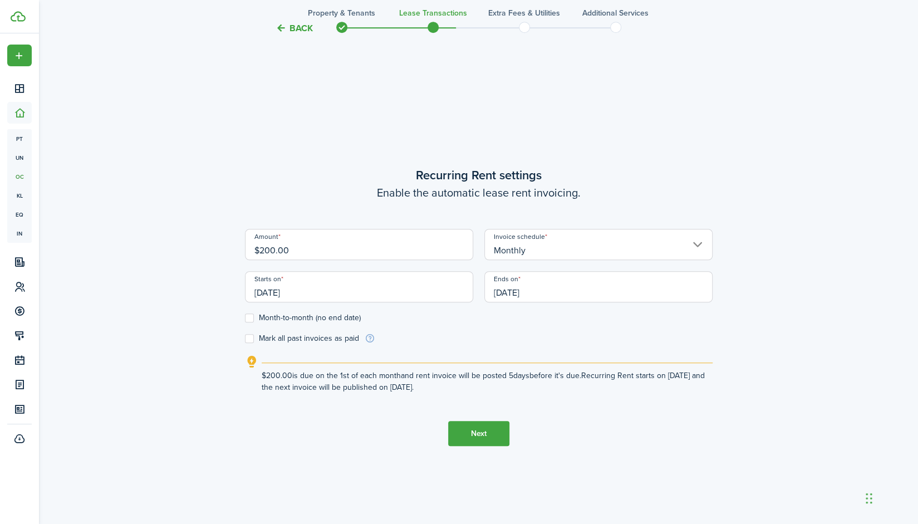
click at [549, 291] on input "[DATE]" at bounding box center [598, 286] width 228 height 31
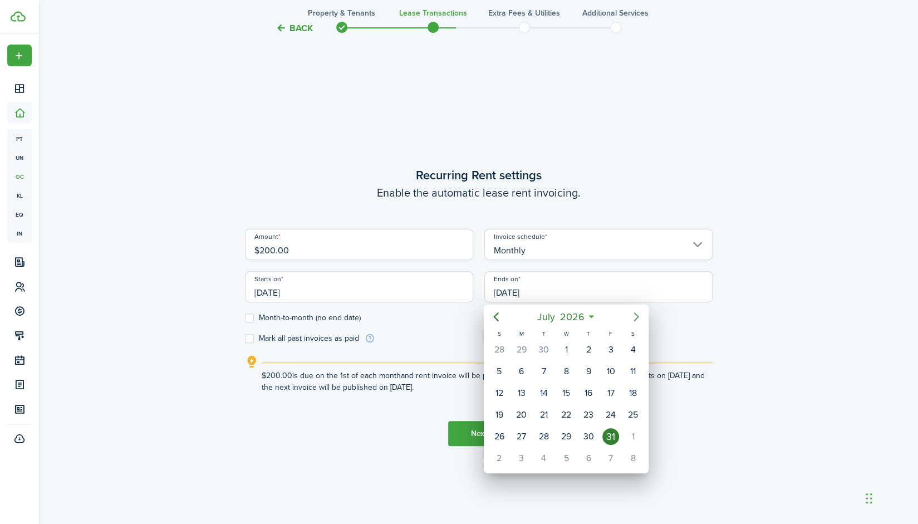
click at [632, 316] on icon "Next page" at bounding box center [636, 316] width 13 height 13
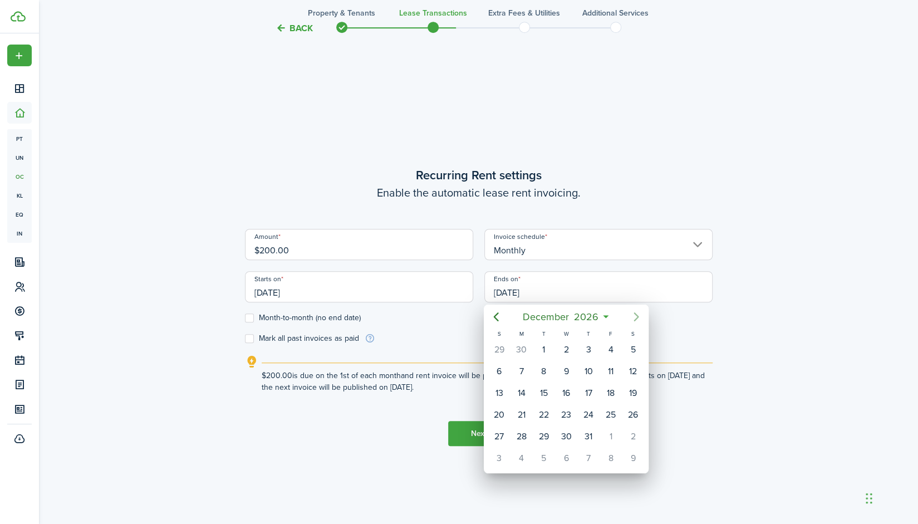
click at [632, 316] on icon "Next page" at bounding box center [636, 316] width 13 height 13
click at [631, 319] on icon "Next page" at bounding box center [636, 316] width 13 height 13
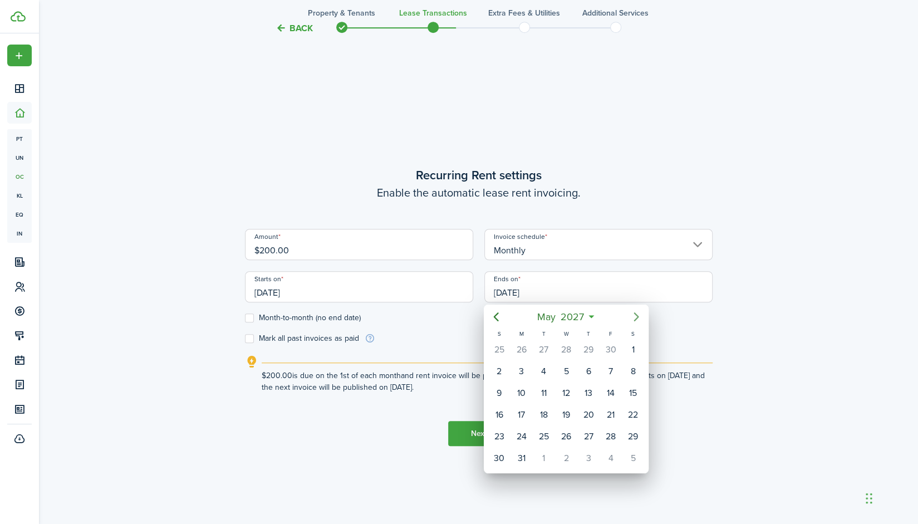
click at [631, 319] on icon "Next page" at bounding box center [636, 316] width 13 height 13
click at [631, 321] on icon "Next page" at bounding box center [636, 316] width 13 height 13
click at [630, 432] on div "31" at bounding box center [633, 436] width 17 height 17
type input "[DATE]"
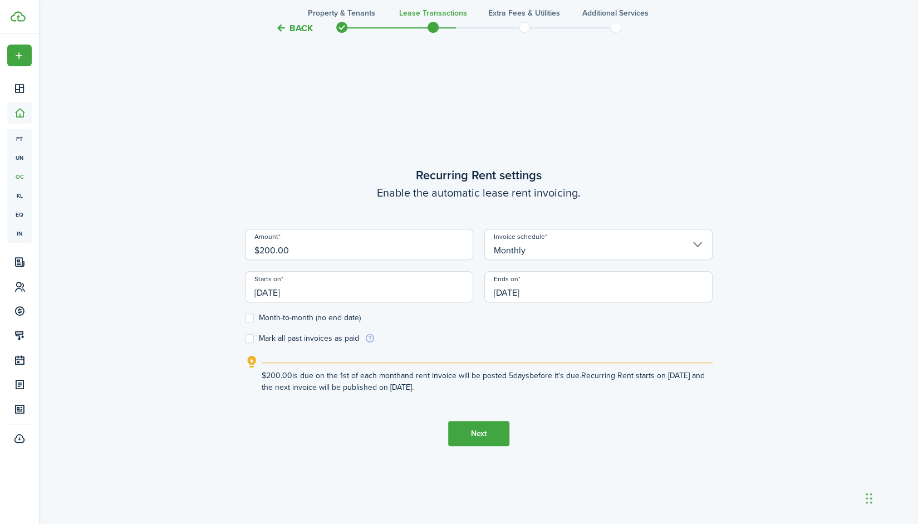
click at [406, 296] on input "[DATE]" at bounding box center [359, 286] width 228 height 31
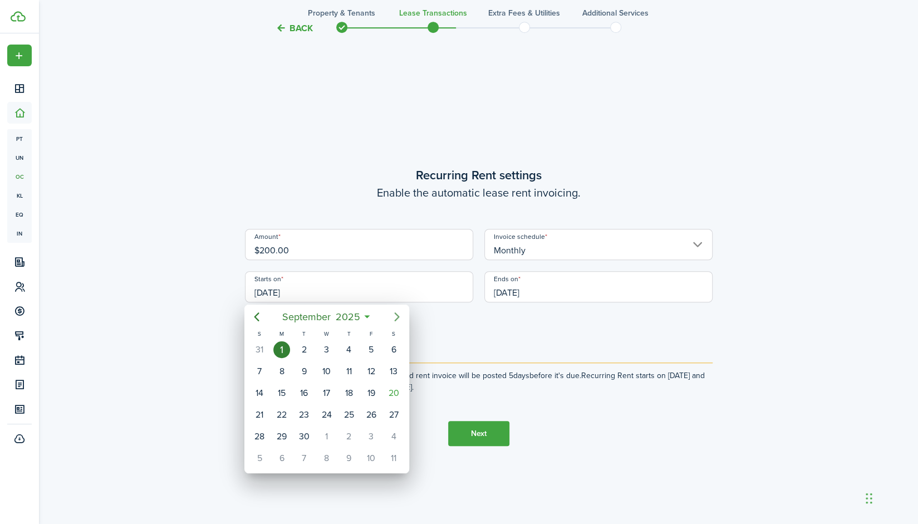
click at [406, 317] on mbsc-button "Next page" at bounding box center [397, 317] width 22 height 22
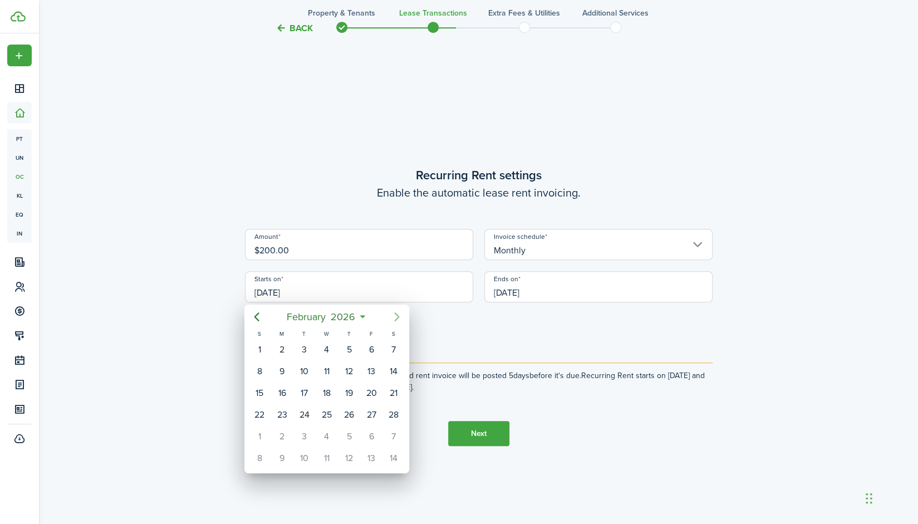
click at [406, 317] on mbsc-button "Next page" at bounding box center [397, 317] width 22 height 22
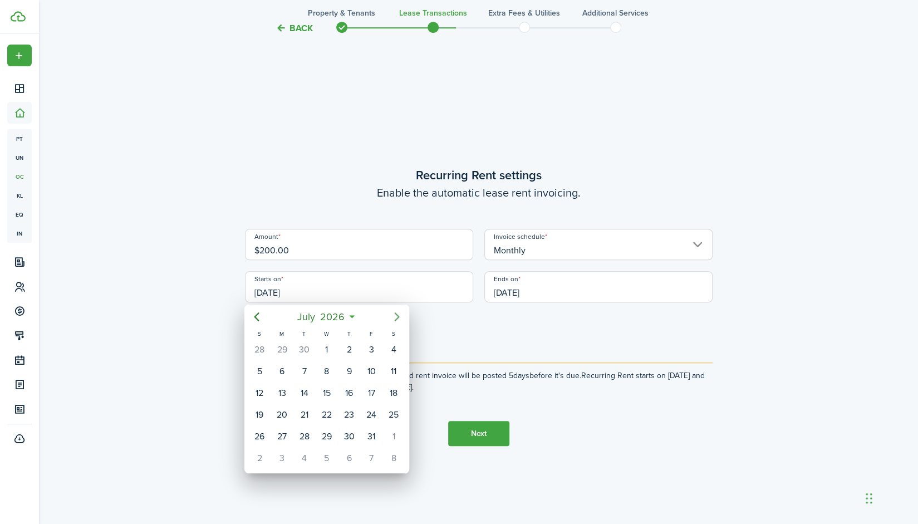
click at [406, 317] on mbsc-button "Next page" at bounding box center [397, 317] width 22 height 22
click at [307, 351] on div "1" at bounding box center [304, 349] width 17 height 17
type input "[DATE]"
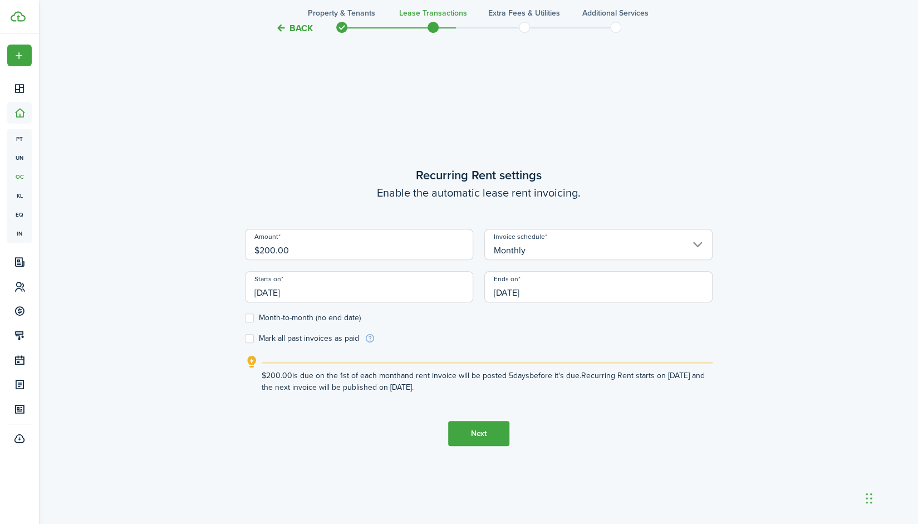
click at [503, 432] on button "Next" at bounding box center [478, 433] width 61 height 25
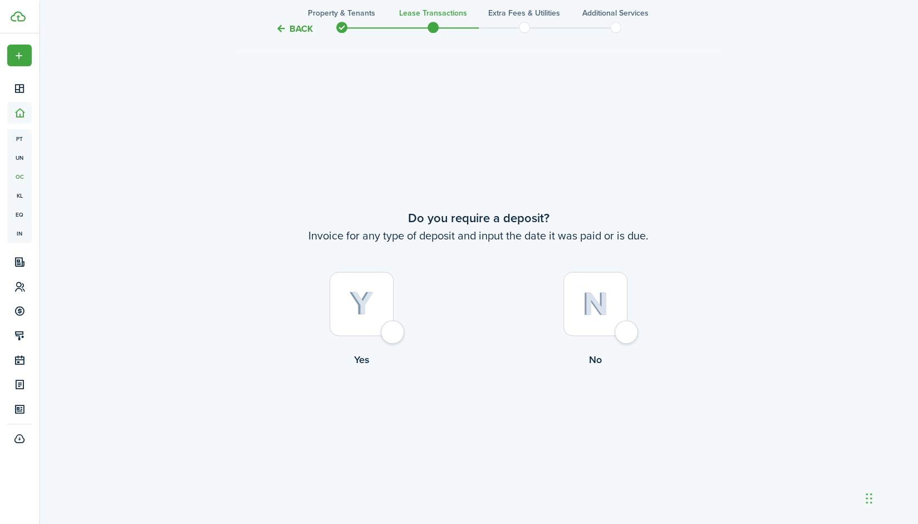
scroll to position [973, 0]
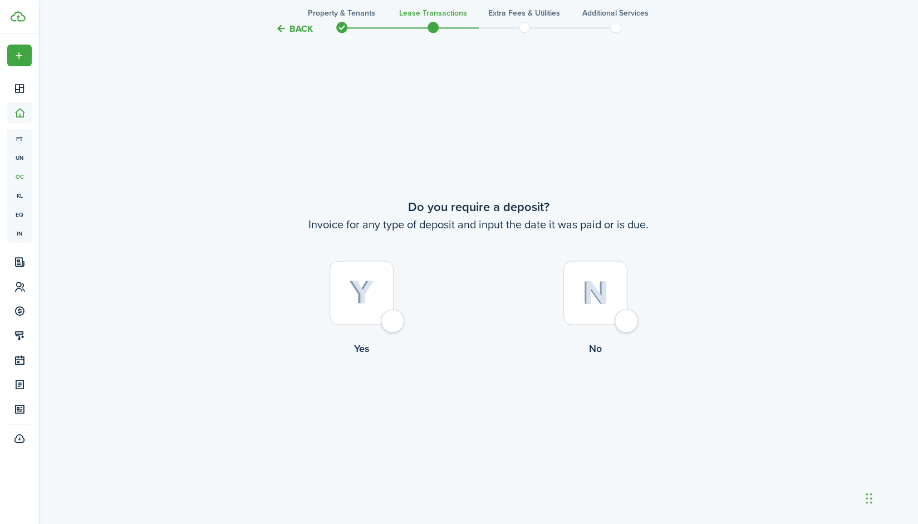
click at [628, 320] on div at bounding box center [596, 293] width 64 height 64
radio input "true"
click at [594, 303] on img at bounding box center [595, 292] width 26 height 24
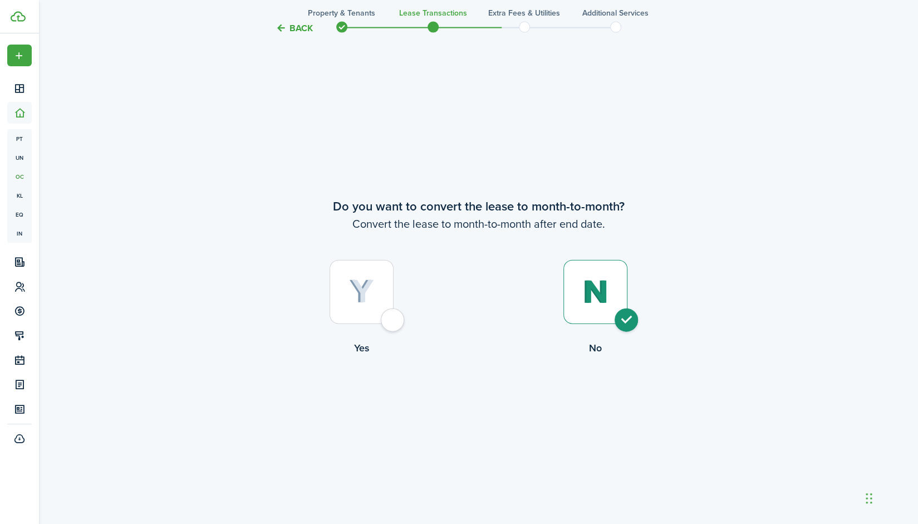
radio input "true"
click at [453, 397] on button "Continue" at bounding box center [478, 401] width 61 height 25
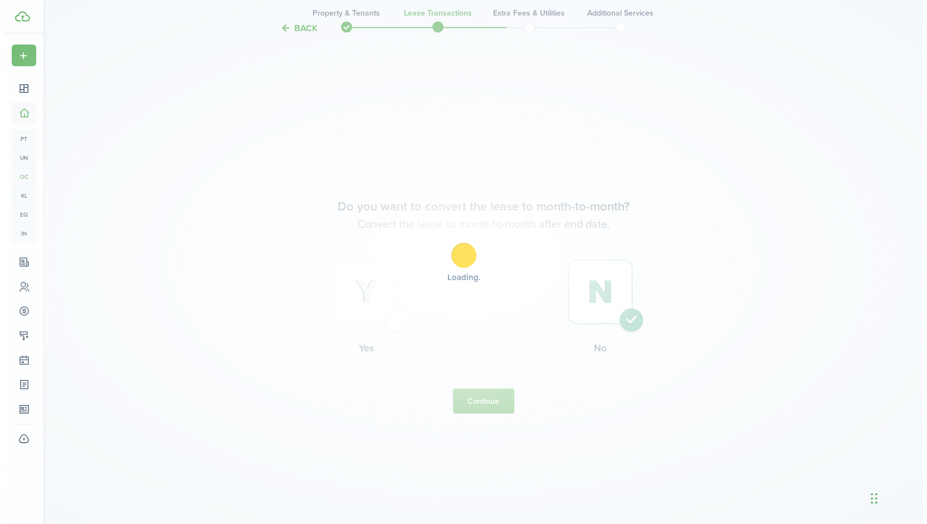
scroll to position [0, 0]
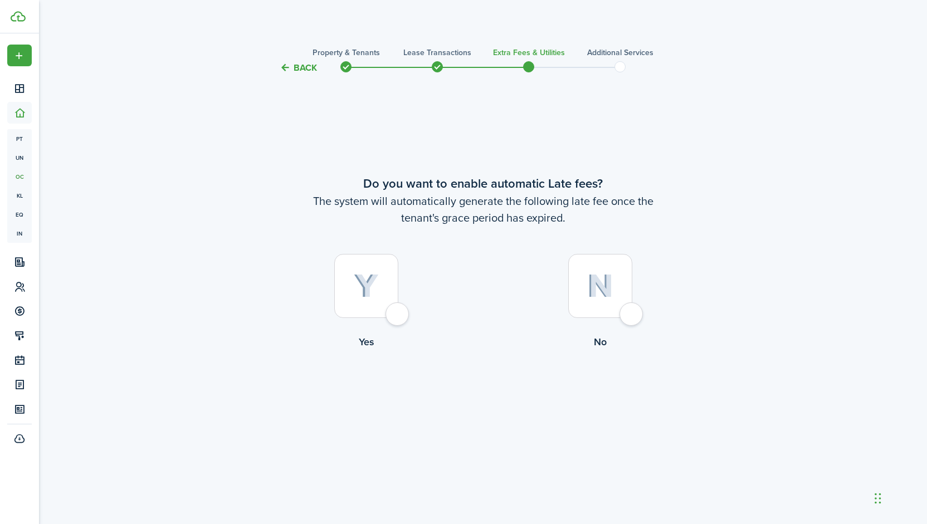
click at [374, 288] on img at bounding box center [366, 286] width 25 height 25
radio input "true"
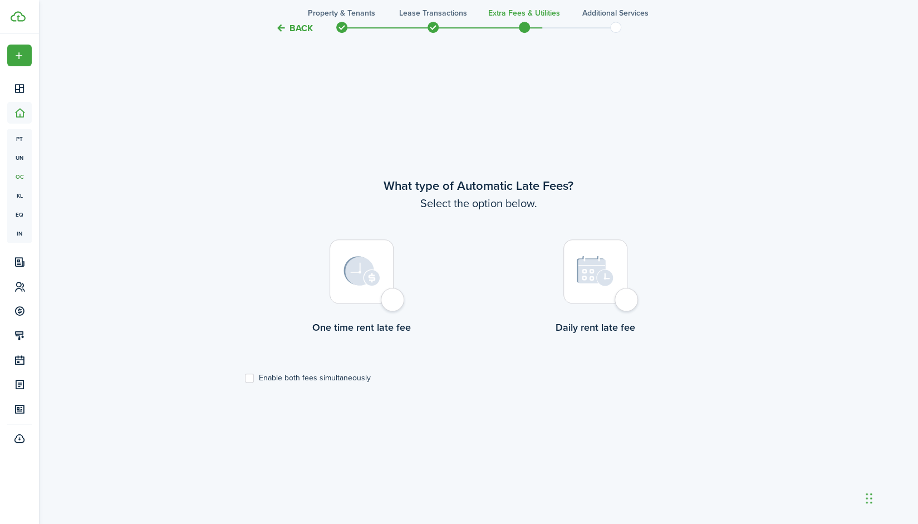
scroll to position [490, 0]
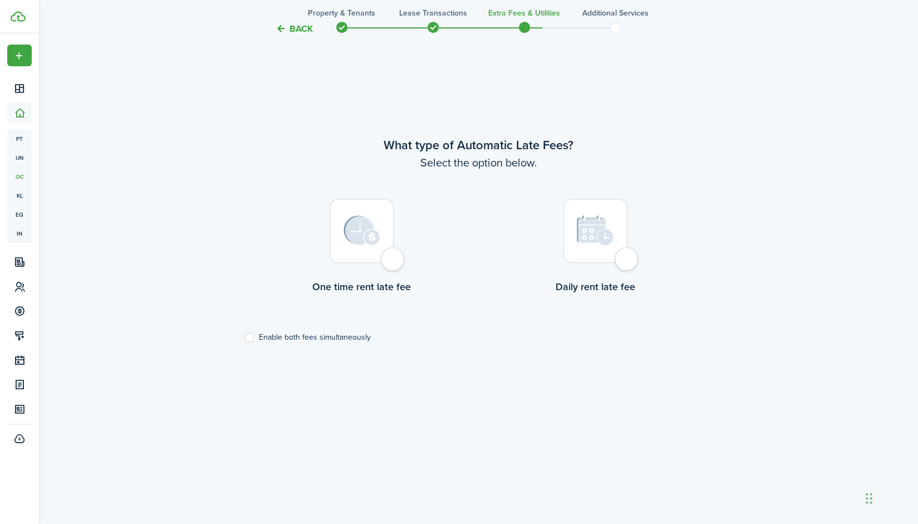
click at [365, 227] on img at bounding box center [362, 230] width 37 height 30
radio input "true"
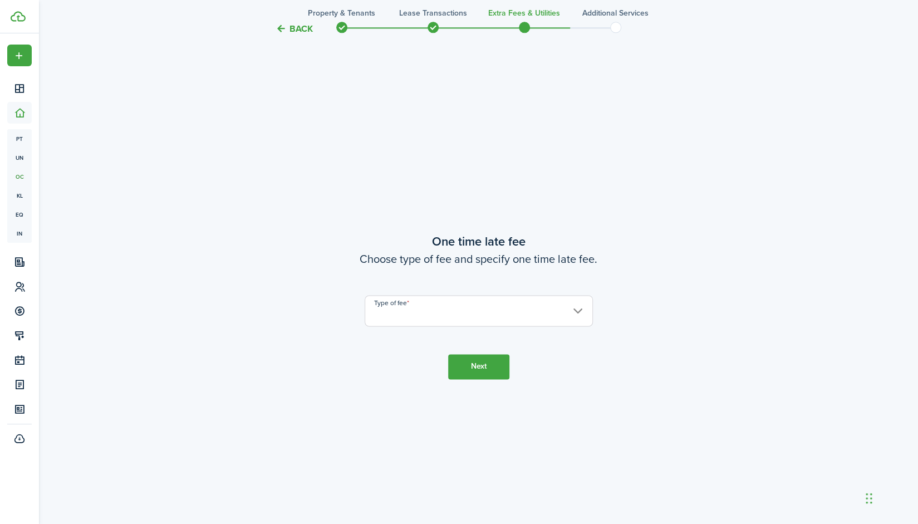
scroll to position [973, 0]
click at [489, 310] on input "Type of fee" at bounding box center [479, 311] width 228 height 31
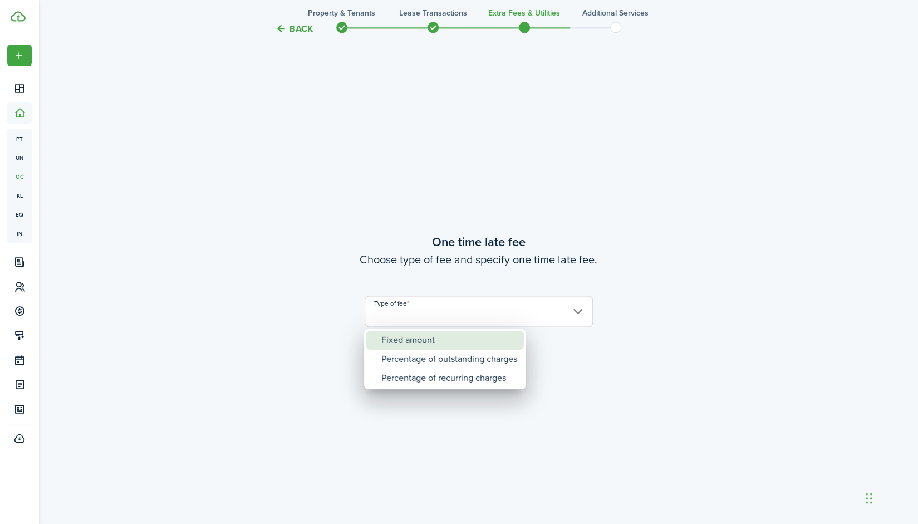
click at [453, 337] on div "Fixed amount" at bounding box center [449, 340] width 136 height 19
type input "Fixed amount"
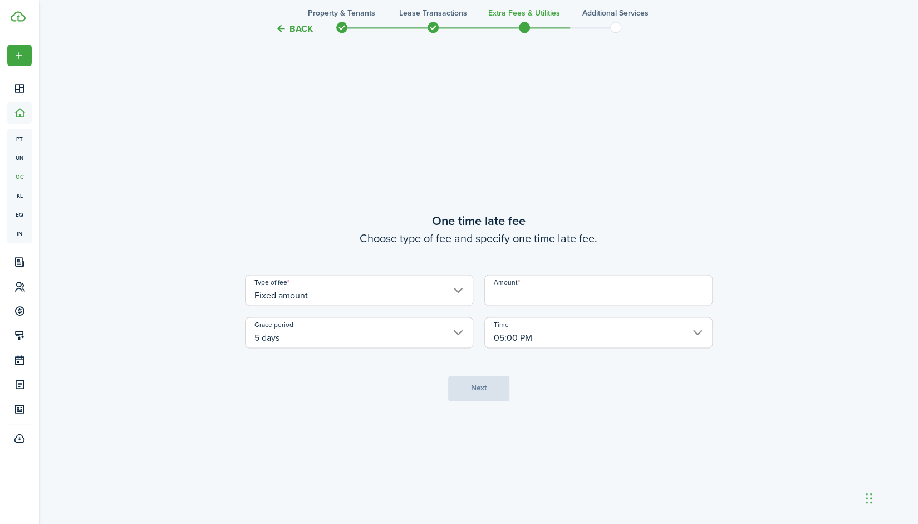
click at [542, 306] on div "Type of fee Fixed amount Amount Grace period 5 days Time 05:00 PM" at bounding box center [478, 312] width 479 height 74
click at [536, 290] on input "Amount" at bounding box center [598, 290] width 228 height 31
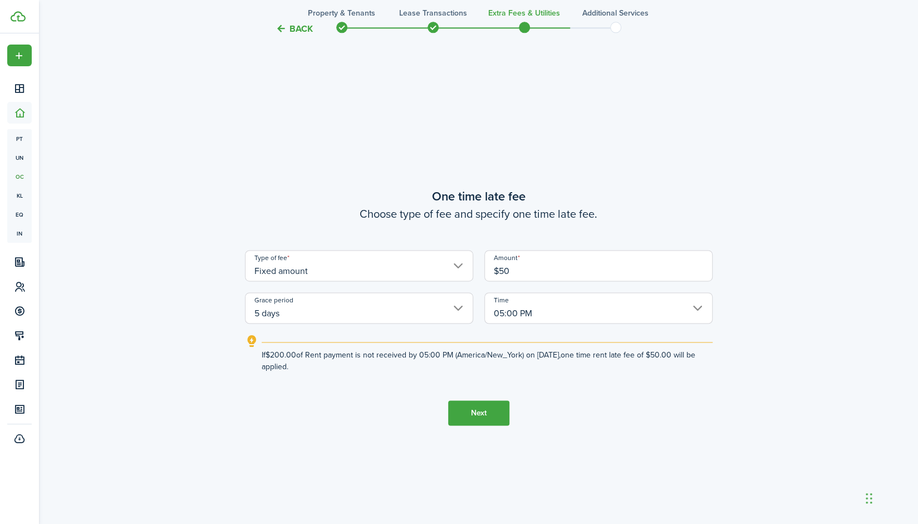
type input "$50.00"
click at [652, 168] on tc-wizard-step "One time late fee Choose type of fee and specify one time late fee. Type of fee…" at bounding box center [479, 306] width 468 height 524
click at [556, 317] on input "05:00 PM" at bounding box center [598, 307] width 228 height 31
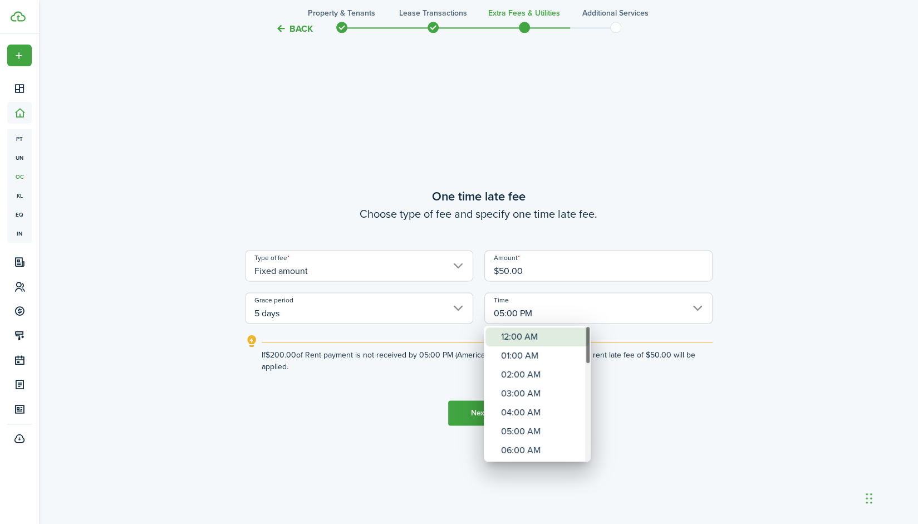
click at [538, 341] on div "12:00 AM" at bounding box center [541, 336] width 81 height 19
type input "12:00 AM"
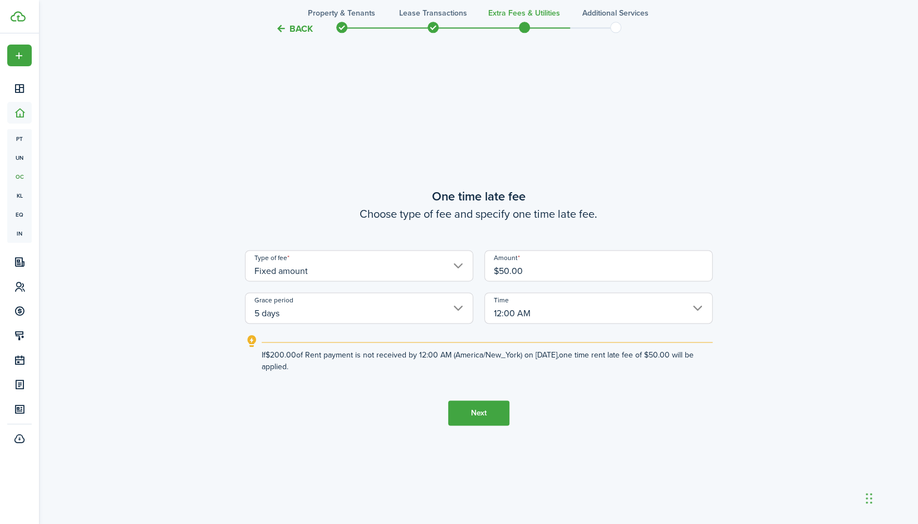
click at [374, 307] on input "5 days" at bounding box center [359, 307] width 228 height 31
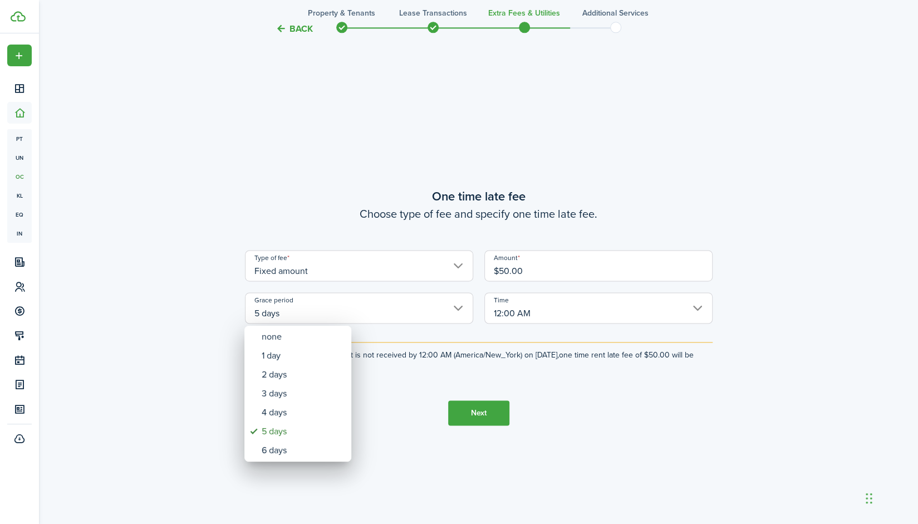
click at [615, 408] on div at bounding box center [459, 262] width 1096 height 702
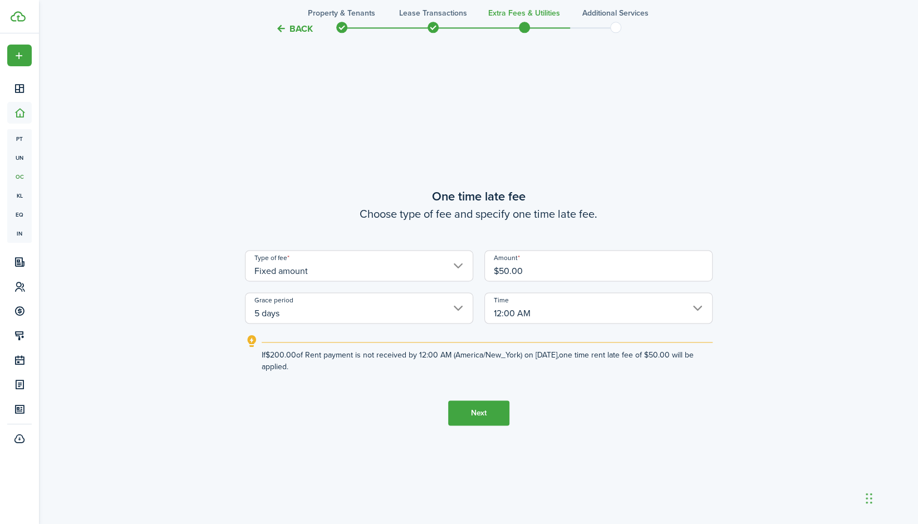
click at [487, 404] on button "Next" at bounding box center [478, 412] width 61 height 25
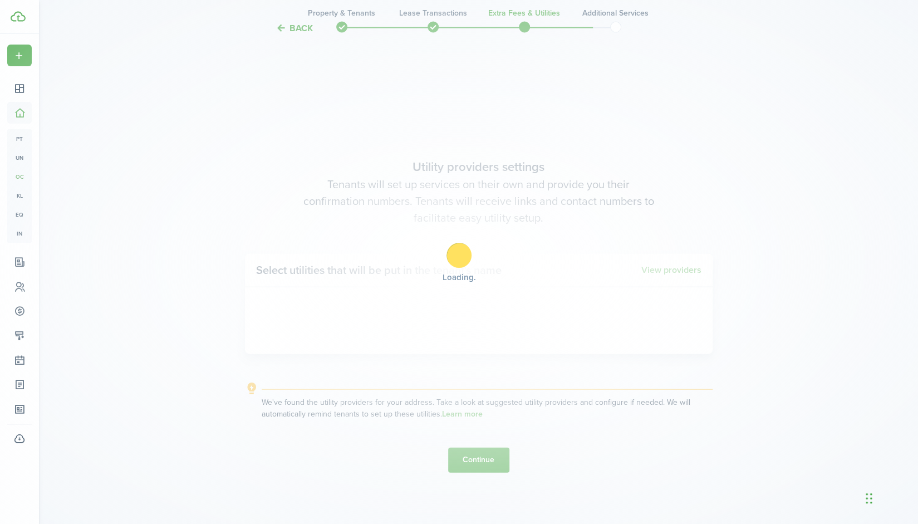
scroll to position [1498, 0]
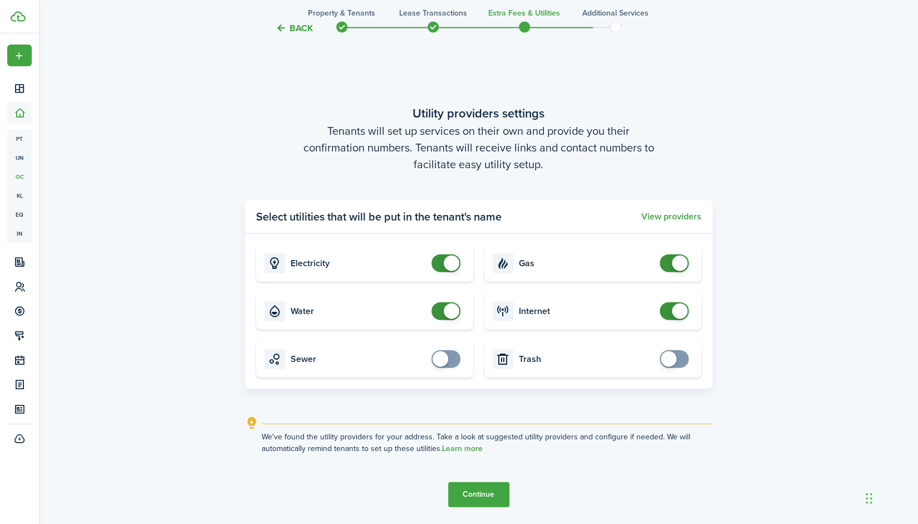
click at [677, 306] on span at bounding box center [680, 311] width 16 height 16
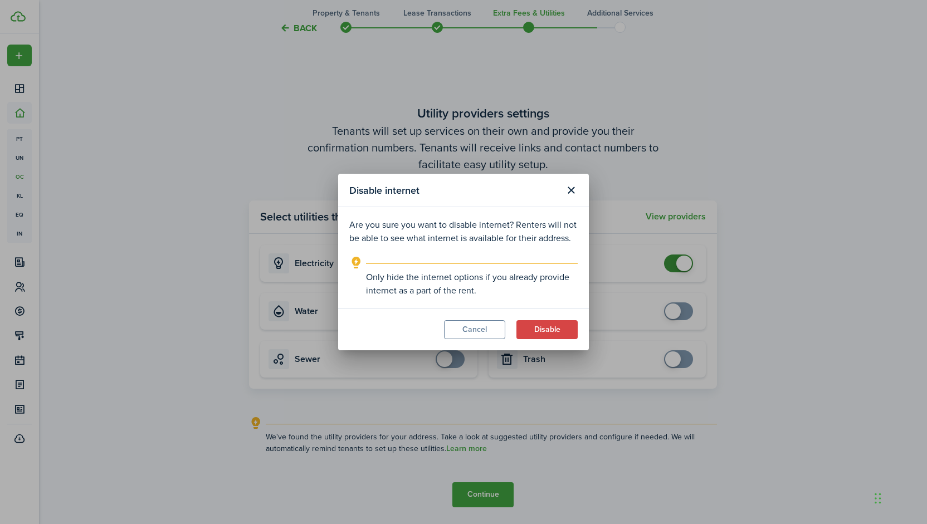
click at [466, 339] on modal-footer "Cancel Disable" at bounding box center [463, 329] width 251 height 42
click at [465, 335] on button "Cancel" at bounding box center [474, 329] width 61 height 19
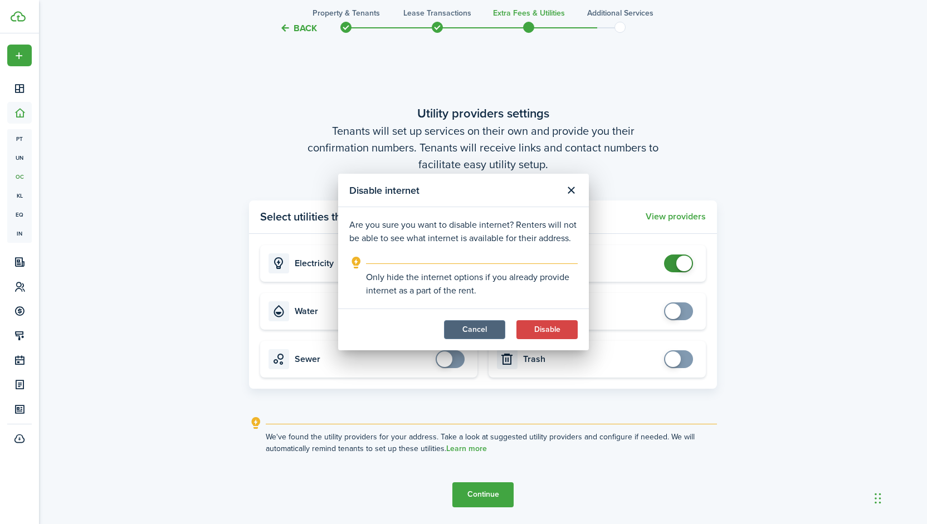
checkbox input "true"
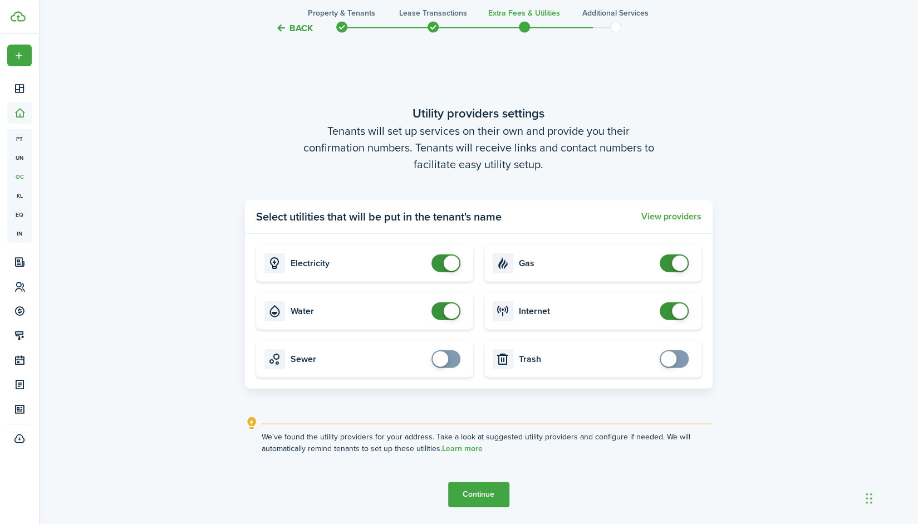
checkbox input "false"
click at [678, 268] on span at bounding box center [680, 264] width 16 height 16
checkbox input "false"
click at [678, 315] on span at bounding box center [680, 311] width 16 height 16
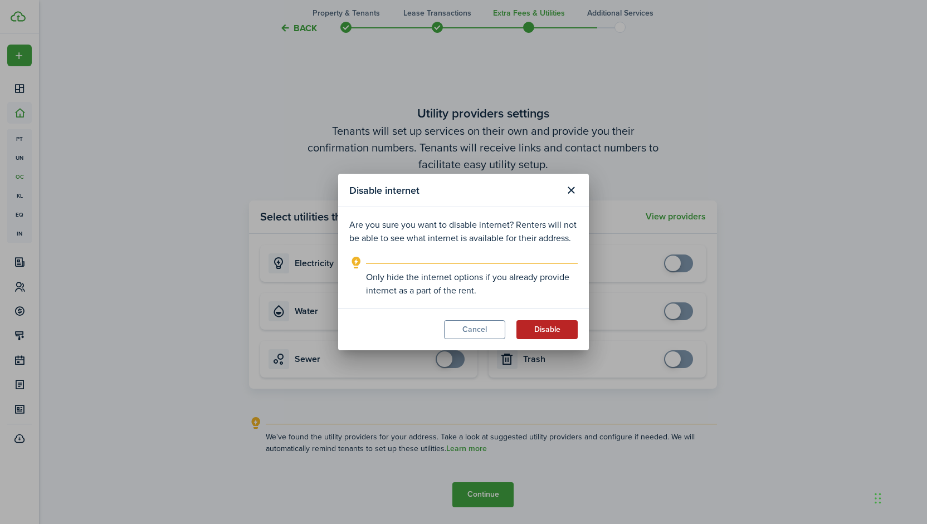
click at [551, 330] on button "Disable" at bounding box center [546, 329] width 61 height 19
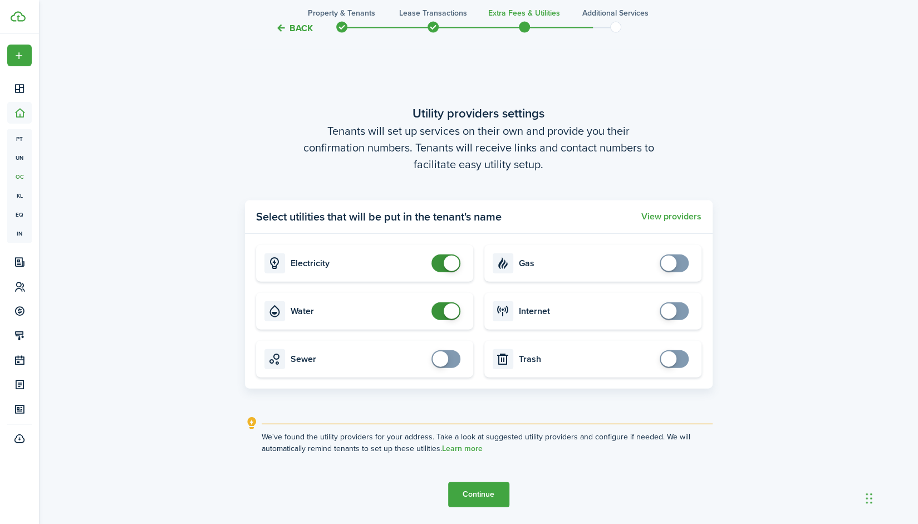
checkbox input "false"
click at [444, 308] on span at bounding box center [452, 311] width 16 height 16
click at [459, 268] on input "checkbox" at bounding box center [448, 263] width 33 height 18
checkbox input "false"
click at [484, 498] on button "Continue" at bounding box center [478, 494] width 61 height 25
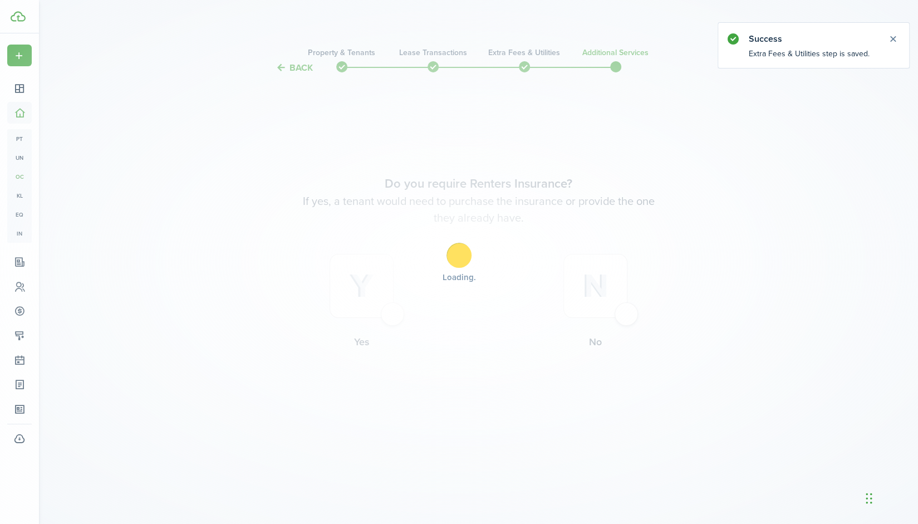
scroll to position [0, 0]
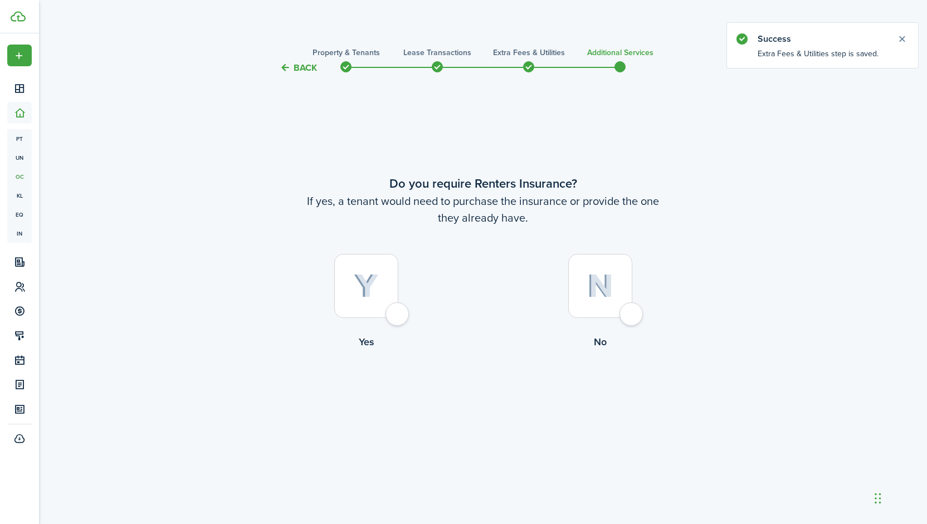
click at [631, 293] on label "No" at bounding box center [600, 304] width 234 height 101
radio input "true"
click at [488, 398] on button "Complete move in" at bounding box center [483, 395] width 82 height 25
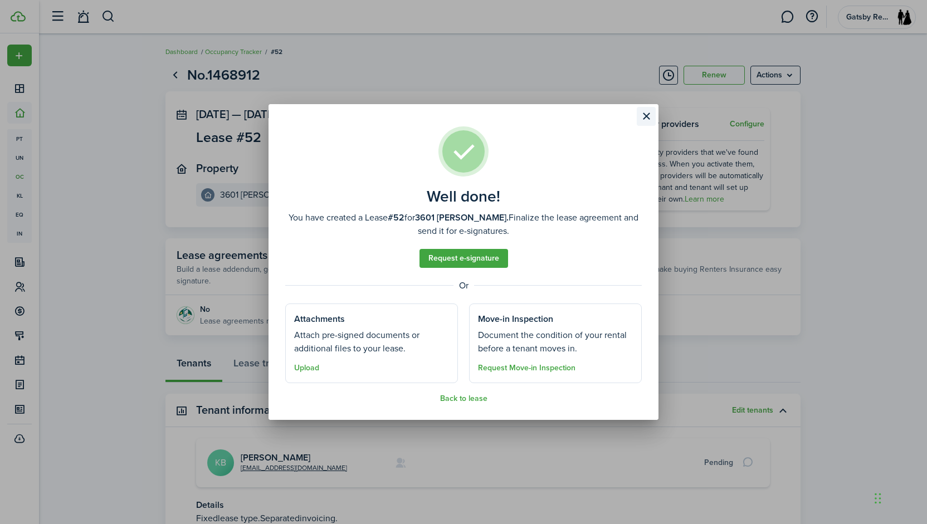
click at [641, 114] on button "Close modal" at bounding box center [645, 116] width 19 height 19
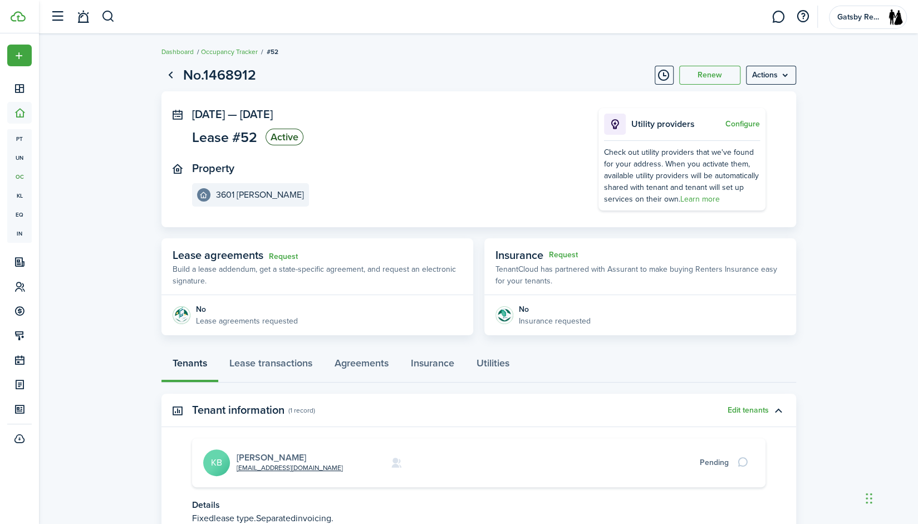
click at [252, 457] on link "[PERSON_NAME]" at bounding box center [272, 457] width 70 height 13
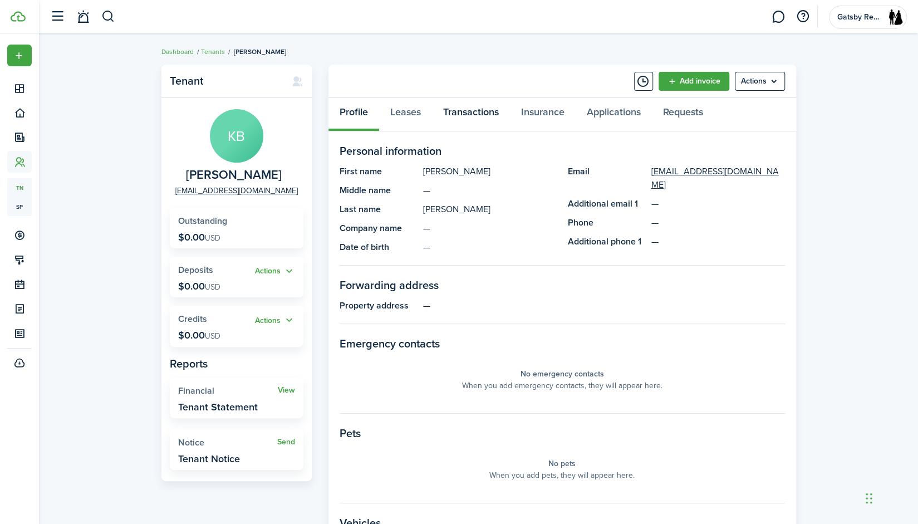
click at [474, 110] on link "Transactions" at bounding box center [471, 114] width 78 height 33
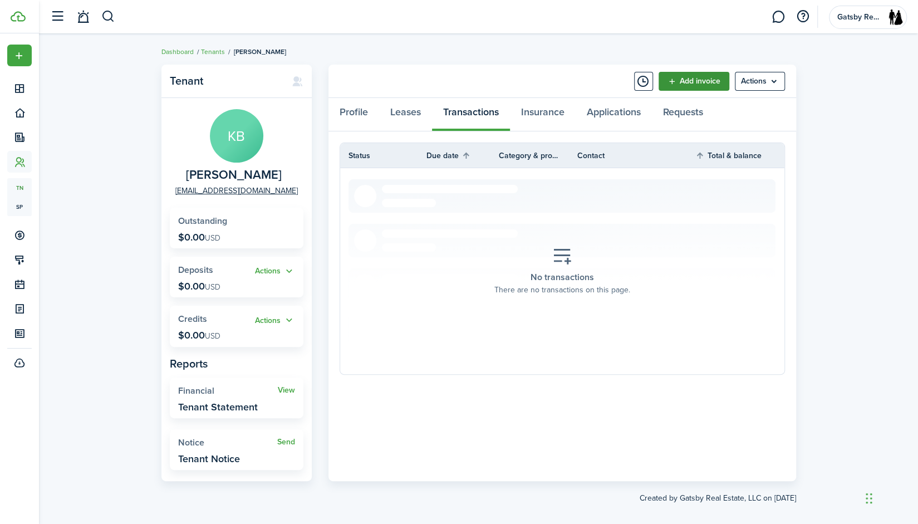
click at [693, 80] on link "Add invoice" at bounding box center [694, 81] width 71 height 19
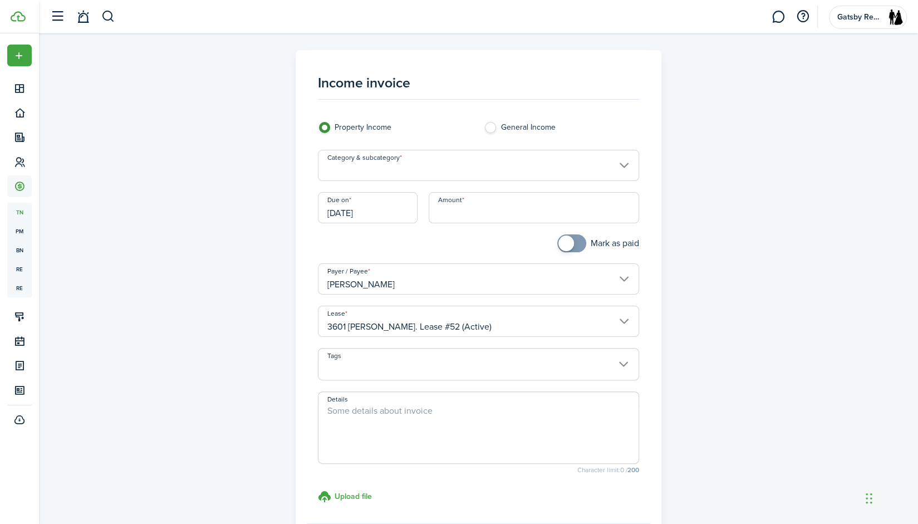
click at [464, 215] on input "Amount" at bounding box center [534, 207] width 210 height 31
click at [349, 202] on input "[DATE]" at bounding box center [368, 207] width 100 height 31
type input "$200.00"
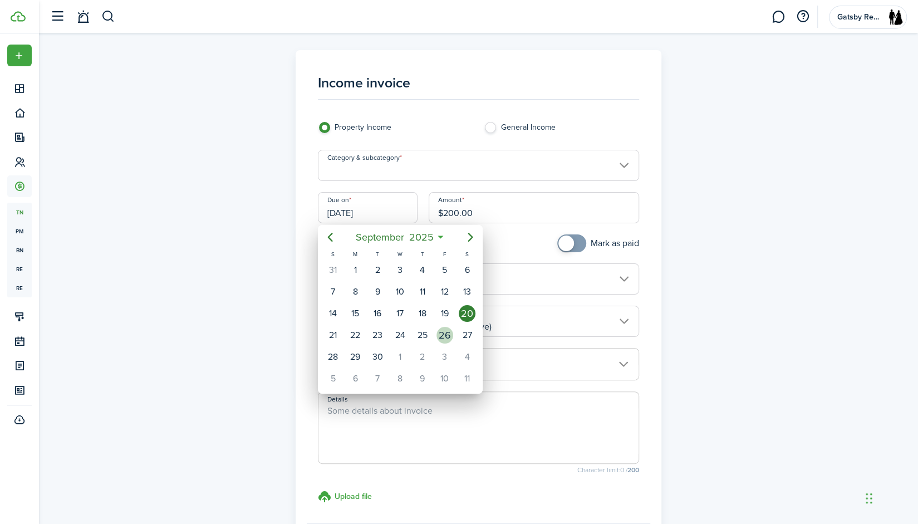
click at [441, 331] on div "26" at bounding box center [445, 335] width 17 height 17
type input "[DATE]"
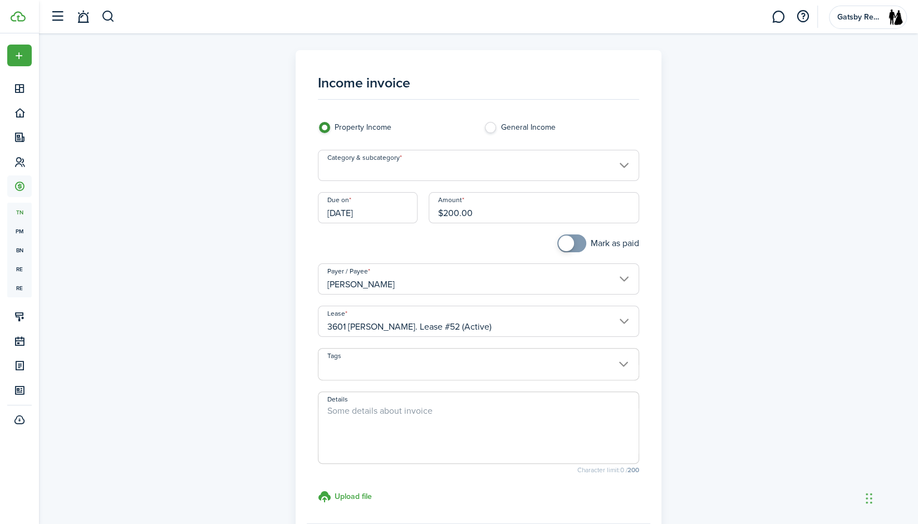
click at [426, 169] on input "Category & subcategory" at bounding box center [478, 165] width 321 height 31
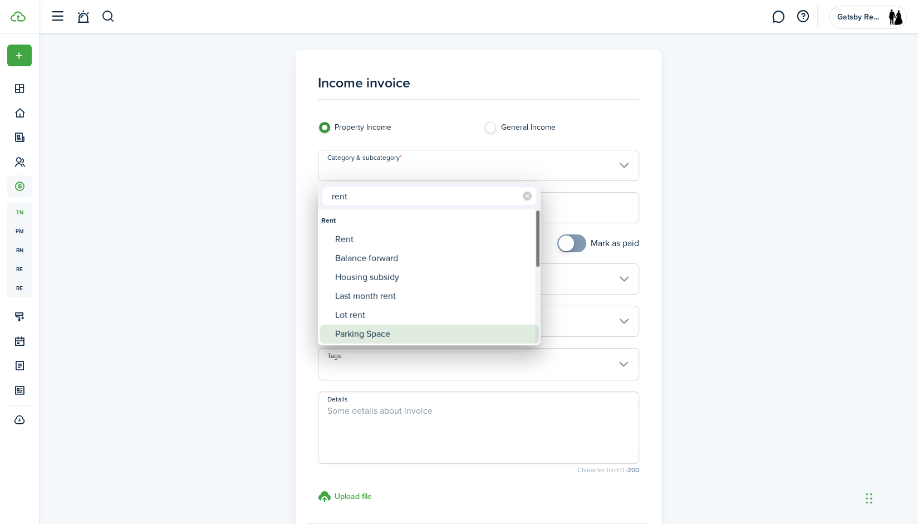
type input "rent"
click at [398, 330] on div "Parking Space" at bounding box center [433, 334] width 197 height 19
type input "Rent / Parking Space"
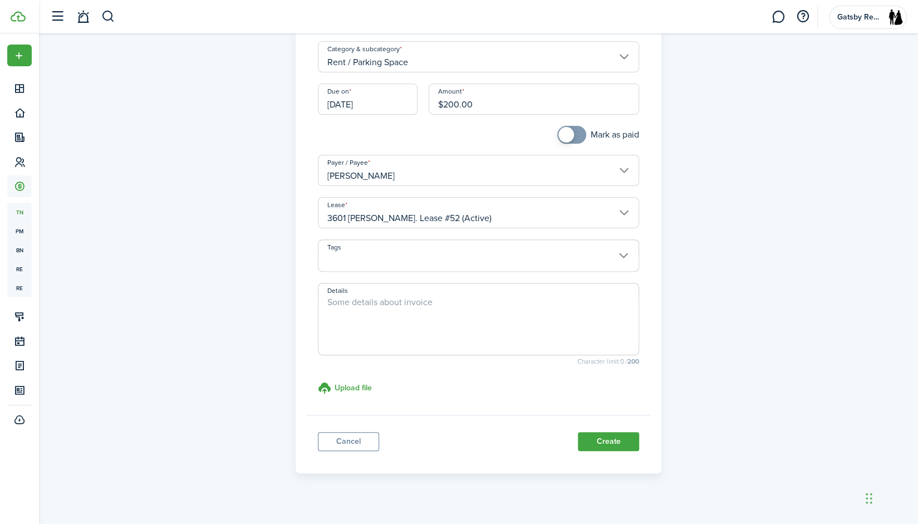
scroll to position [116, 0]
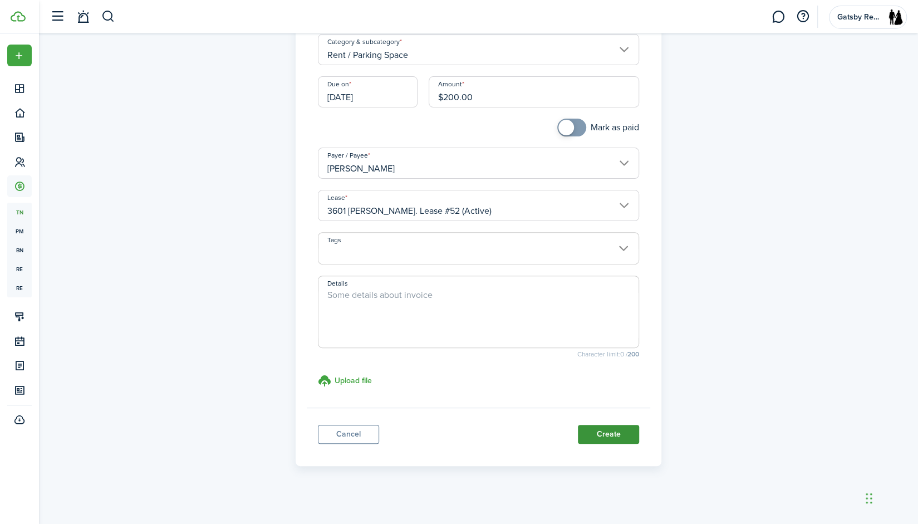
click at [609, 438] on button "Create" at bounding box center [608, 434] width 61 height 19
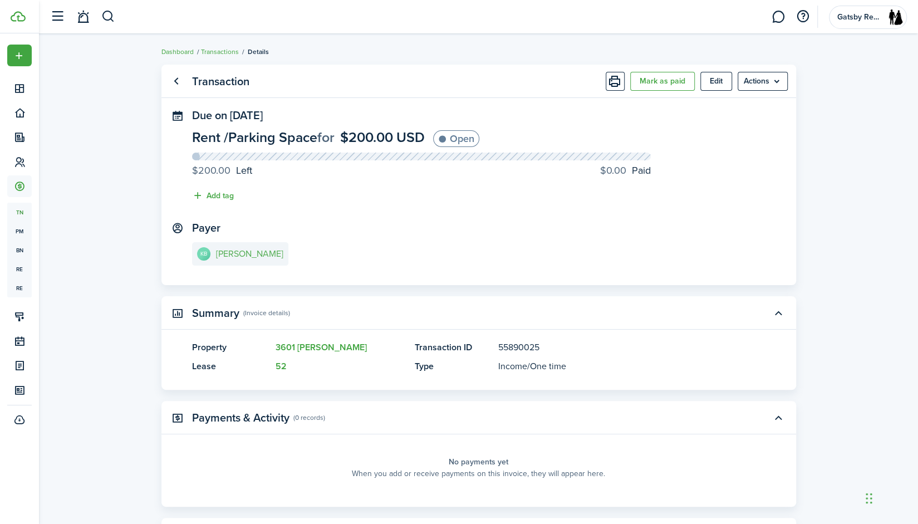
click at [221, 262] on link "KB [PERSON_NAME]" at bounding box center [240, 253] width 96 height 23
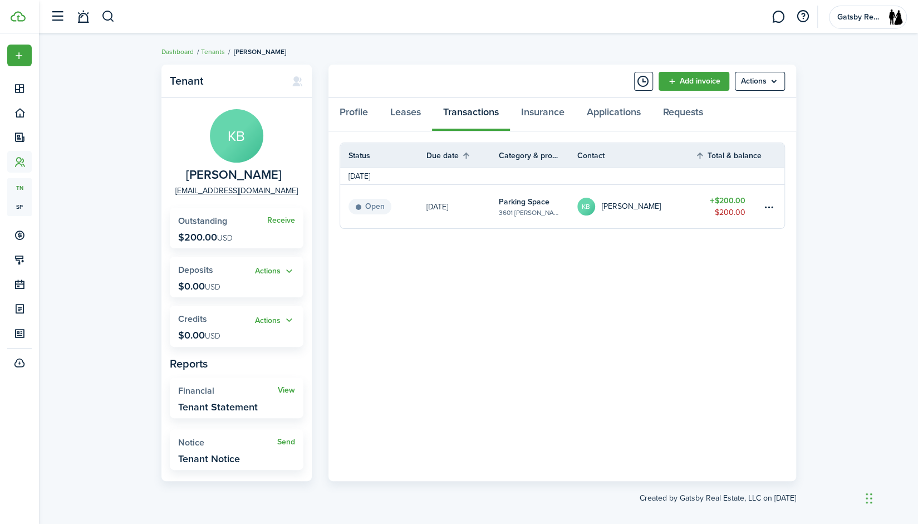
click at [530, 208] on table-subtitle "3601 [PERSON_NAME]" at bounding box center [530, 213] width 62 height 10
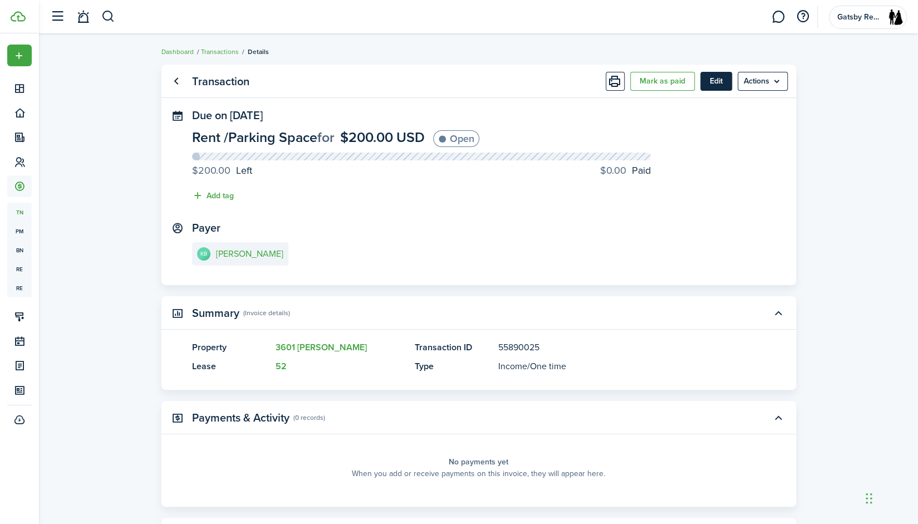
click at [726, 85] on button "Edit" at bounding box center [716, 81] width 32 height 19
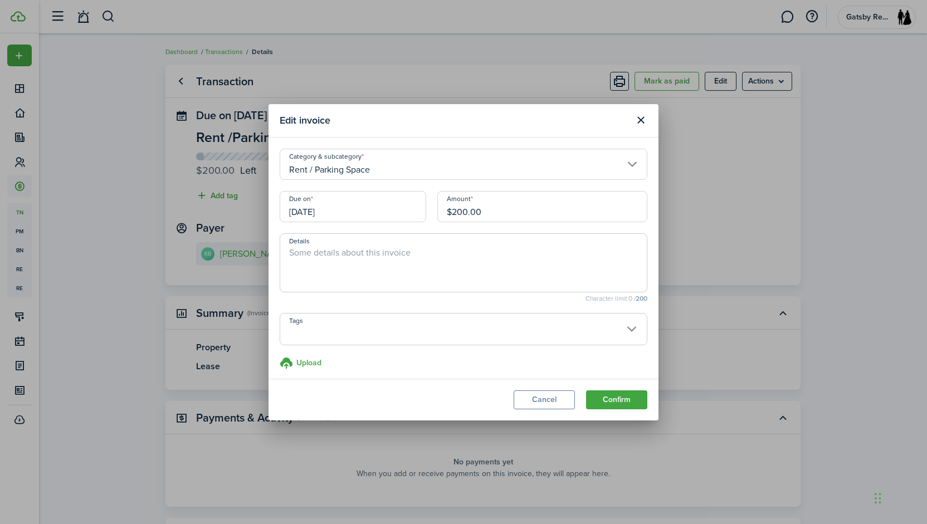
click at [380, 264] on textarea "Details" at bounding box center [463, 266] width 366 height 40
type textarea "A"
type textarea "Parking Rent for [DATE]"
click at [620, 396] on button "Confirm" at bounding box center [616, 399] width 61 height 19
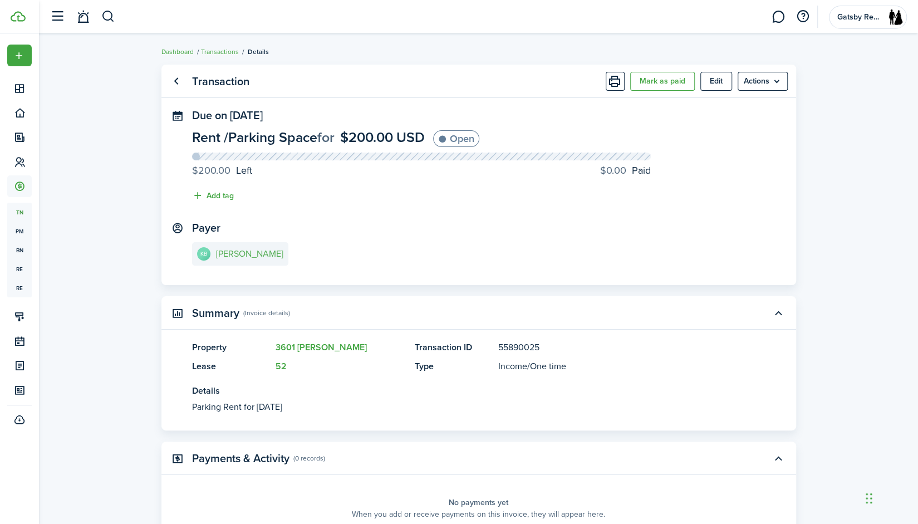
click at [237, 261] on link "KB [PERSON_NAME]" at bounding box center [240, 253] width 96 height 23
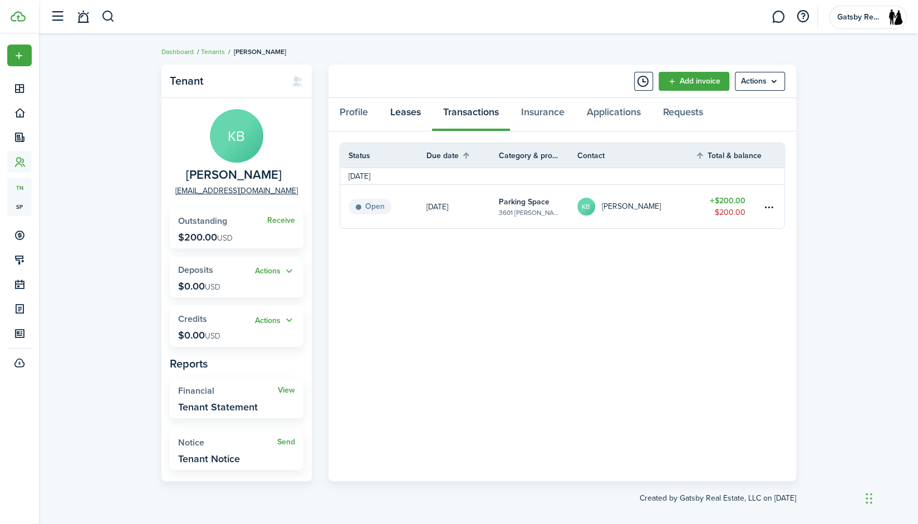
click at [415, 108] on link "Leases" at bounding box center [405, 114] width 53 height 33
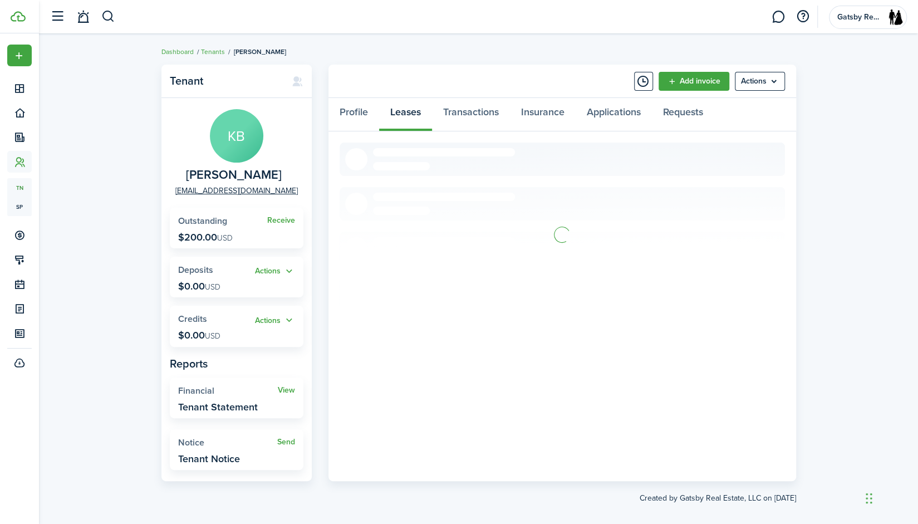
click at [415, 108] on div "Profile Leases Transactions Insurance Applications Requests" at bounding box center [563, 114] width 468 height 33
click at [767, 166] on link "View" at bounding box center [764, 164] width 17 height 12
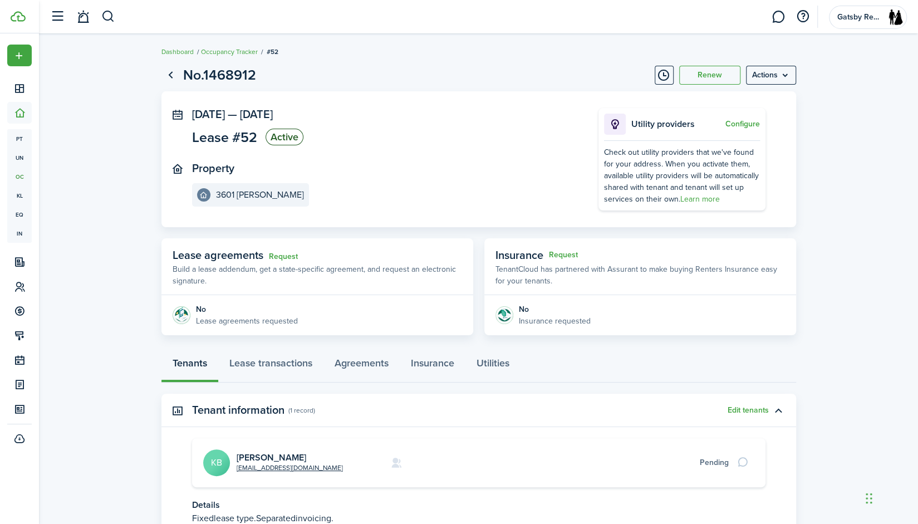
scroll to position [92, 0]
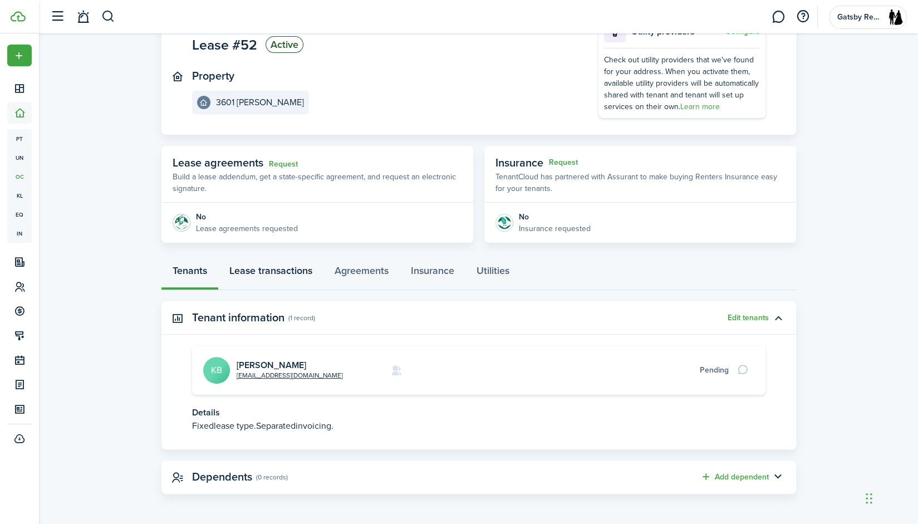
click at [307, 282] on link "Lease transactions" at bounding box center [270, 273] width 105 height 33
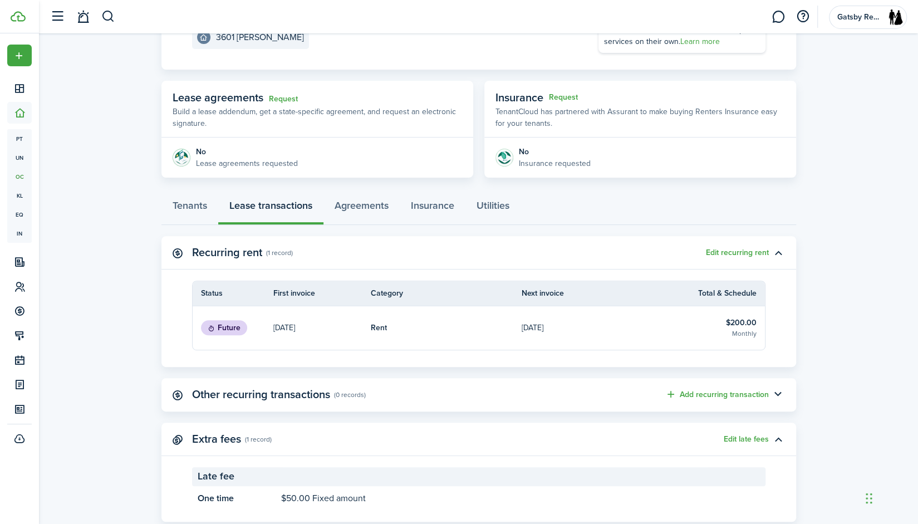
scroll to position [161, 0]
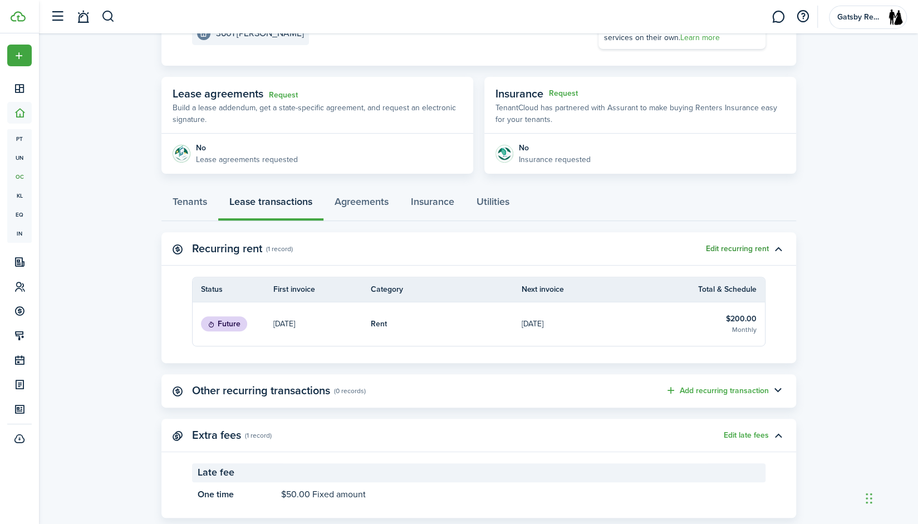
click at [745, 247] on button "Edit recurring rent" at bounding box center [737, 248] width 63 height 9
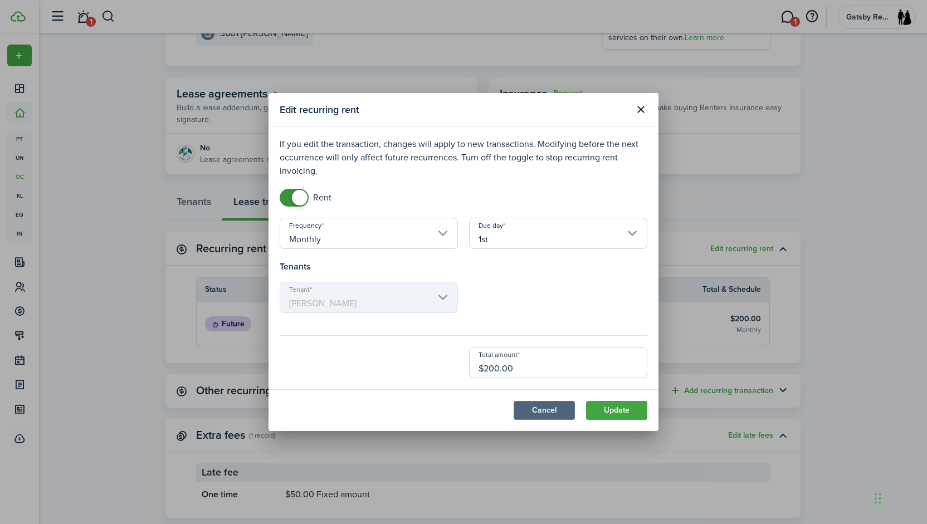
click at [547, 406] on button "Cancel" at bounding box center [543, 410] width 61 height 19
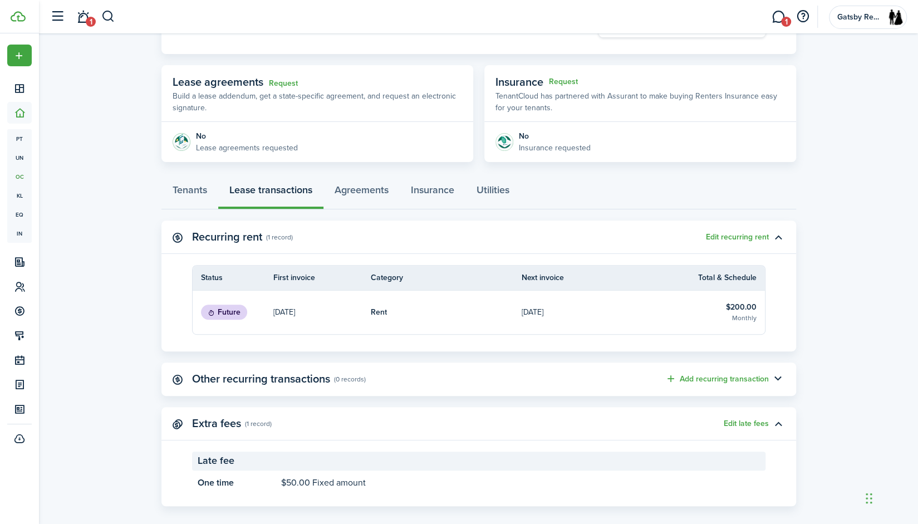
scroll to position [185, 0]
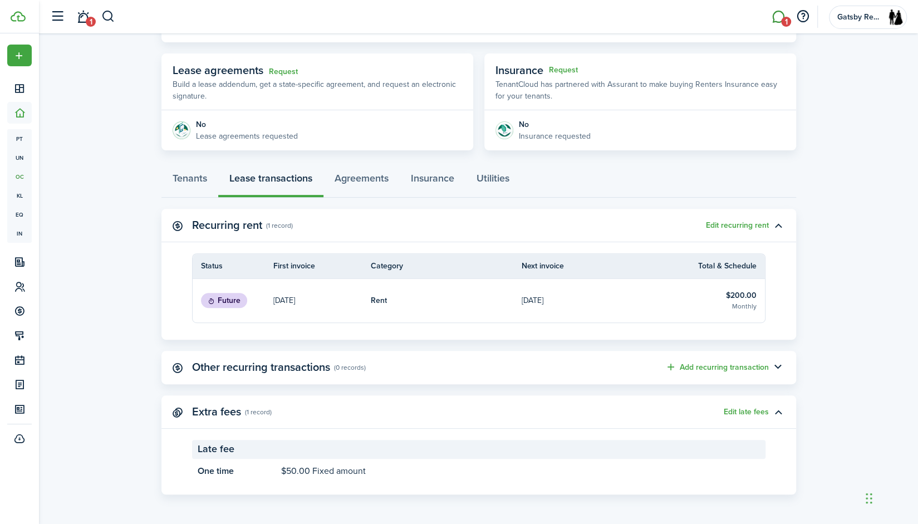
click at [782, 14] on link "1" at bounding box center [778, 17] width 21 height 28
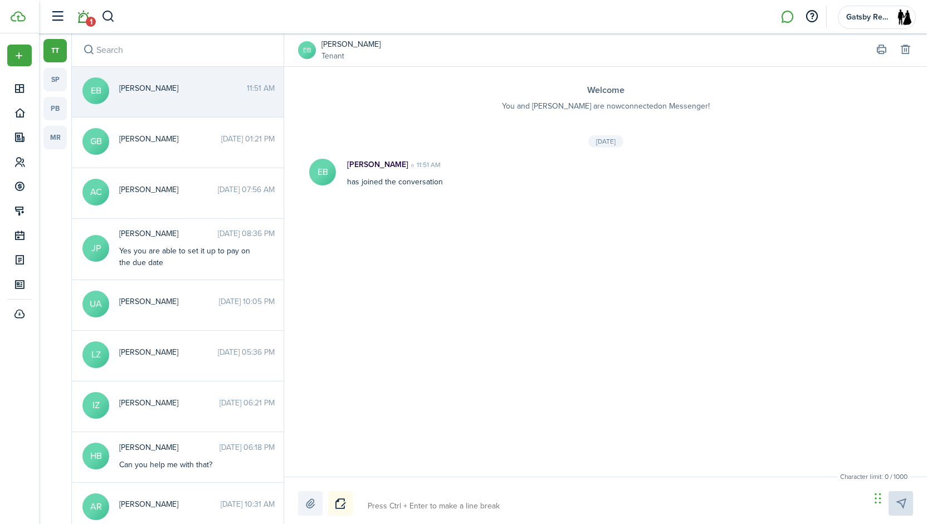
click at [74, 16] on link "1" at bounding box center [82, 17] width 21 height 28
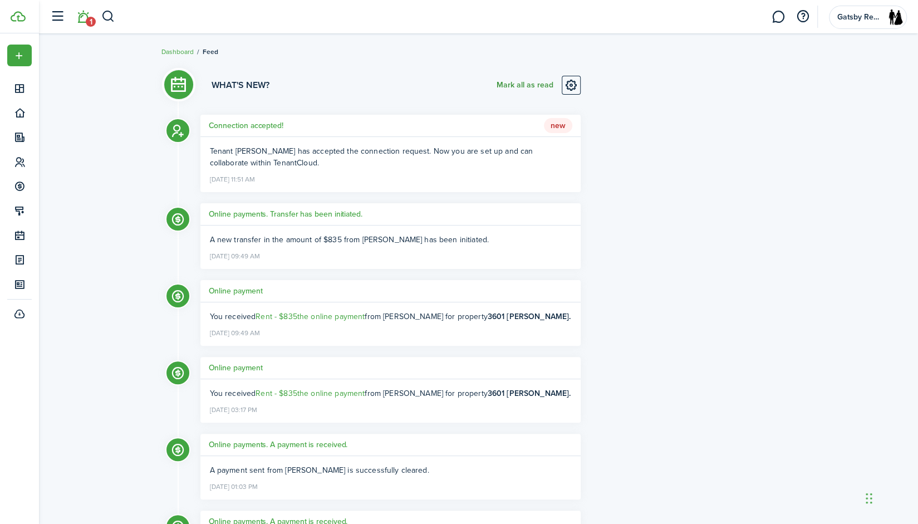
click at [521, 85] on button "Mark all as read" at bounding box center [525, 85] width 57 height 19
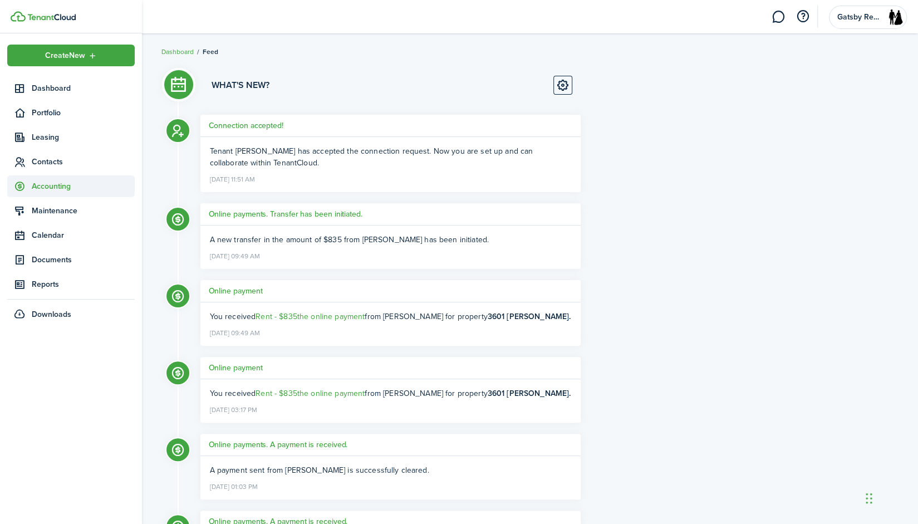
click at [49, 183] on span "Accounting" at bounding box center [83, 186] width 103 height 12
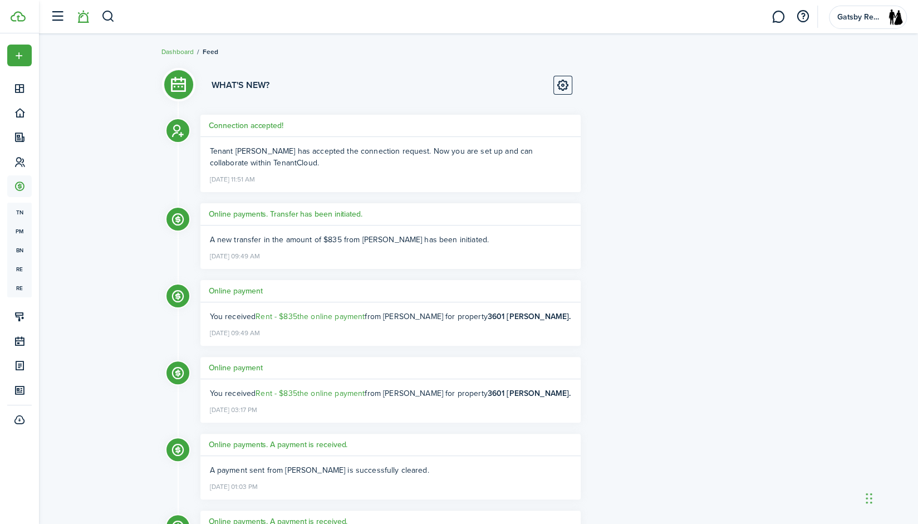
click at [118, 16] on header-wrapper "Gatsby Real Estate, LLC" at bounding box center [476, 16] width 863 height 33
click at [114, 16] on button "button" at bounding box center [108, 16] width 14 height 19
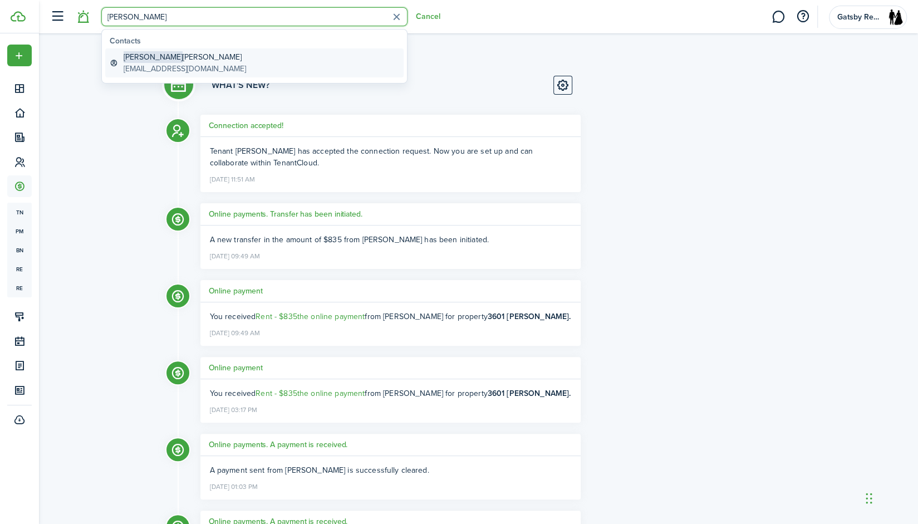
type input "[PERSON_NAME]"
click at [214, 53] on link "[PERSON_NAME] [EMAIL_ADDRESS][DOMAIN_NAME]" at bounding box center [254, 62] width 298 height 29
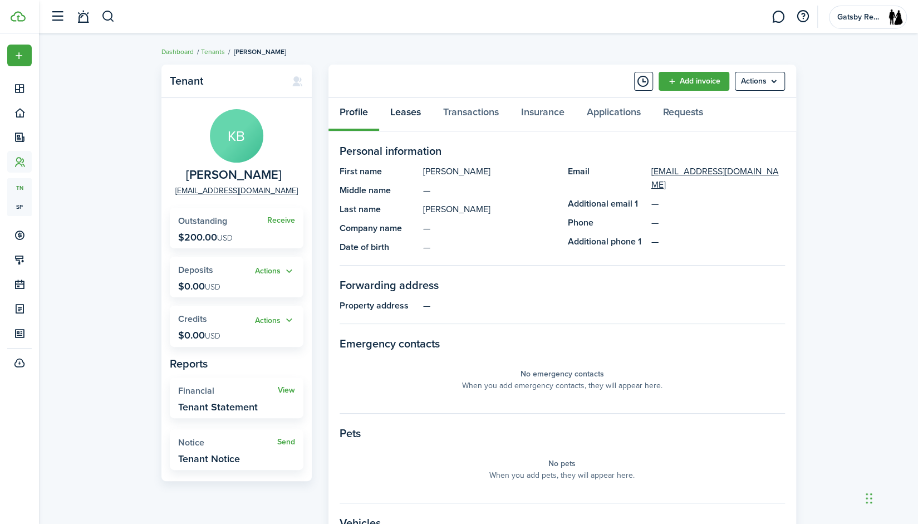
click at [410, 114] on link "Leases" at bounding box center [405, 114] width 53 height 33
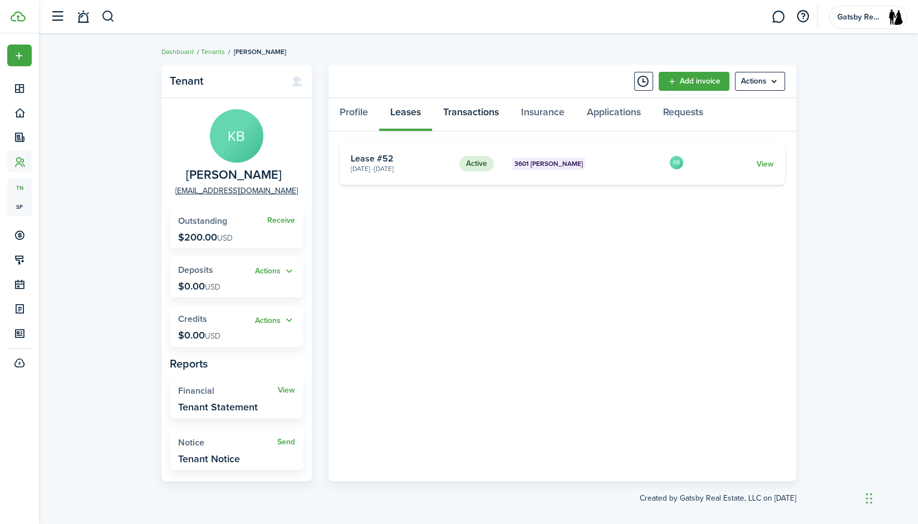
click at [473, 113] on link "Transactions" at bounding box center [471, 114] width 78 height 33
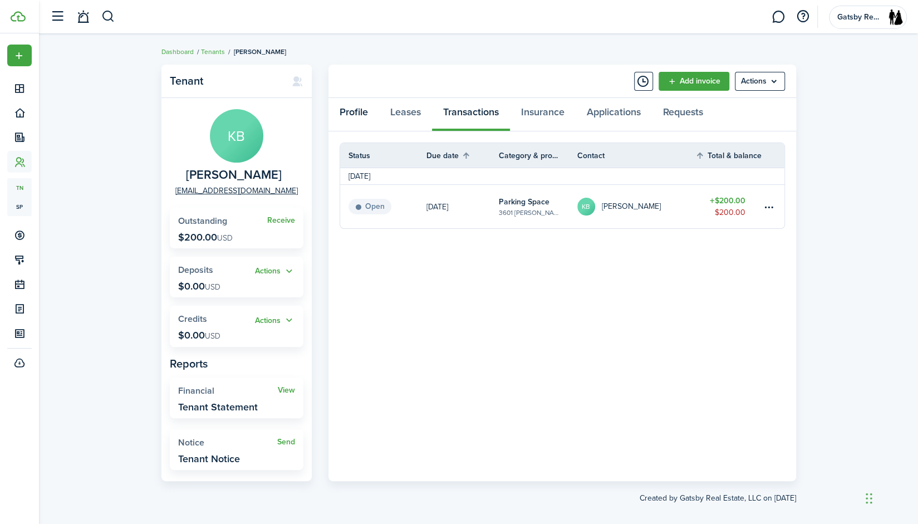
click at [364, 110] on link "Profile" at bounding box center [354, 114] width 51 height 33
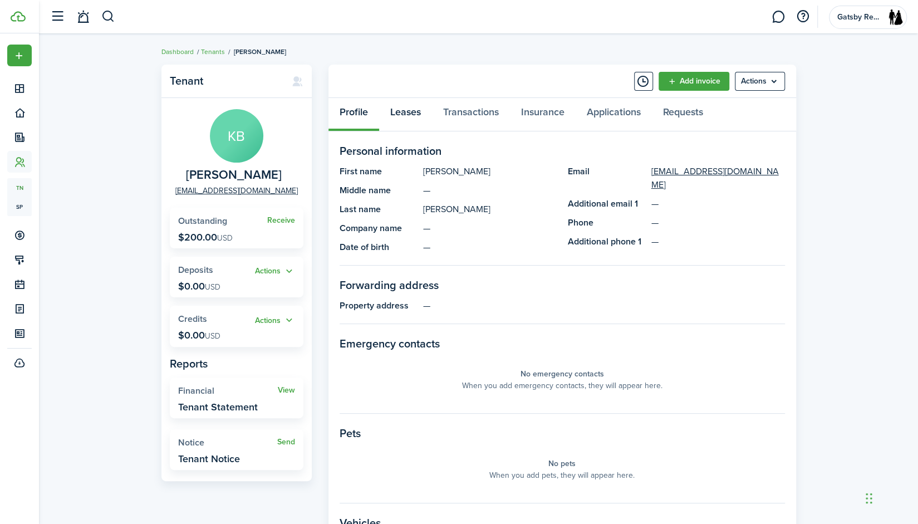
click at [398, 110] on link "Leases" at bounding box center [405, 114] width 53 height 33
